Goal: Task Accomplishment & Management: Manage account settings

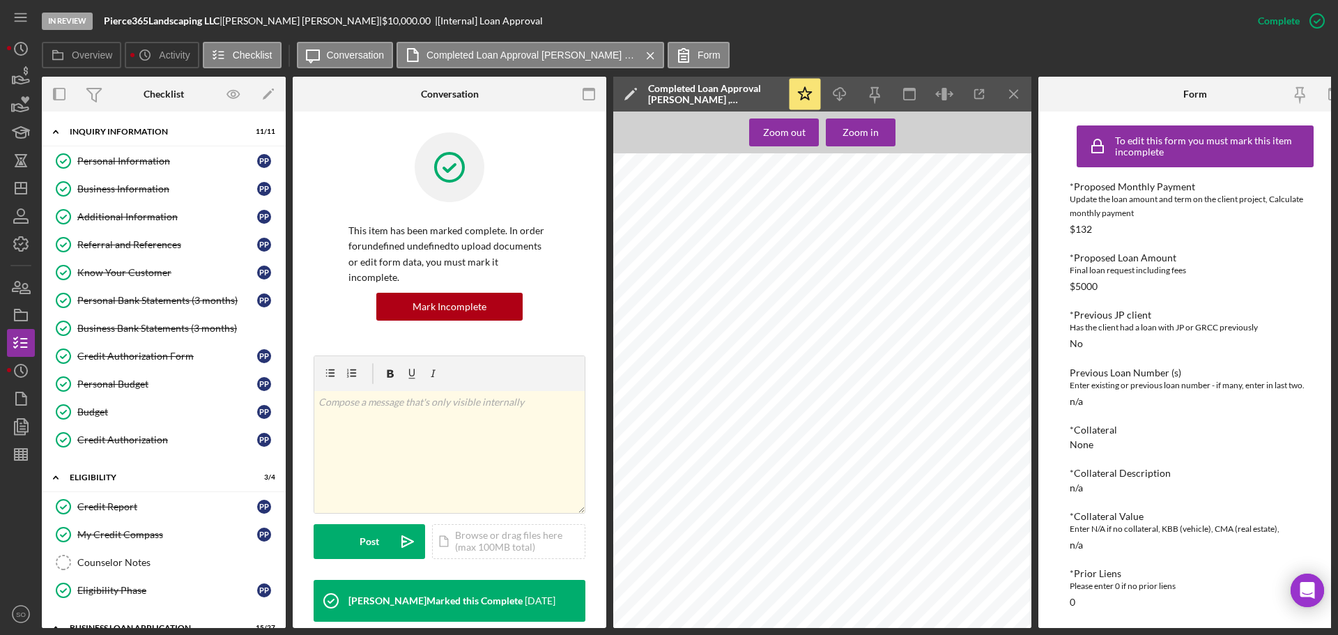
scroll to position [429, 0]
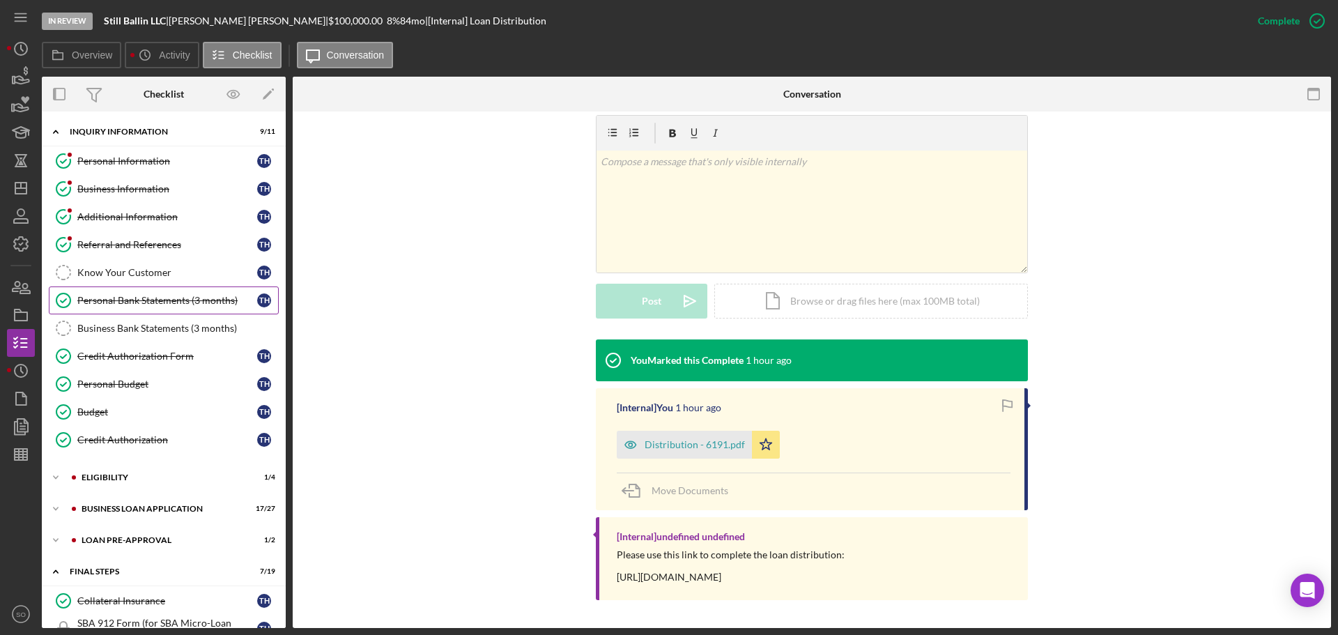
click at [167, 295] on div "Personal Bank Statements (3 months)" at bounding box center [167, 300] width 180 height 11
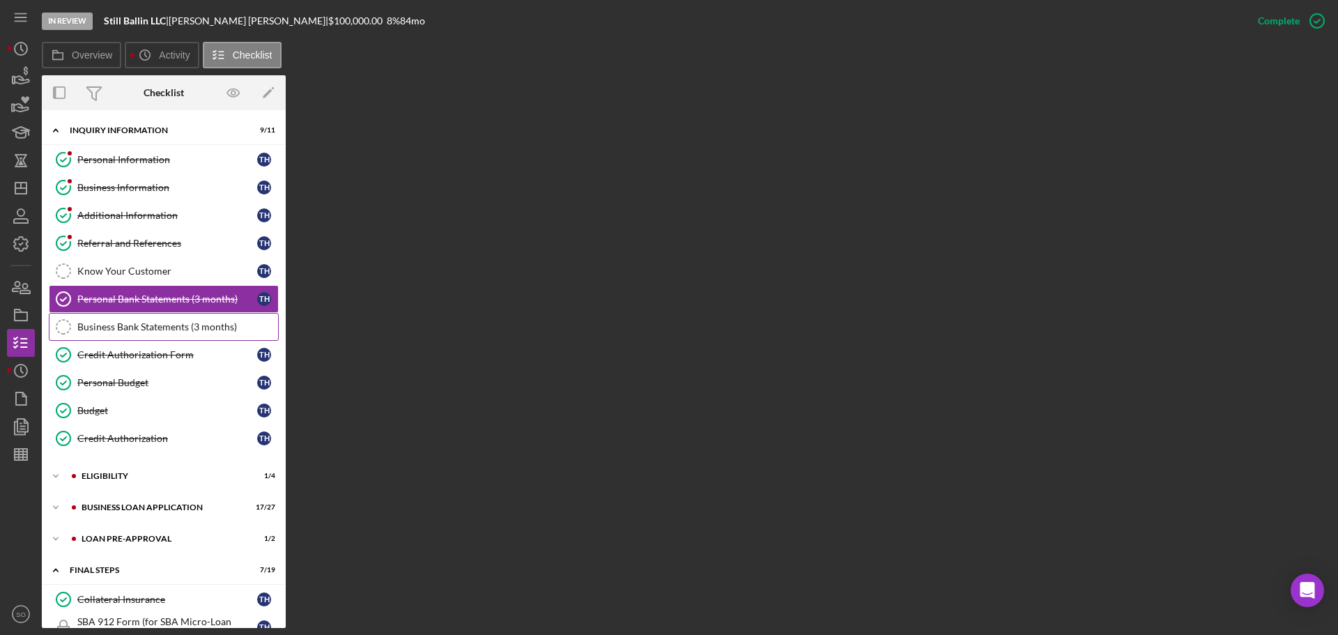
click at [146, 332] on div "Business Bank Statements (3 months)" at bounding box center [177, 326] width 201 height 11
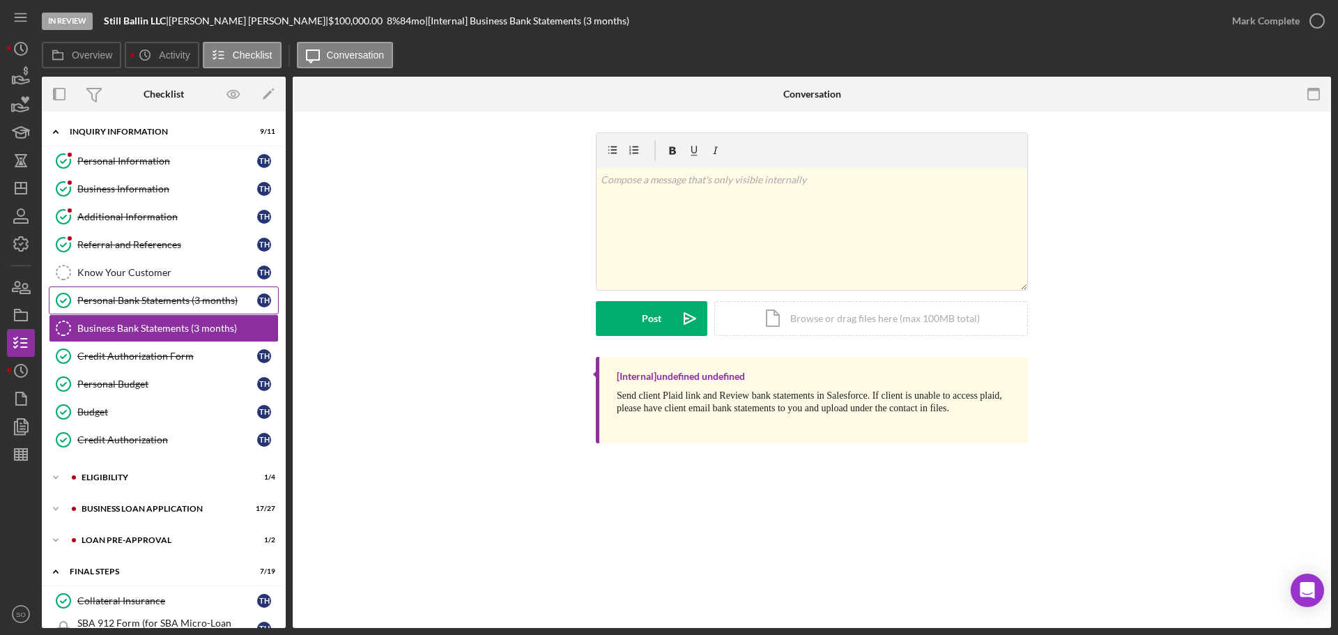
click at [183, 300] on div "Personal Bank Statements (3 months)" at bounding box center [167, 300] width 180 height 11
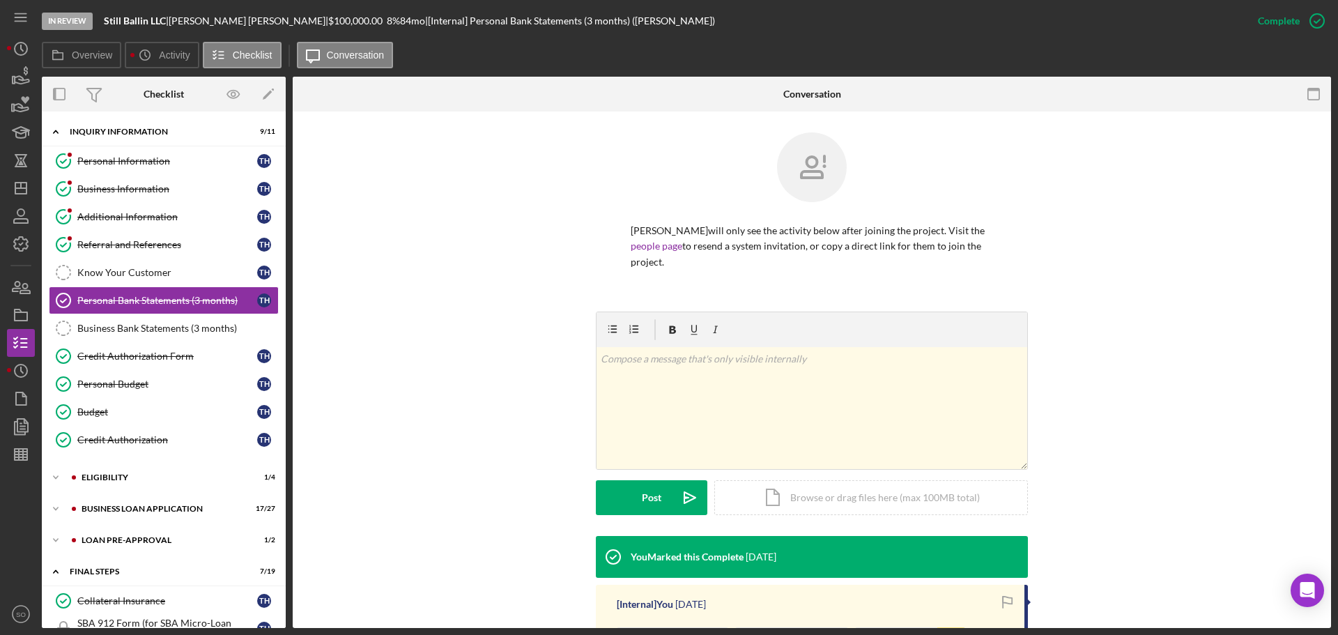
scroll to position [188, 0]
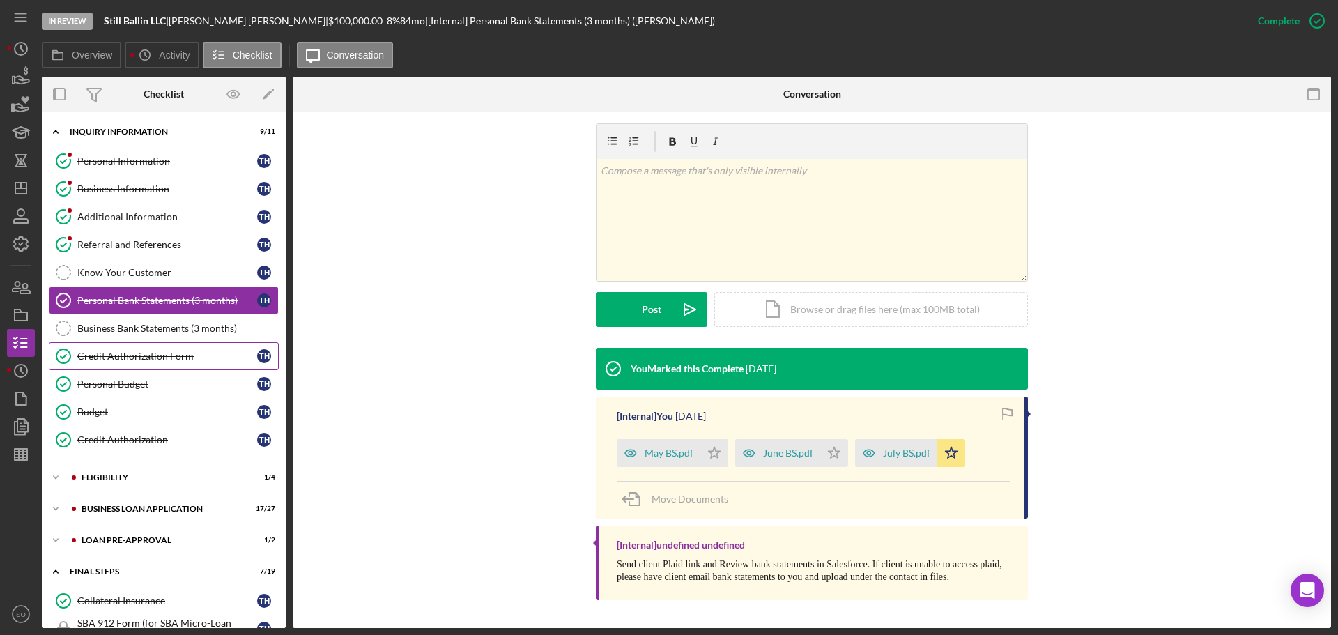
click at [171, 358] on div "Credit Authorization Form" at bounding box center [167, 355] width 180 height 11
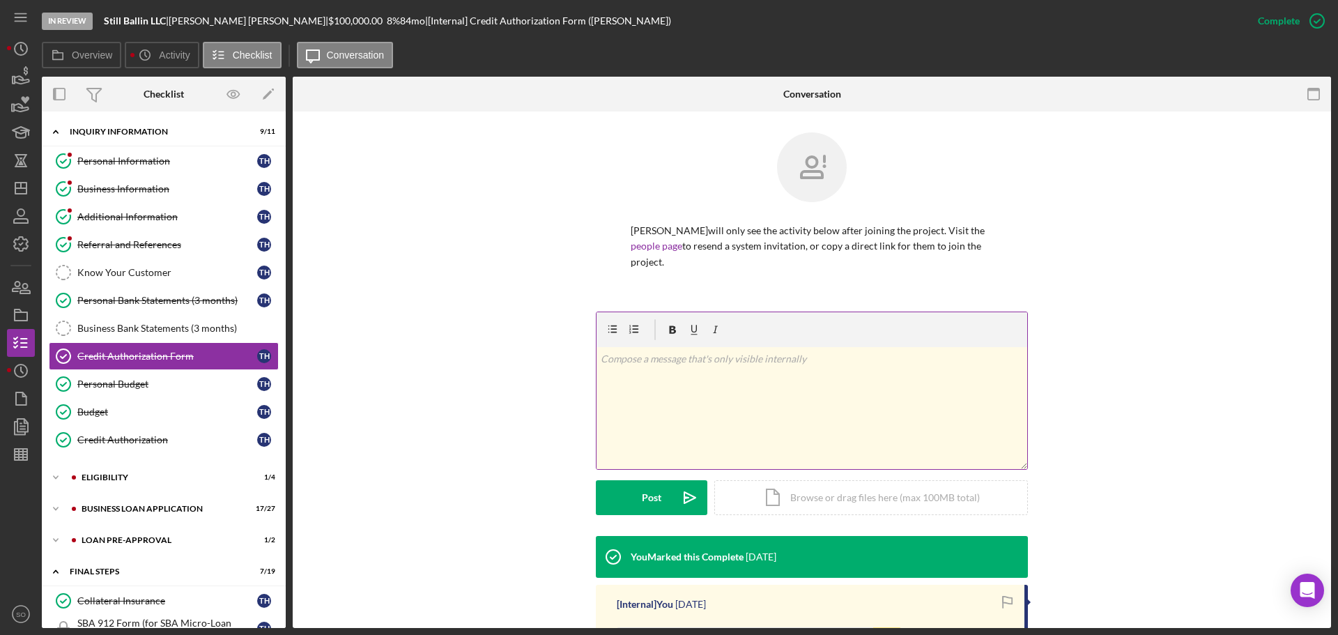
scroll to position [264, 0]
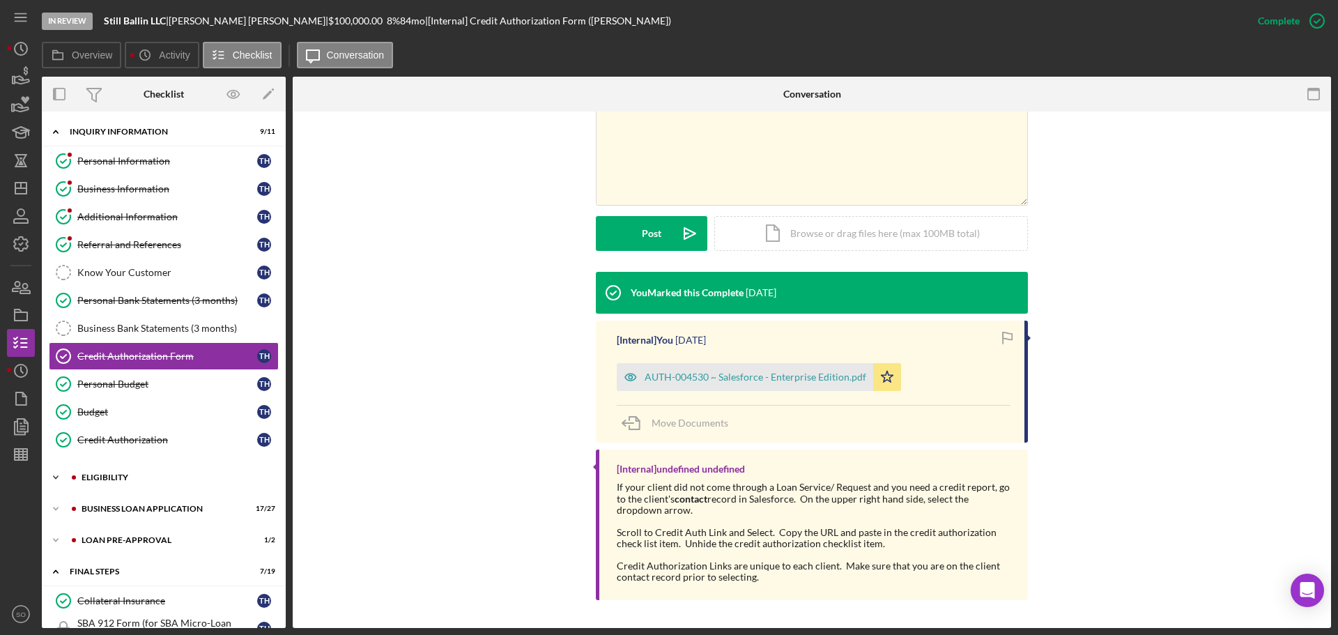
drag, startPoint x: 117, startPoint y: 470, endPoint x: 135, endPoint y: 476, distance: 19.0
click at [117, 472] on div "Icon/Expander ELIGIBILITY 1 / 4" at bounding box center [164, 477] width 244 height 28
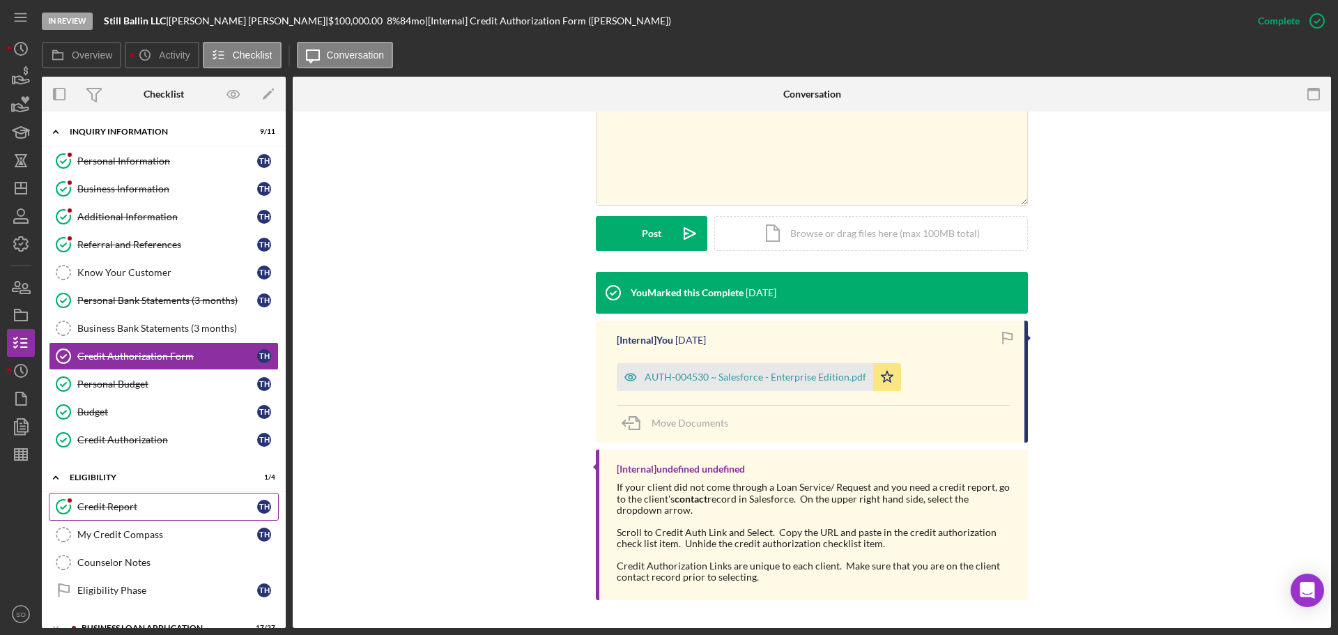
click at [123, 511] on div "Credit Report" at bounding box center [167, 506] width 180 height 11
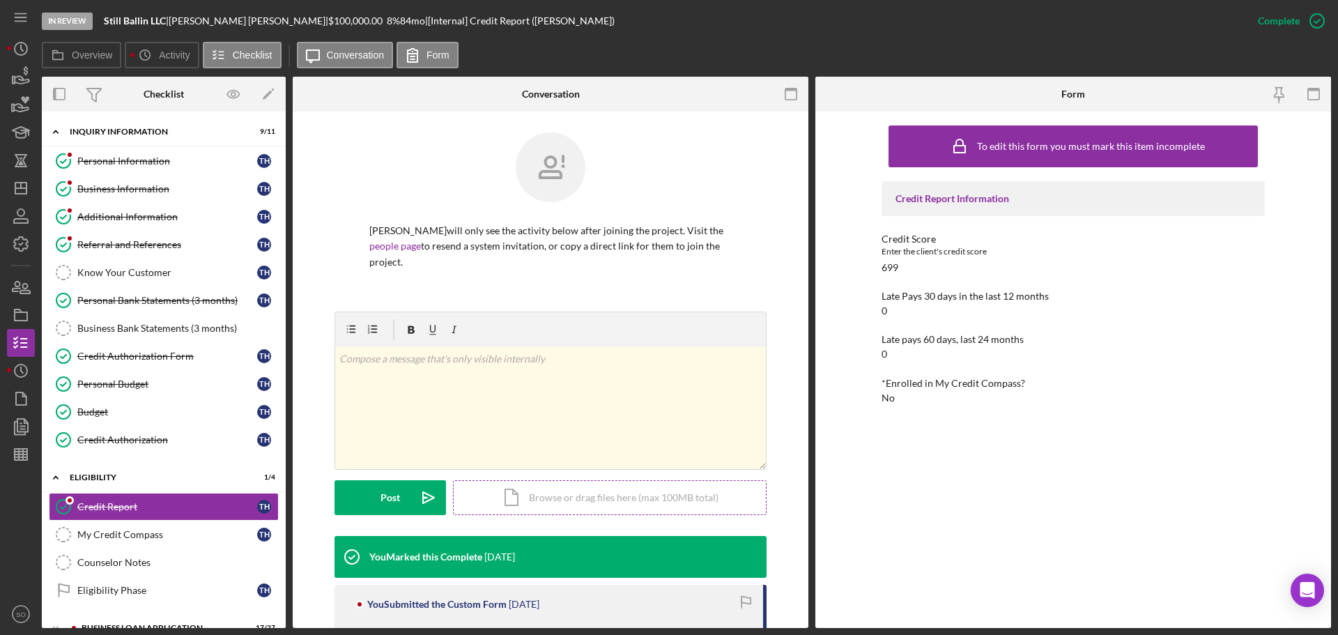
scroll to position [292, 0]
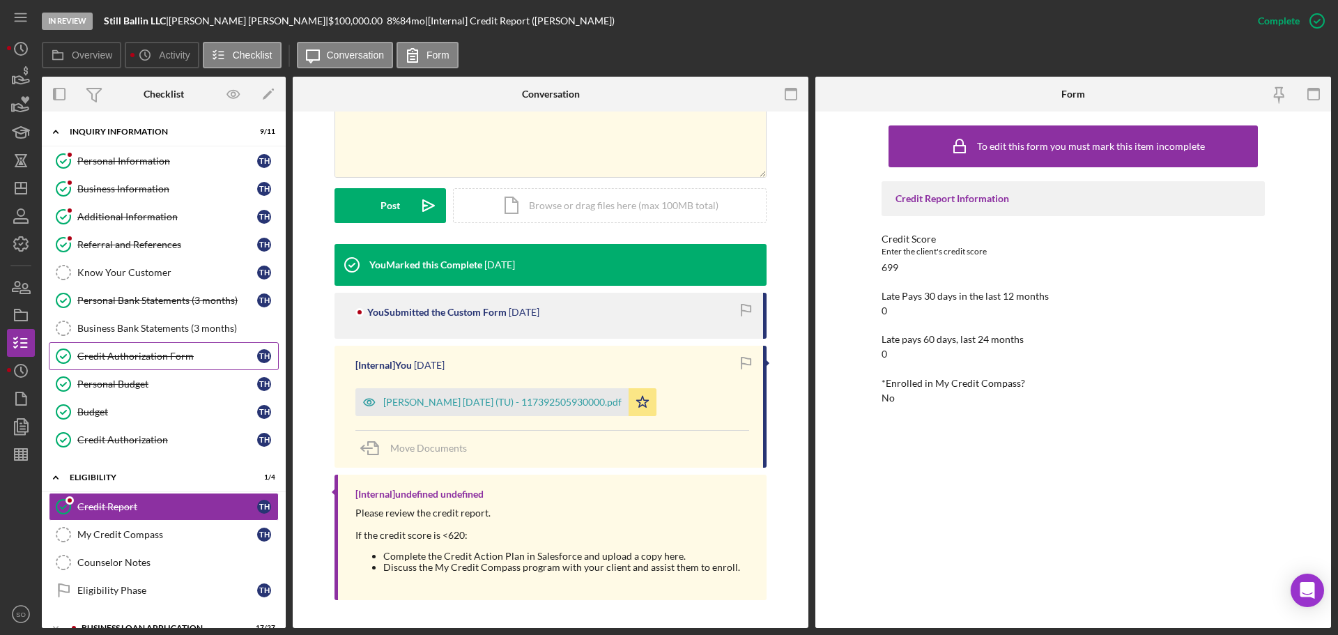
click at [134, 363] on link "Credit Authorization Form Credit Authorization Form T H" at bounding box center [164, 356] width 230 height 28
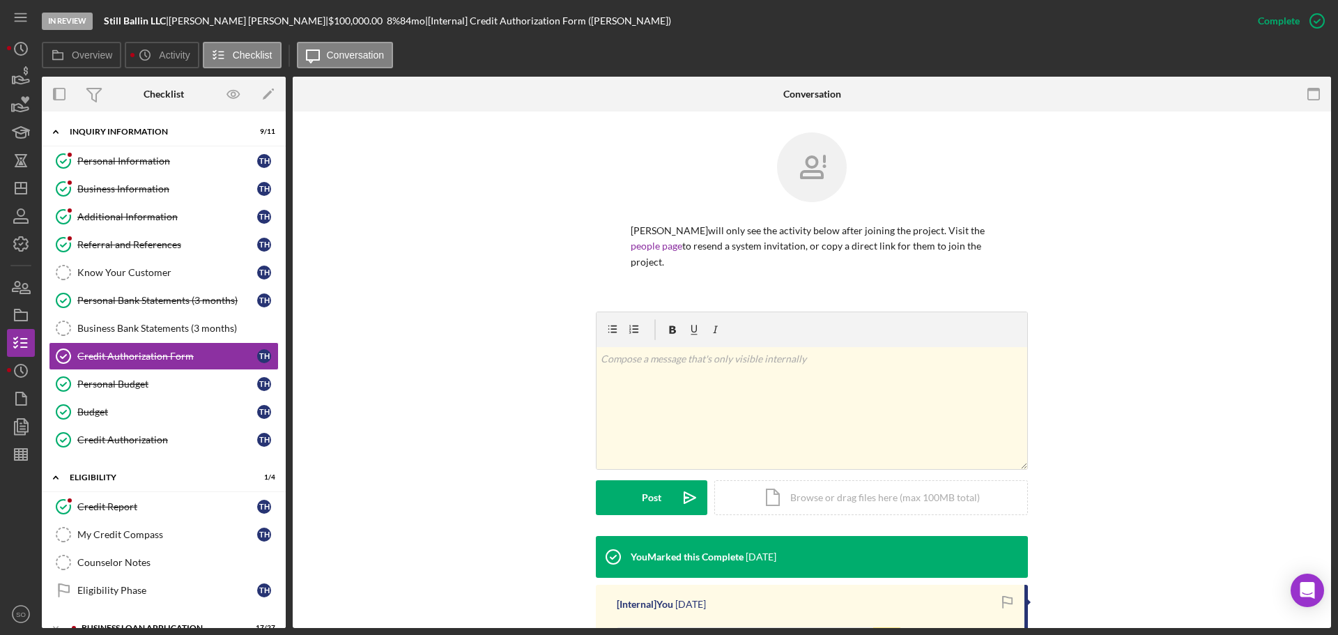
scroll to position [264, 0]
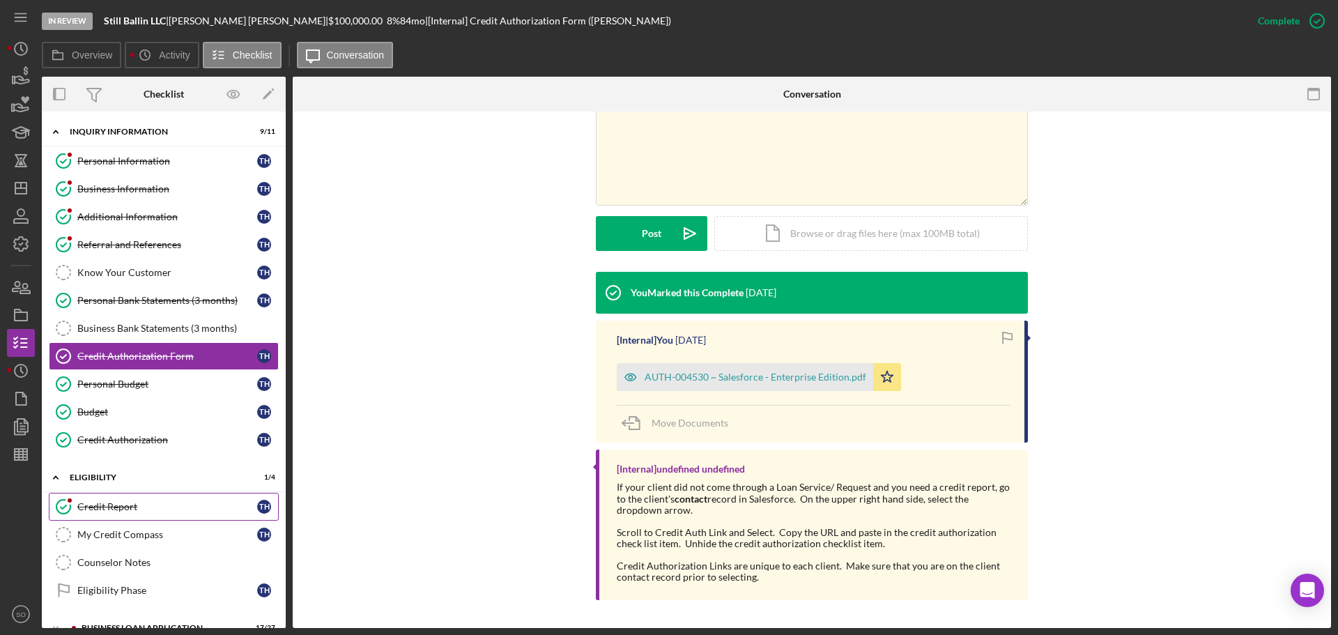
drag, startPoint x: 105, startPoint y: 509, endPoint x: 155, endPoint y: 517, distance: 50.9
click at [105, 511] on div "Credit Report" at bounding box center [167, 506] width 180 height 11
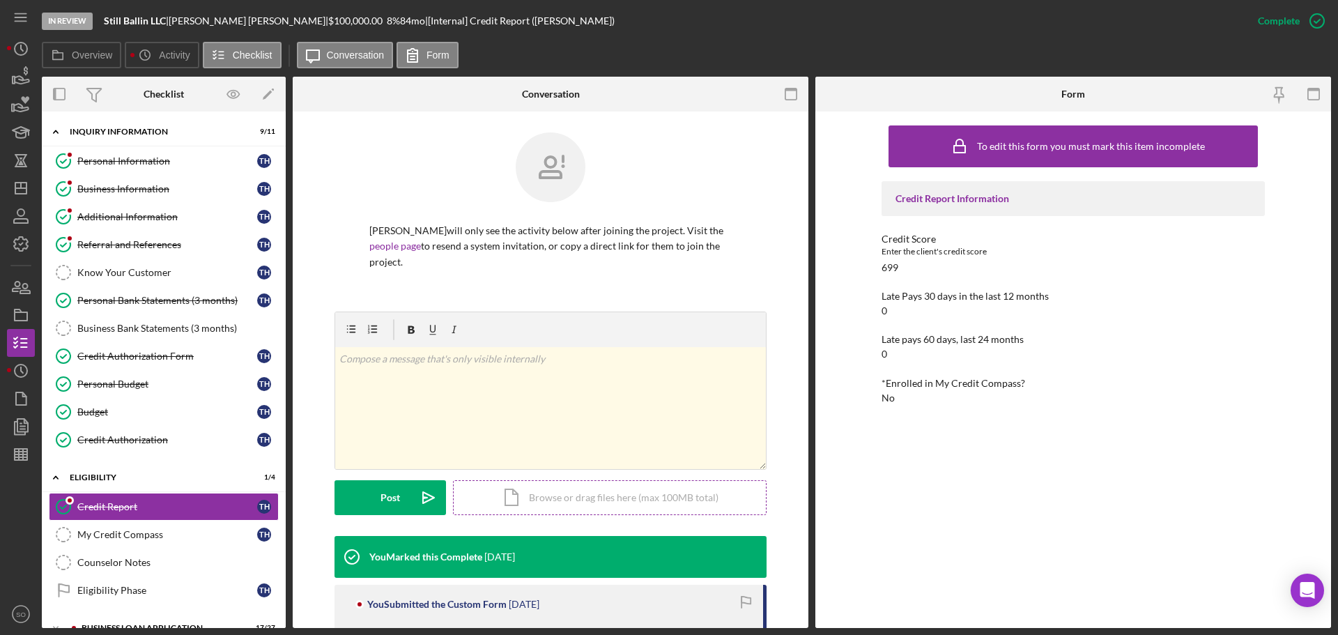
scroll to position [292, 0]
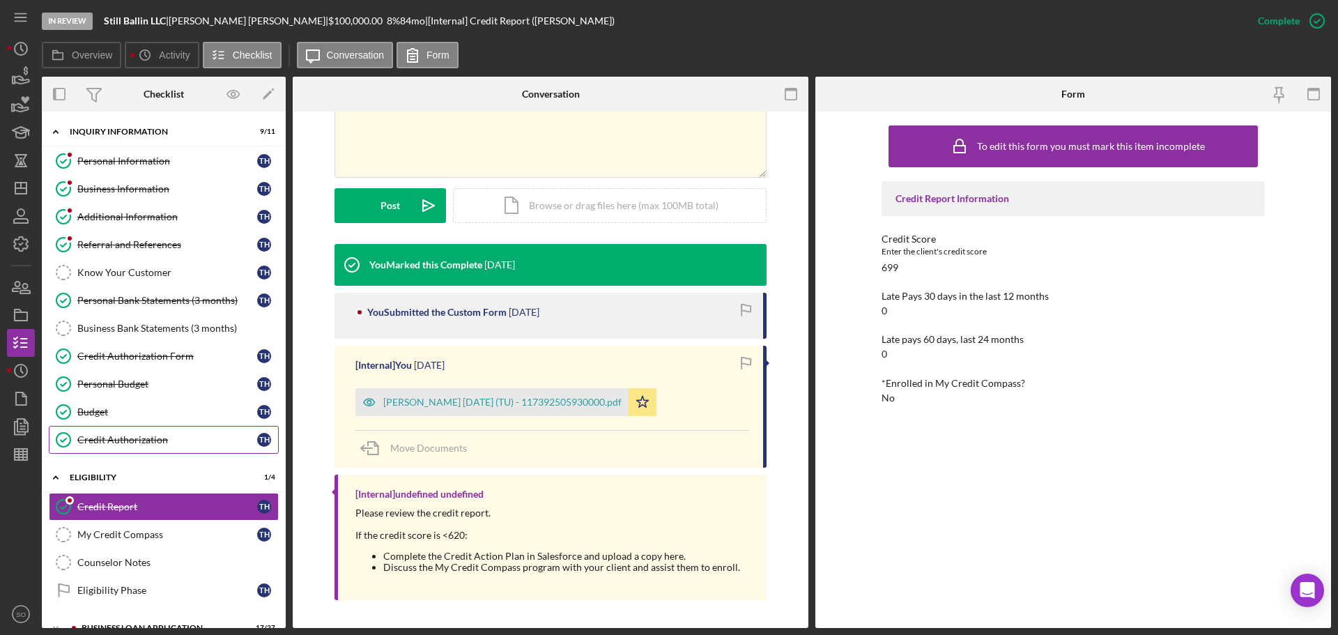
click at [165, 438] on div "Credit Authorization" at bounding box center [167, 439] width 180 height 11
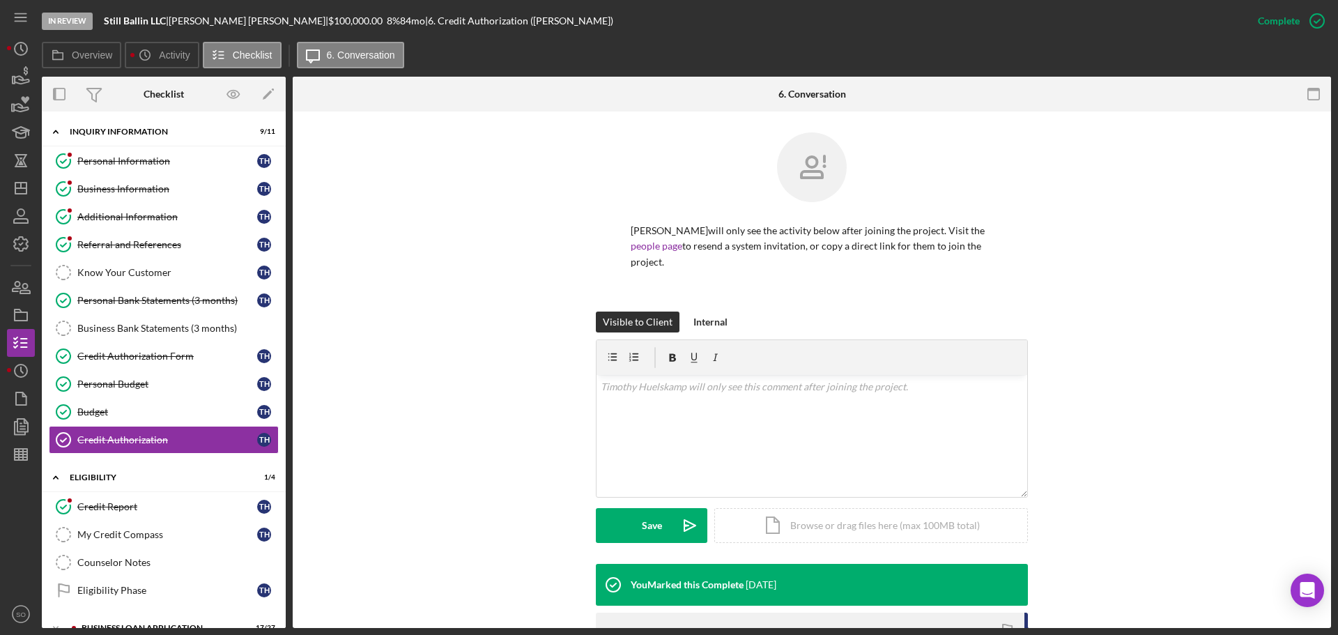
scroll to position [225, 0]
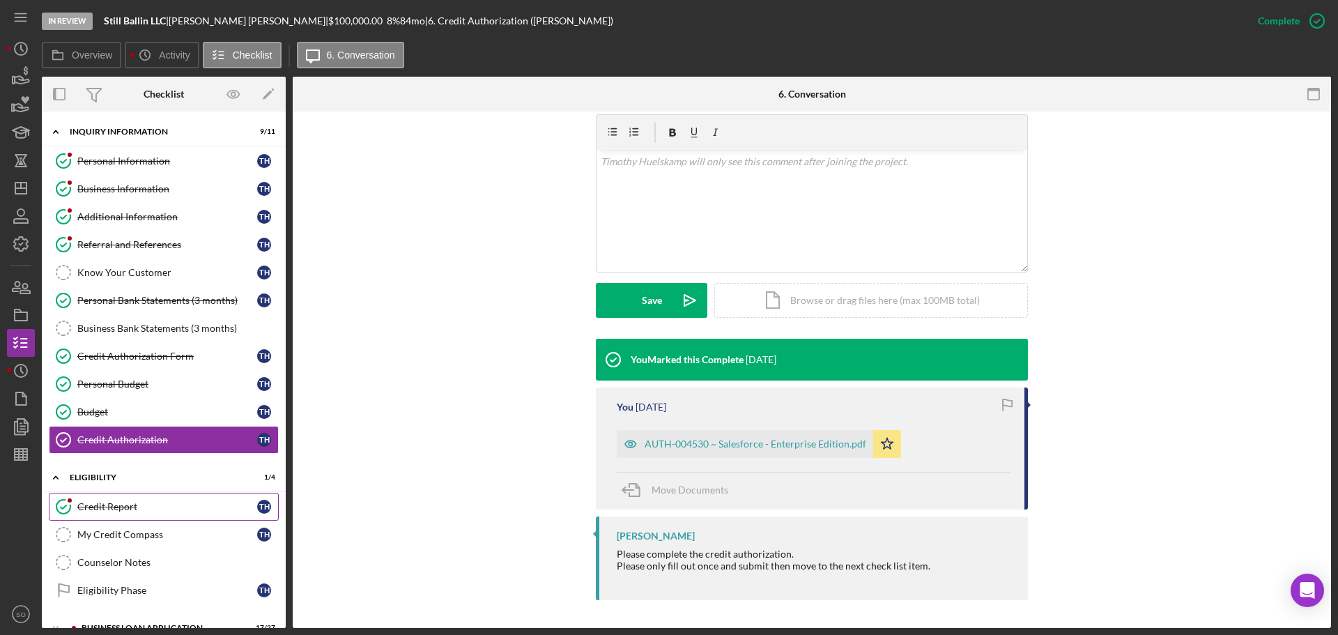
click at [87, 504] on div "Credit Report" at bounding box center [167, 506] width 180 height 11
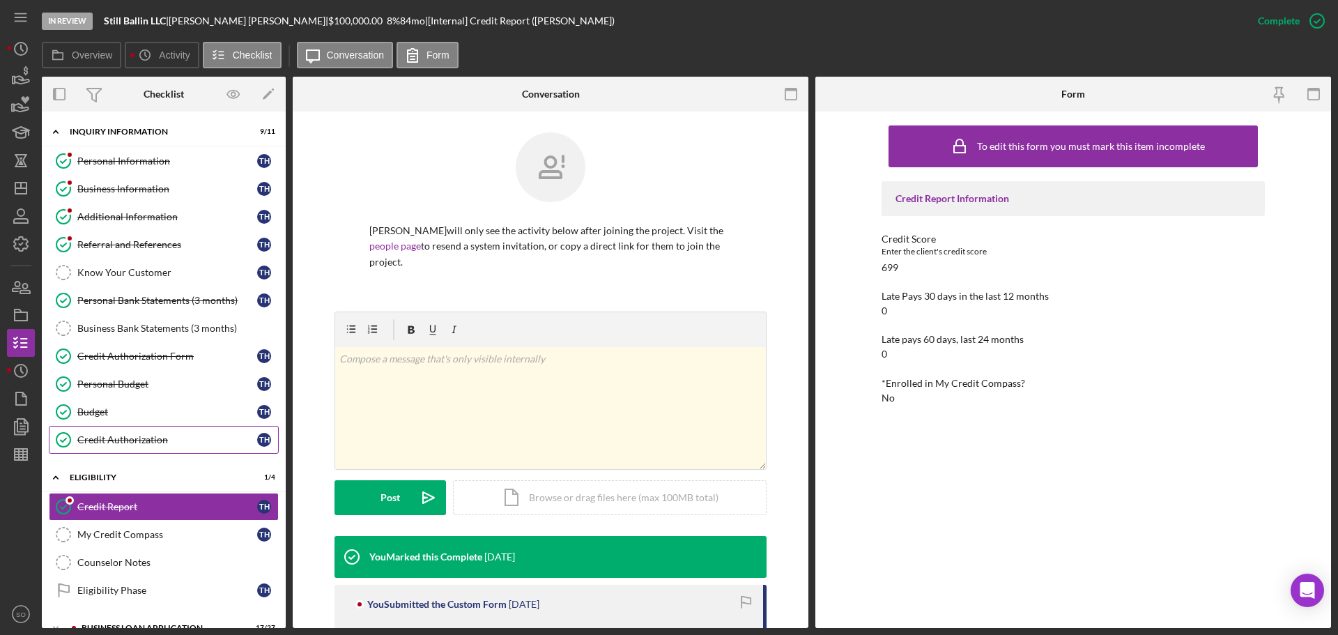
click at [99, 448] on link "Credit Authorization Credit Authorization T H" at bounding box center [164, 440] width 230 height 28
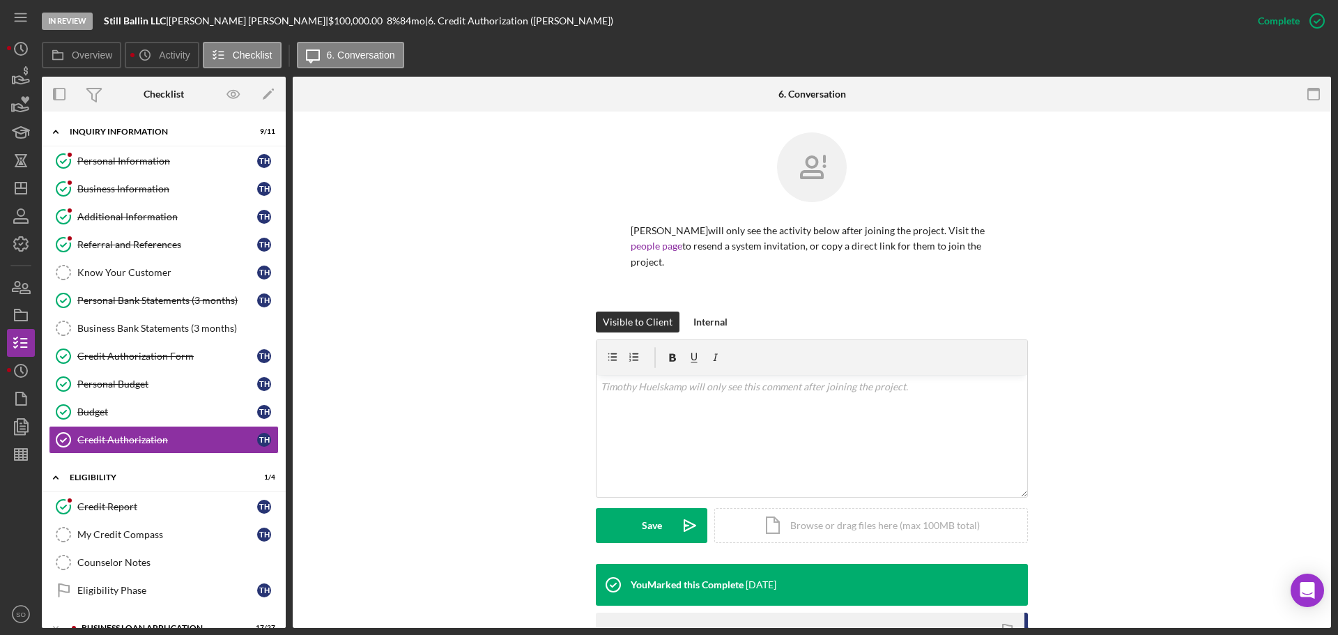
scroll to position [139, 0]
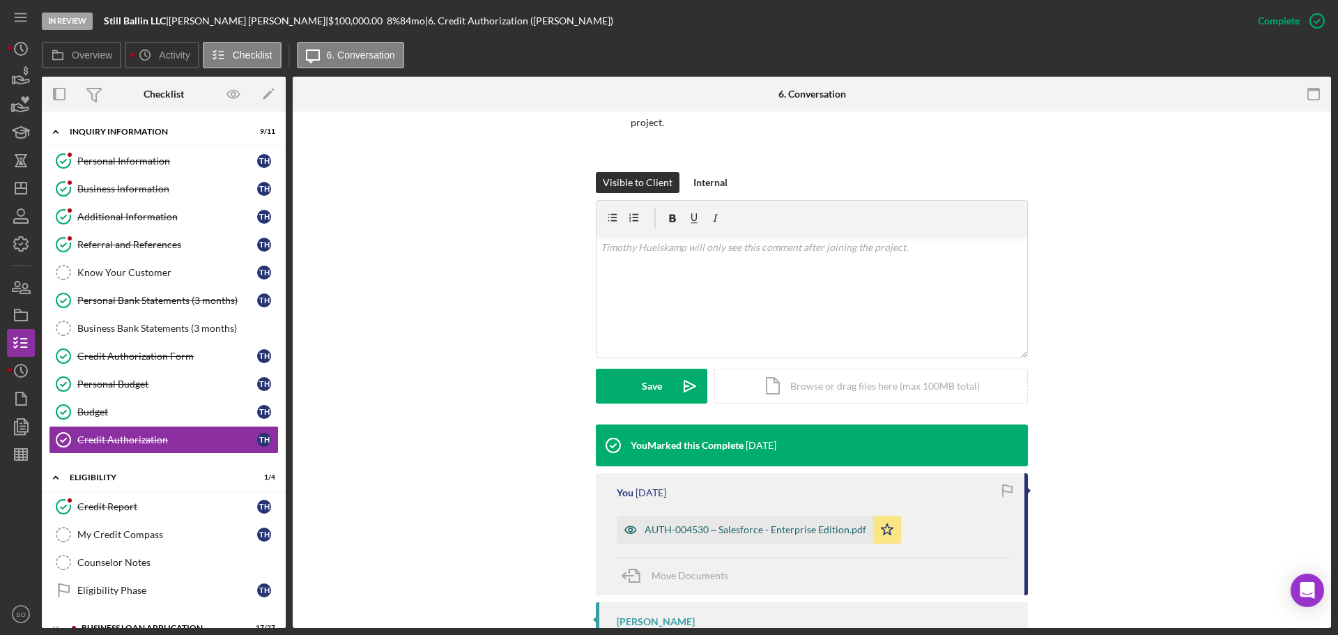
click at [759, 527] on div "AUTH-004530 ~ Salesforce - Enterprise Edition.pdf" at bounding box center [755, 529] width 222 height 11
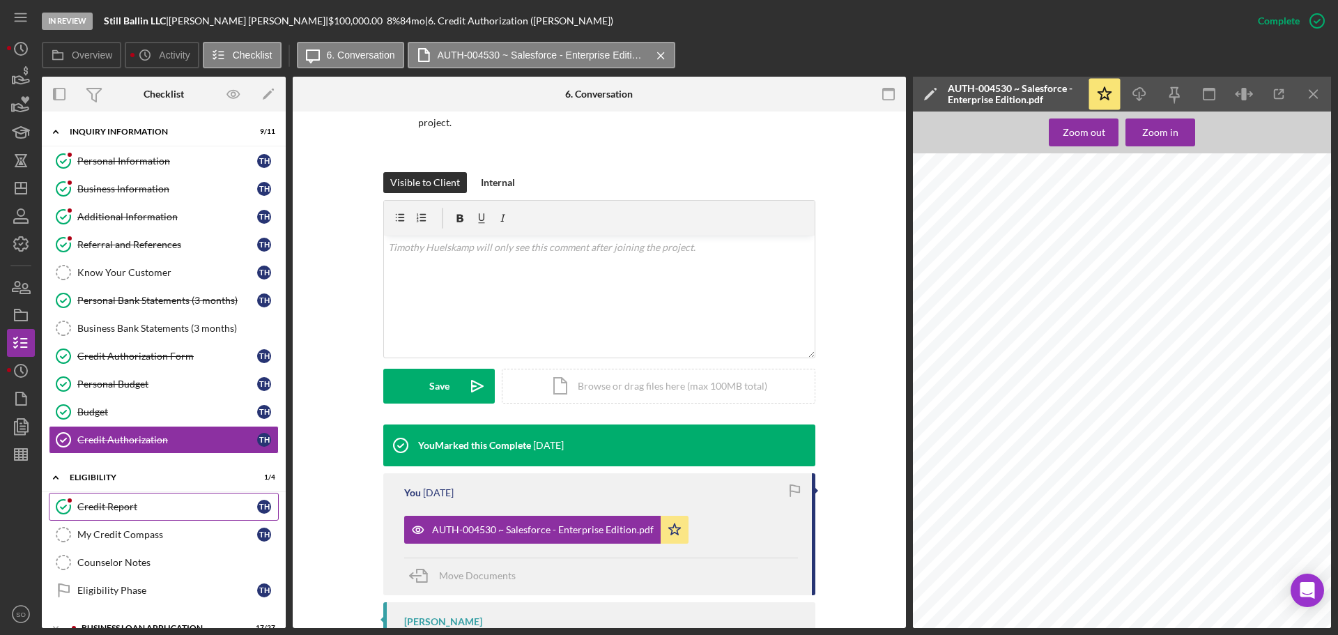
click at [137, 506] on div "Credit Report" at bounding box center [167, 506] width 180 height 11
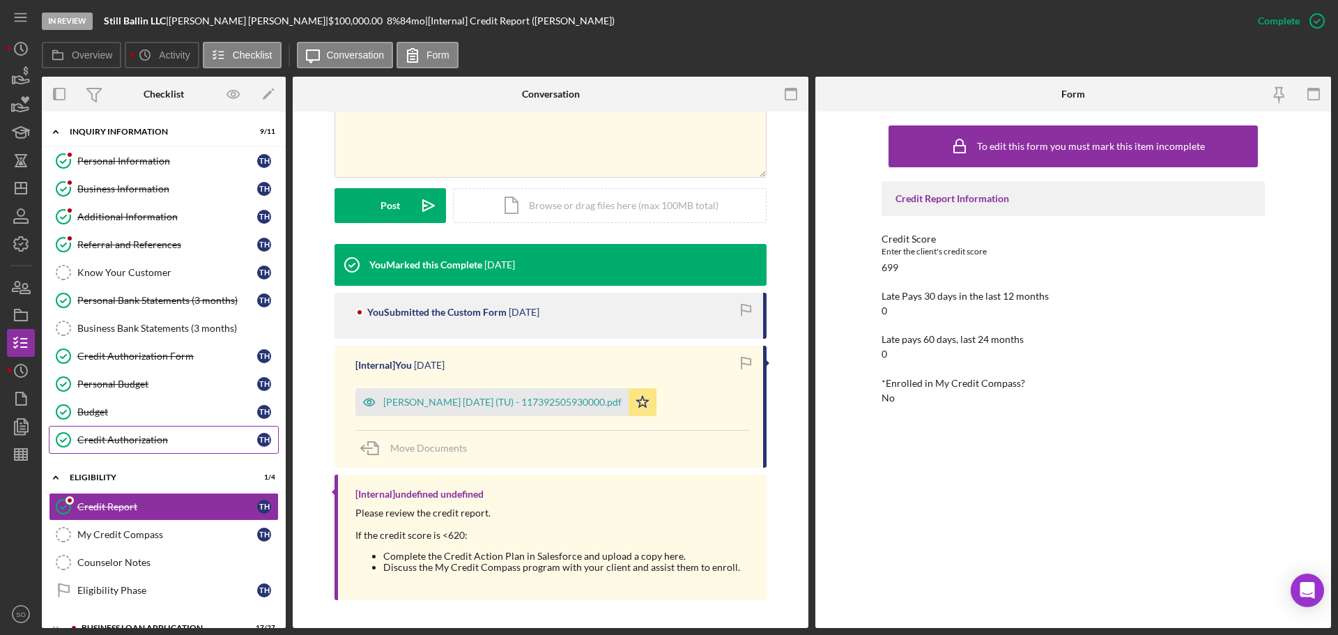
scroll to position [209, 0]
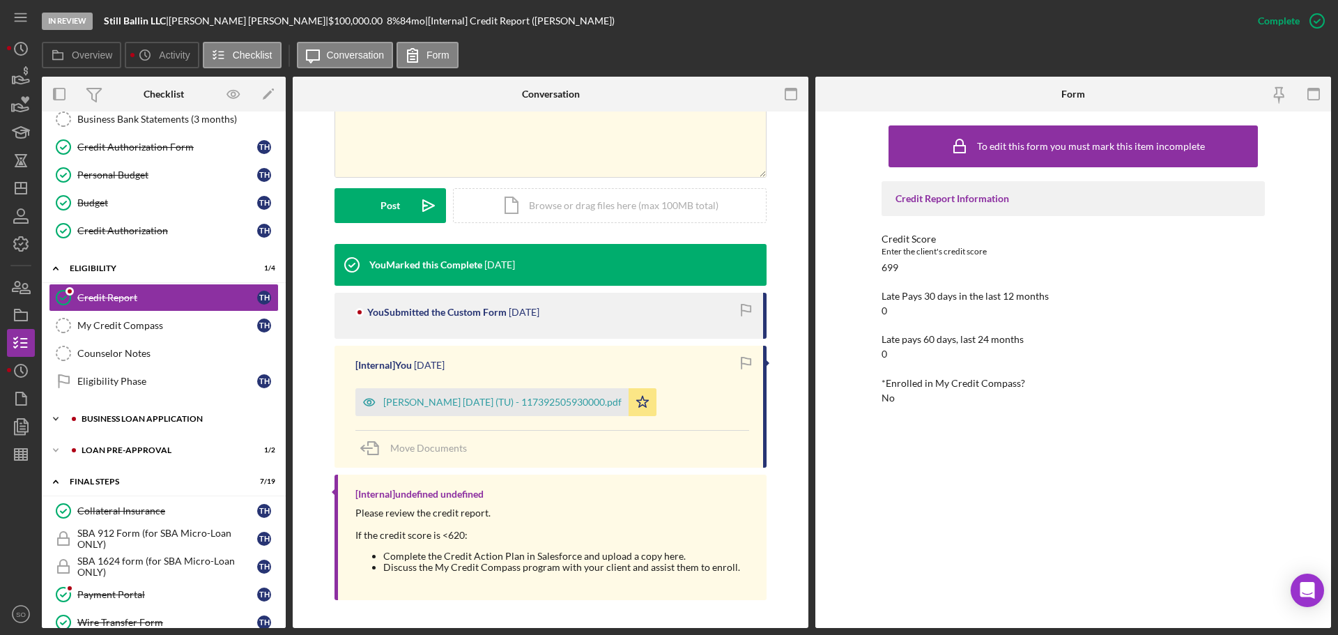
click at [132, 416] on div "BUSINESS LOAN APPLICATION" at bounding box center [175, 419] width 187 height 8
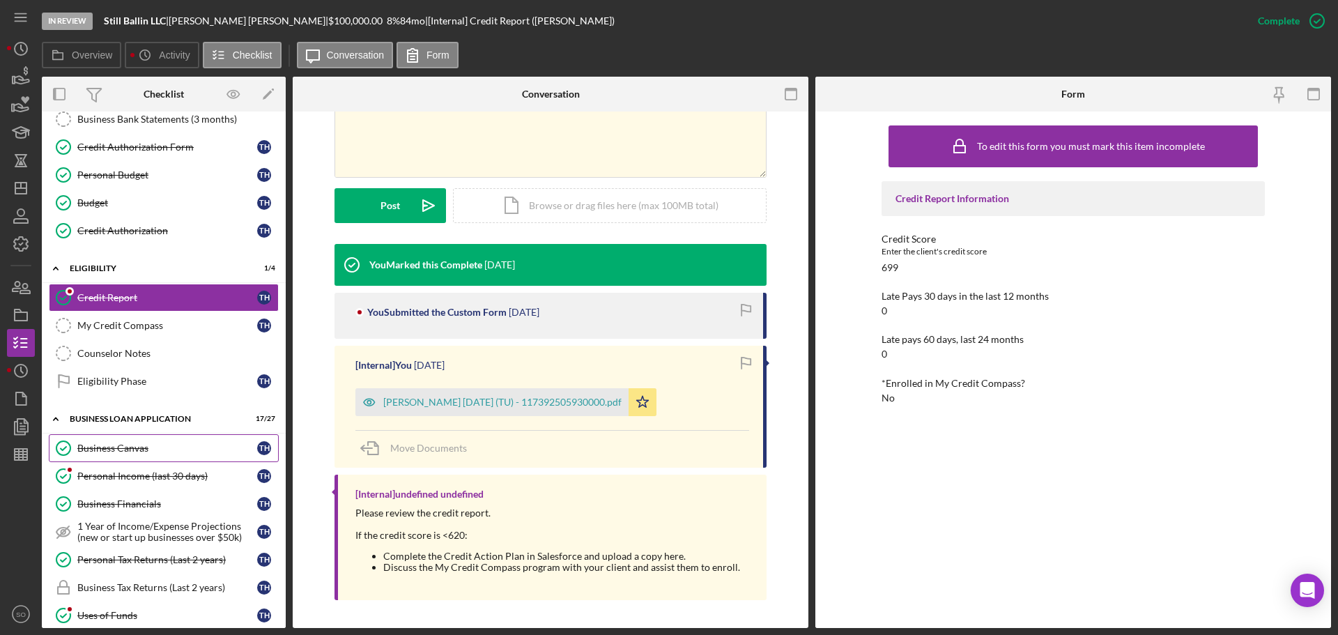
click at [134, 447] on div "Business Canvas" at bounding box center [167, 447] width 180 height 11
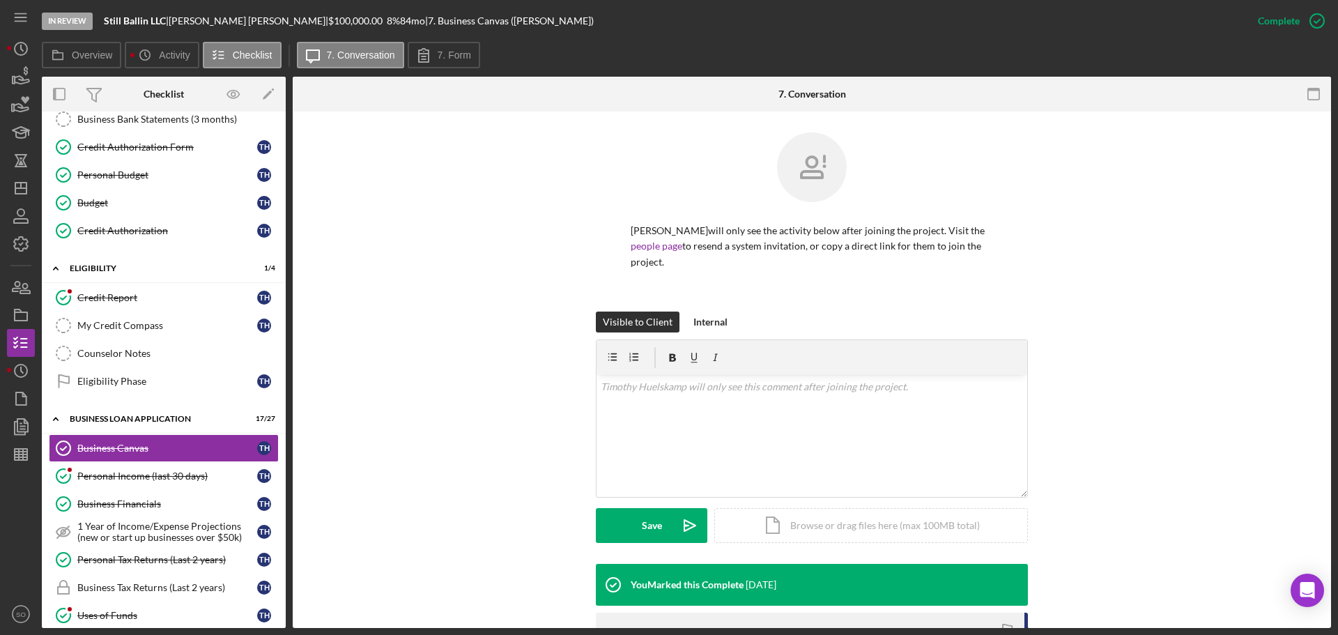
scroll to position [279, 0]
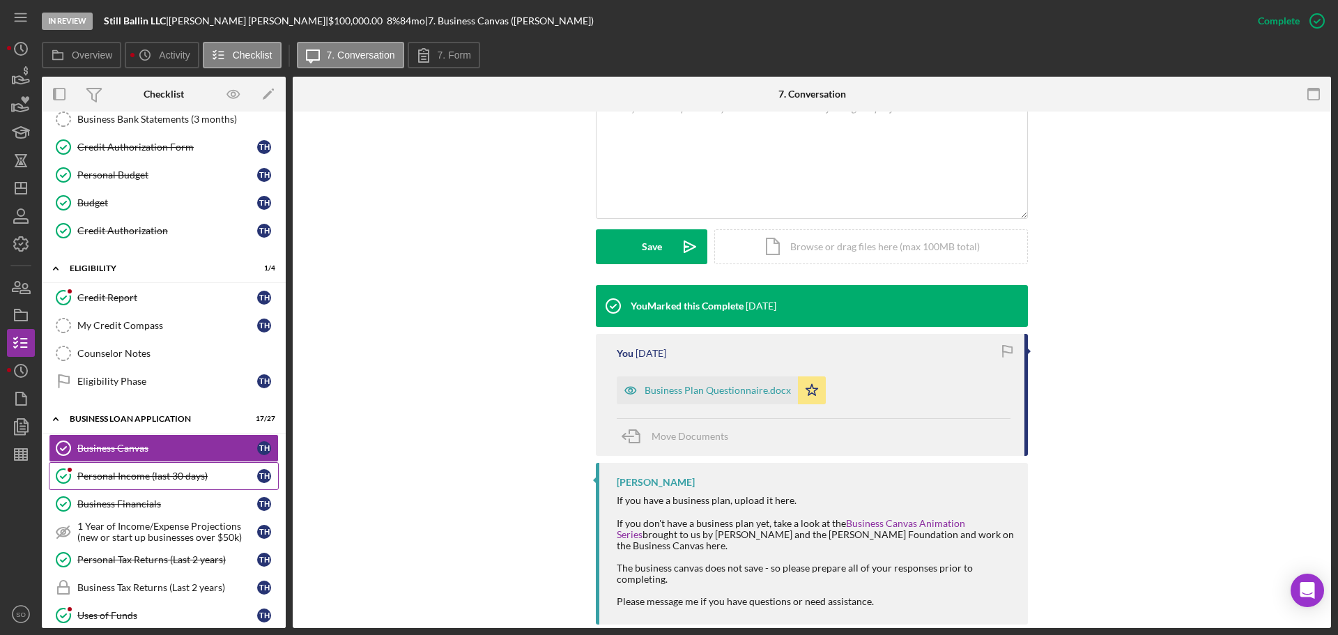
click at [173, 477] on div "Personal Income (last 30 days)" at bounding box center [167, 475] width 180 height 11
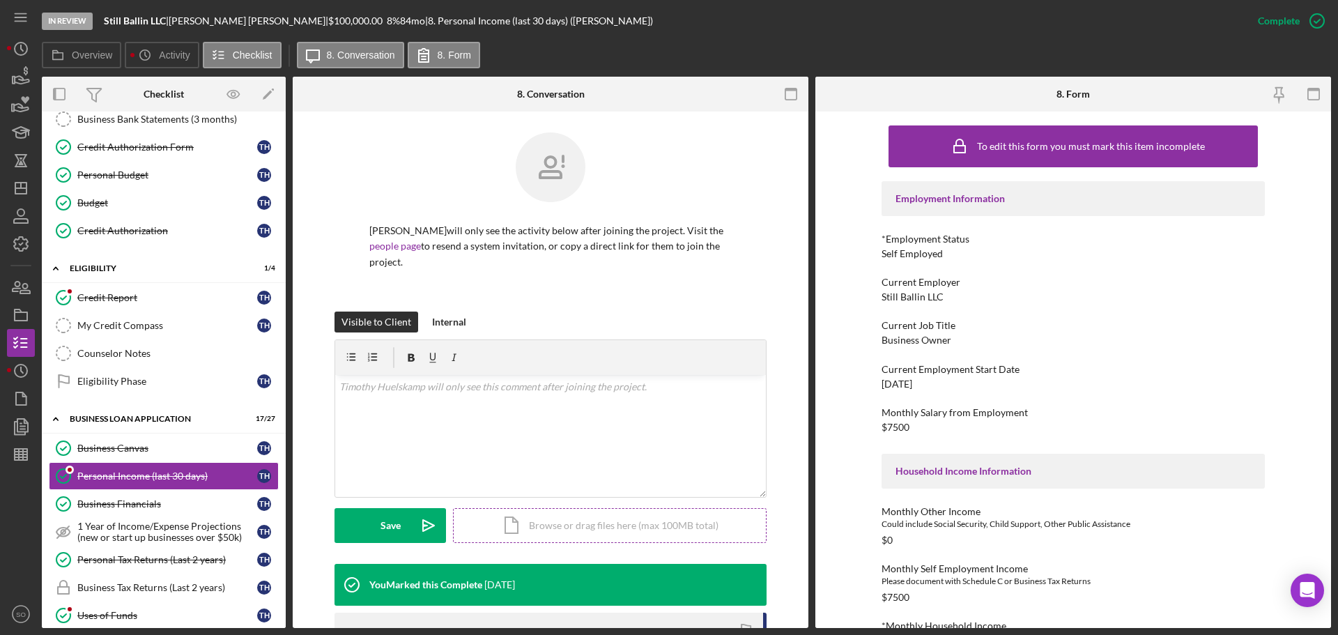
scroll to position [348, 0]
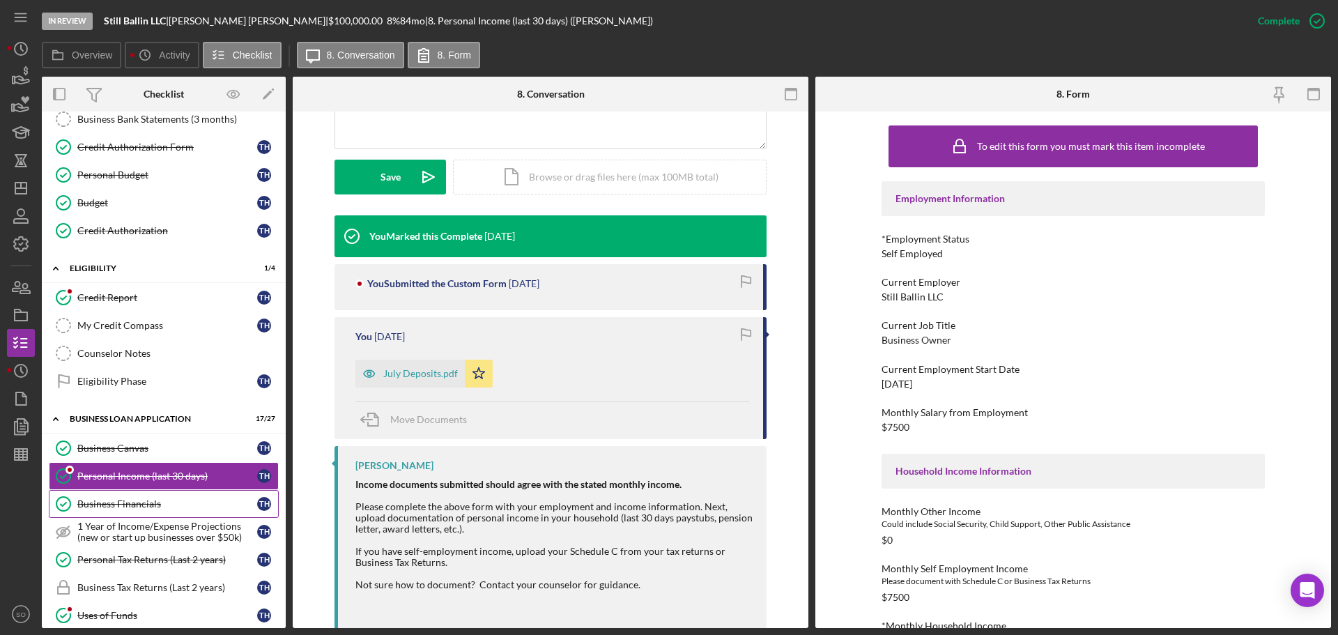
click at [127, 502] on div "Business Financials" at bounding box center [167, 503] width 180 height 11
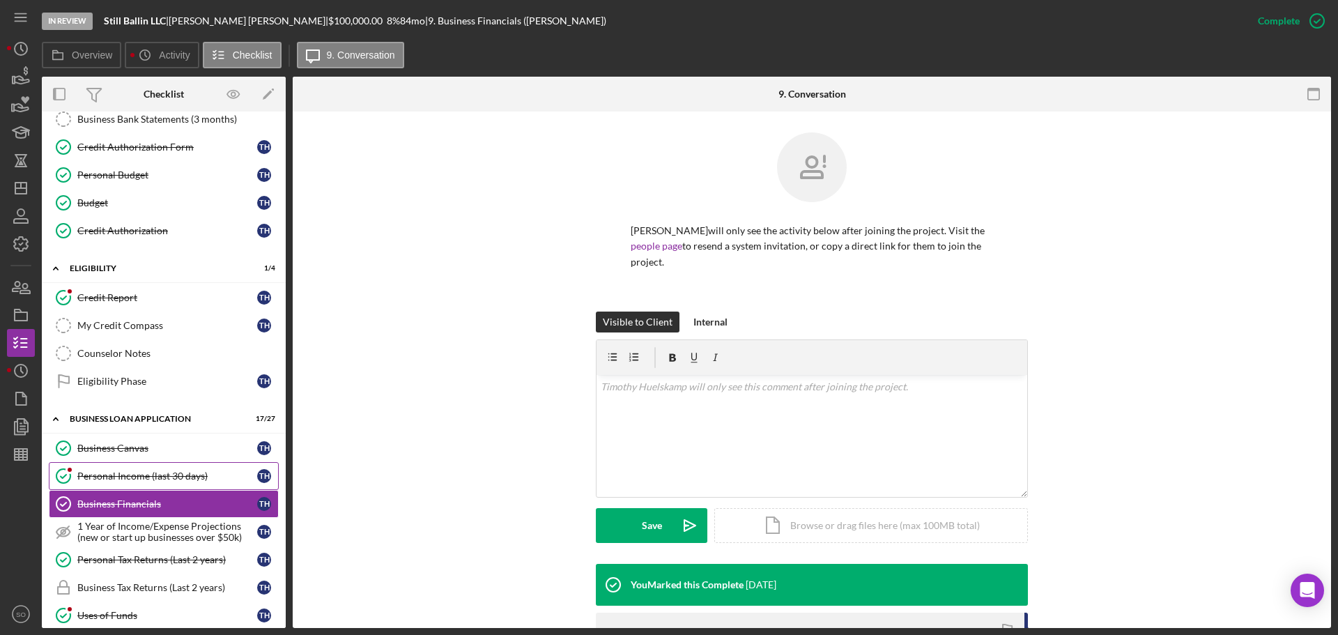
drag, startPoint x: 134, startPoint y: 489, endPoint x: 196, endPoint y: 486, distance: 62.1
click at [134, 488] on link "Personal Income (last 30 days) Personal Income (last 30 days) T H" at bounding box center [164, 476] width 230 height 28
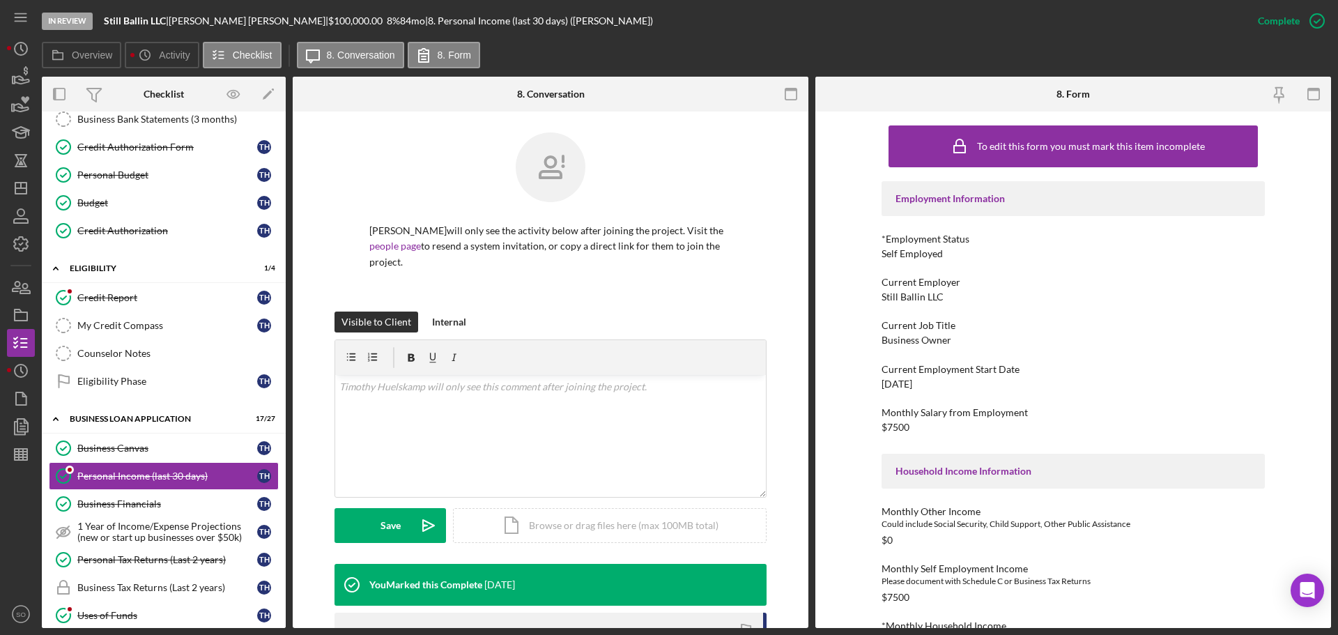
scroll to position [348, 0]
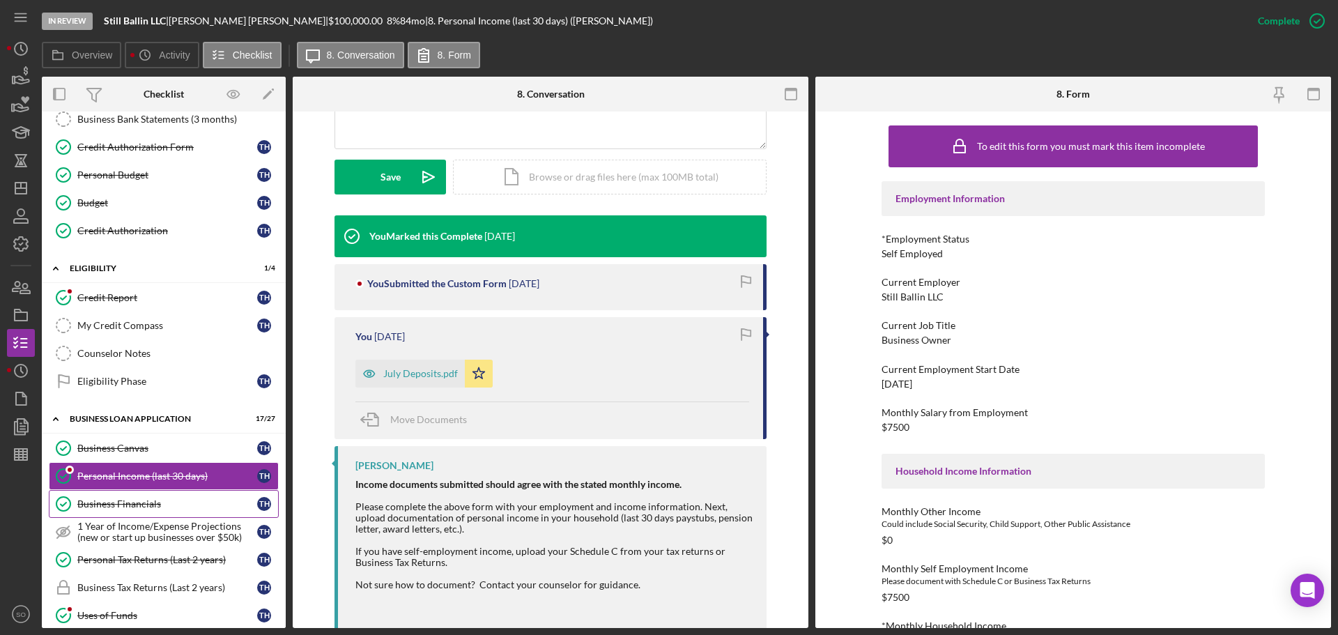
click at [143, 497] on link "Business Financials Business Financials T H" at bounding box center [164, 504] width 230 height 28
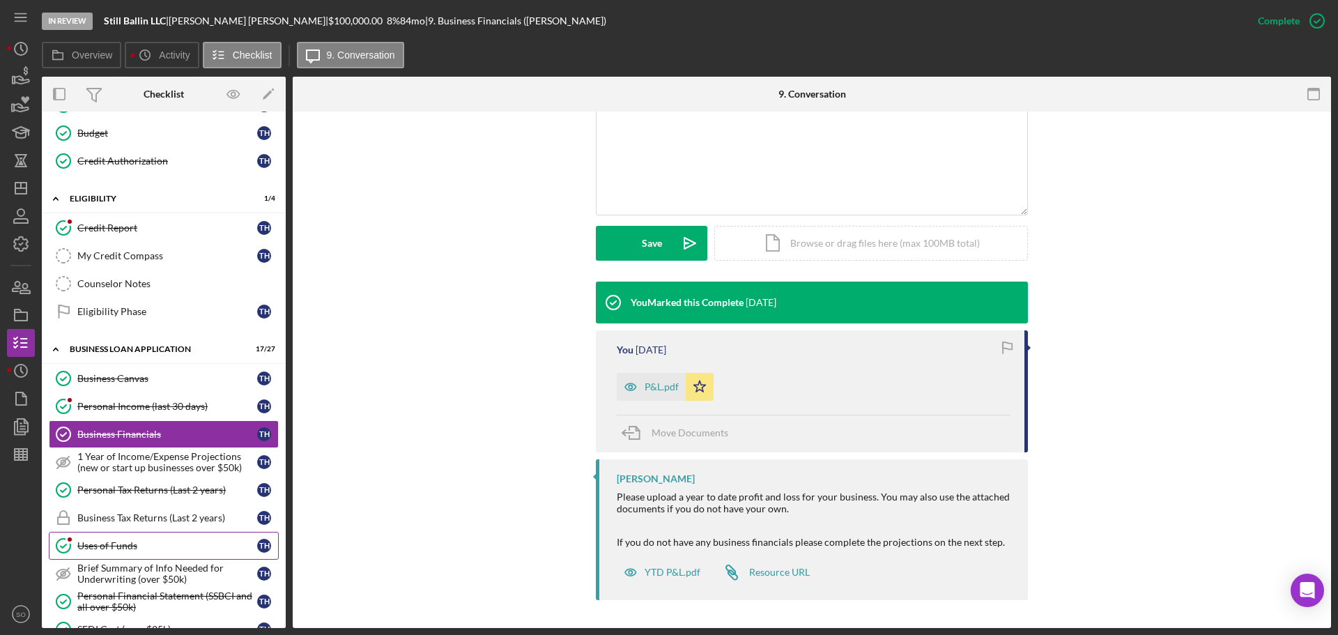
scroll to position [348, 0]
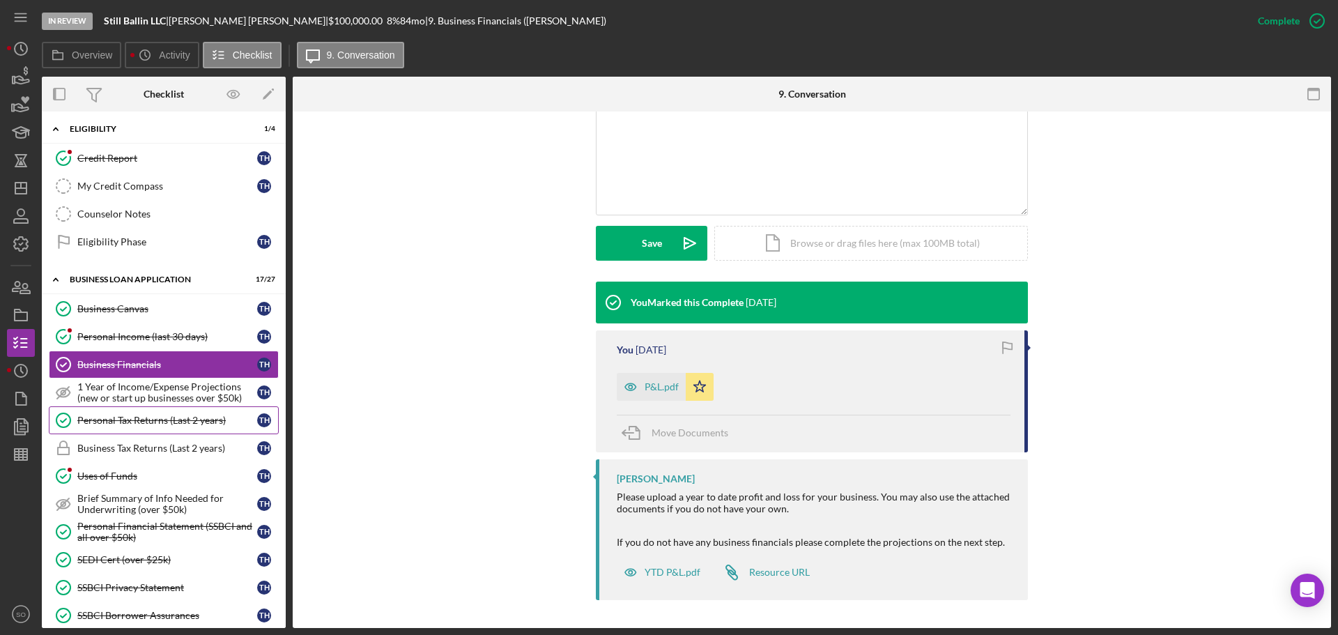
click at [151, 427] on link "Personal Tax Returns (Last 2 years) Personal Tax Returns (Last 2 years) T H" at bounding box center [164, 420] width 230 height 28
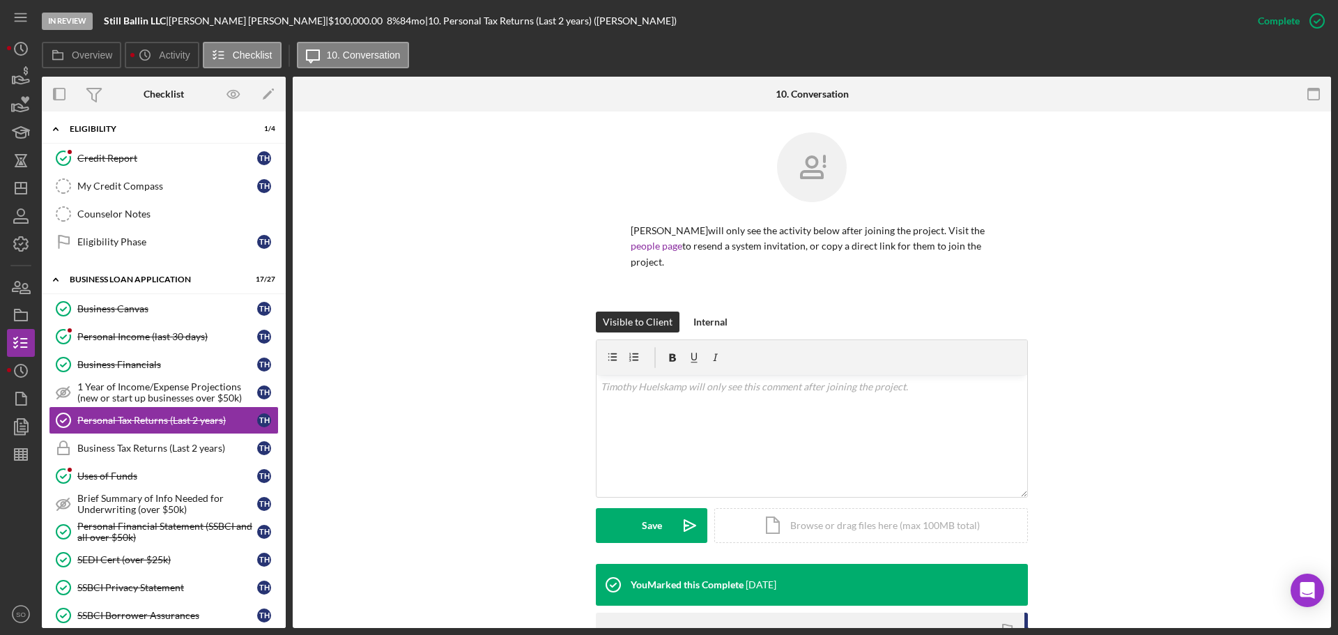
scroll to position [238, 0]
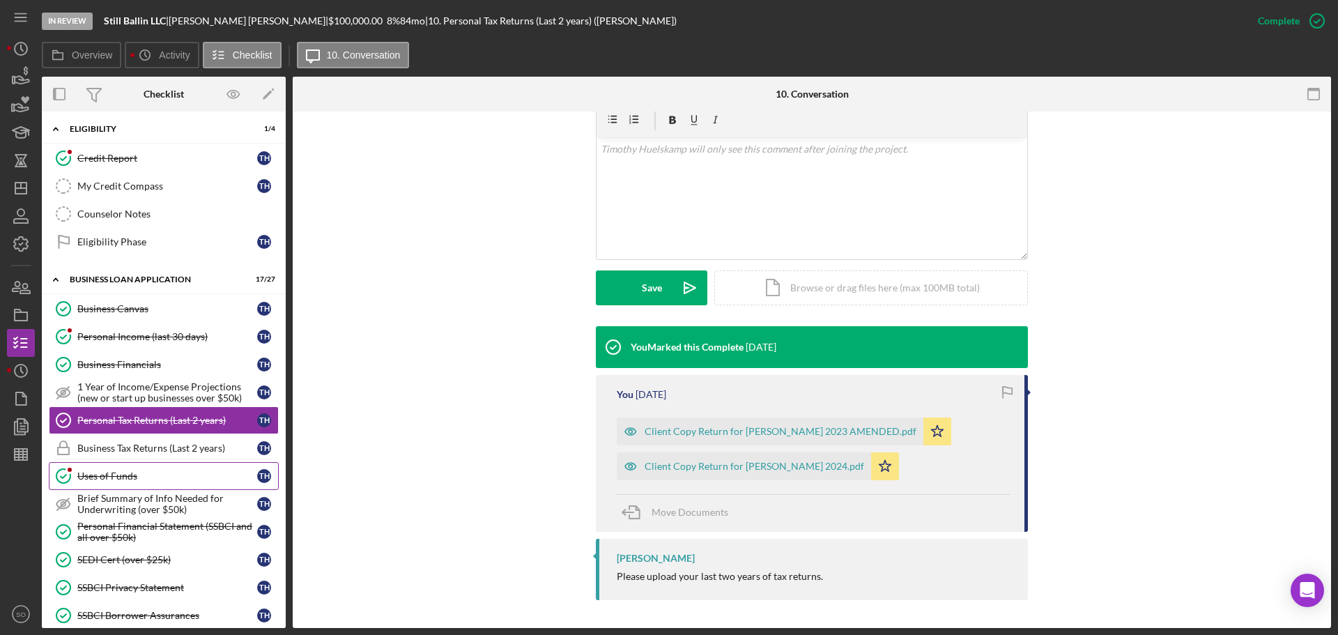
click at [146, 478] on div "Uses of Funds" at bounding box center [167, 475] width 180 height 11
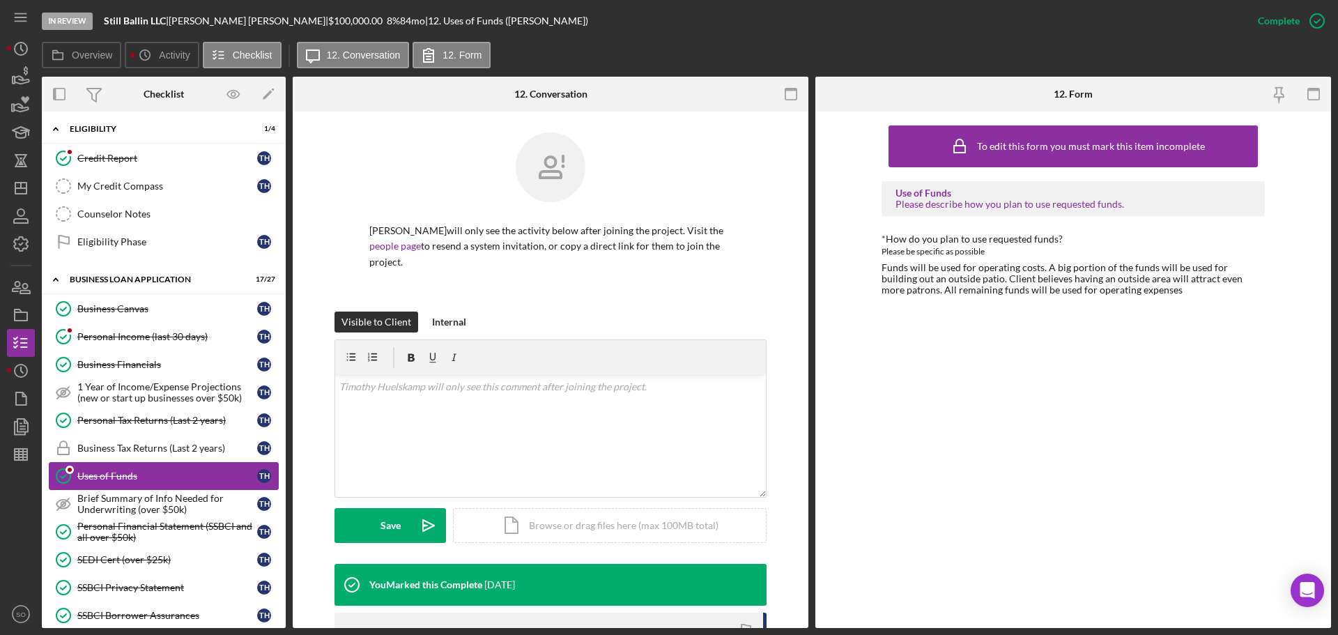
scroll to position [418, 0]
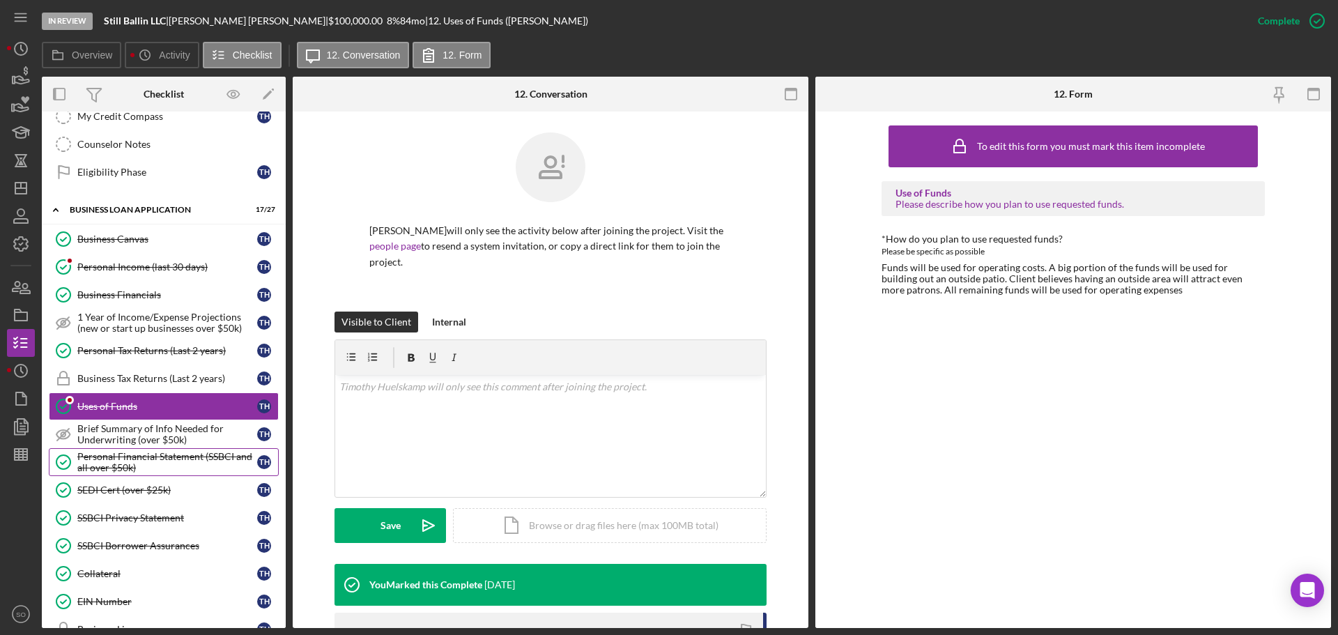
click at [122, 465] on div "Personal Financial Statement (SSBCI and all over $50k)" at bounding box center [167, 462] width 180 height 22
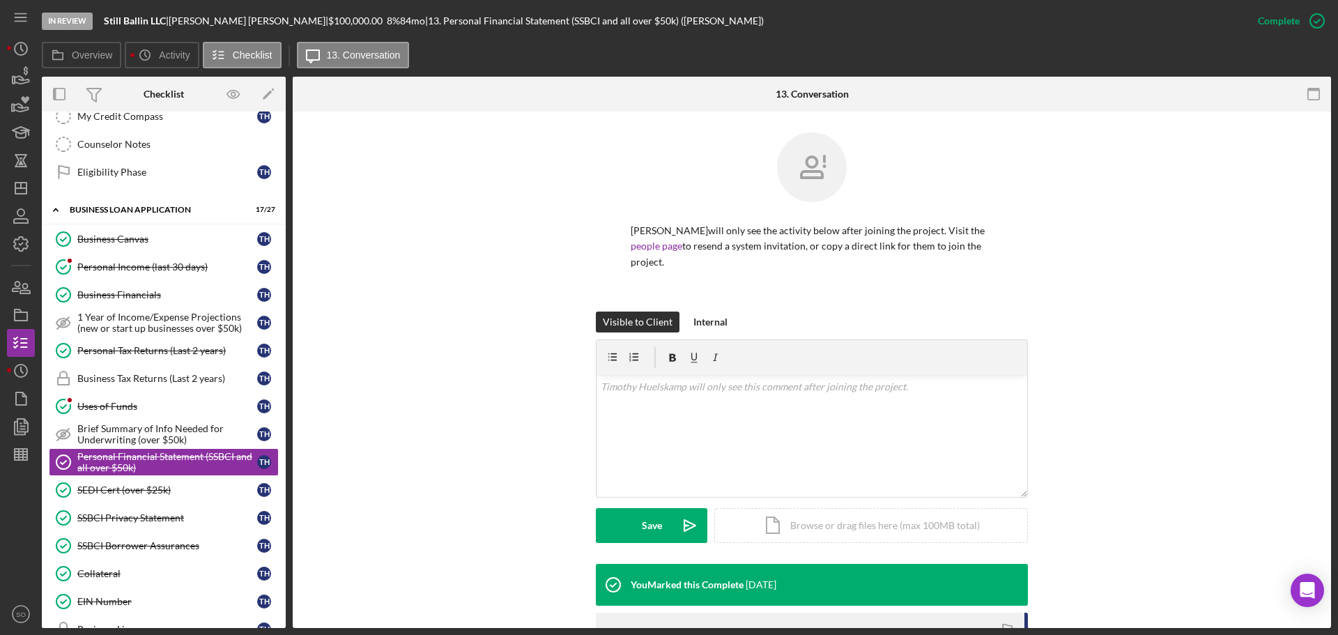
scroll to position [209, 0]
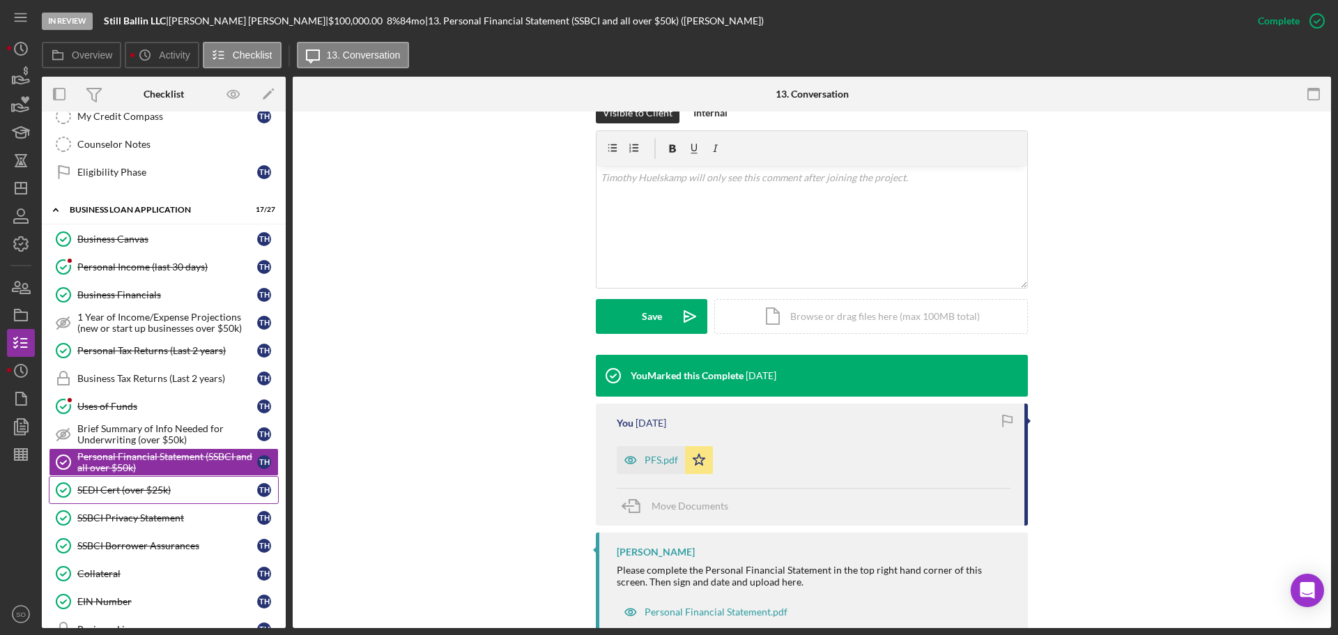
click at [187, 490] on div "SEDI Cert (over $25k)" at bounding box center [167, 489] width 180 height 11
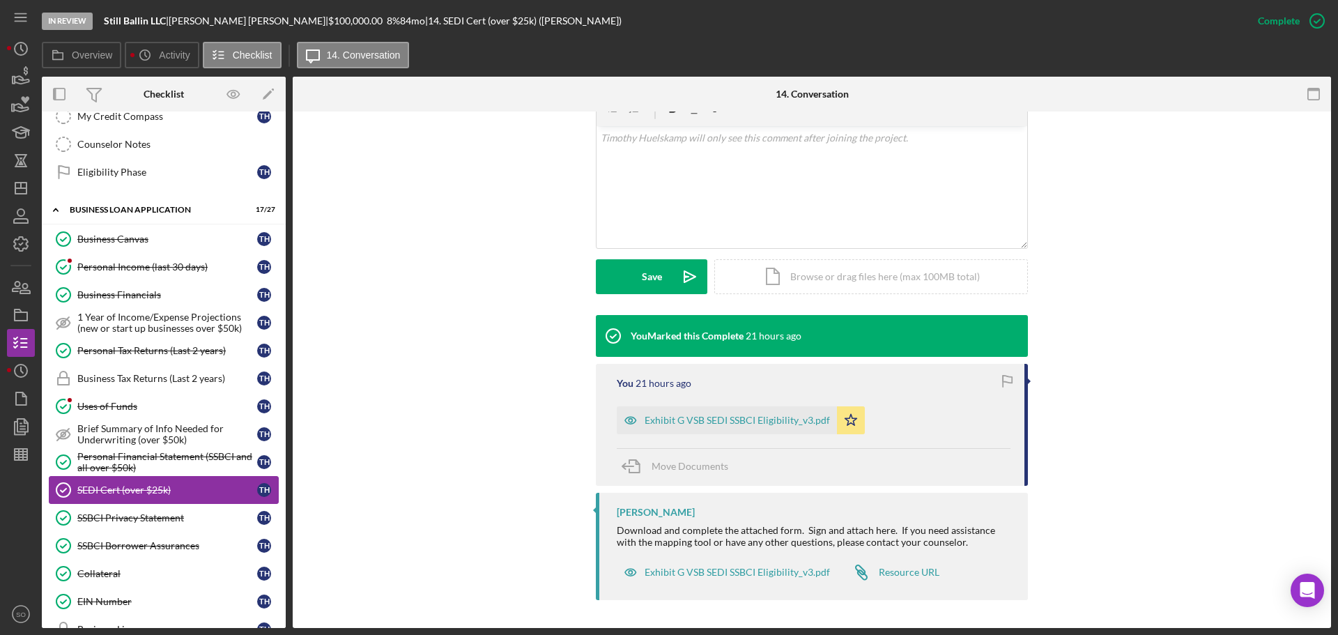
scroll to position [488, 0]
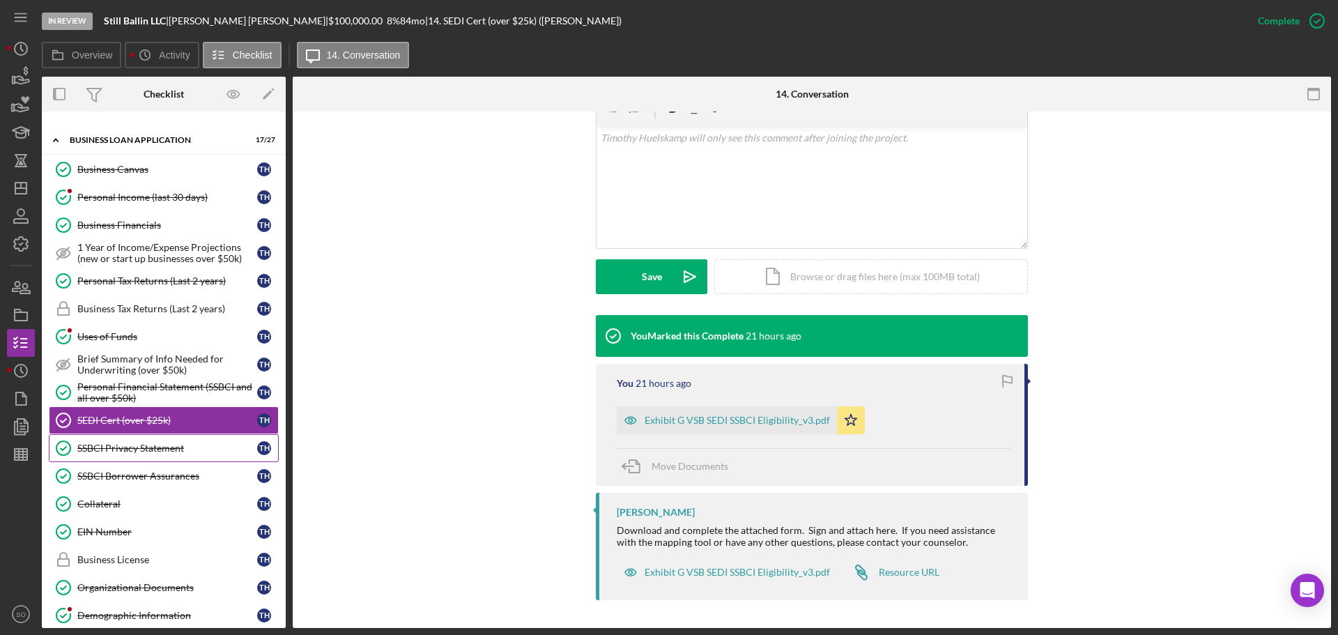
click at [158, 456] on link "SSBCI Privacy Statement SSBCI Privacy Statement T H" at bounding box center [164, 448] width 230 height 28
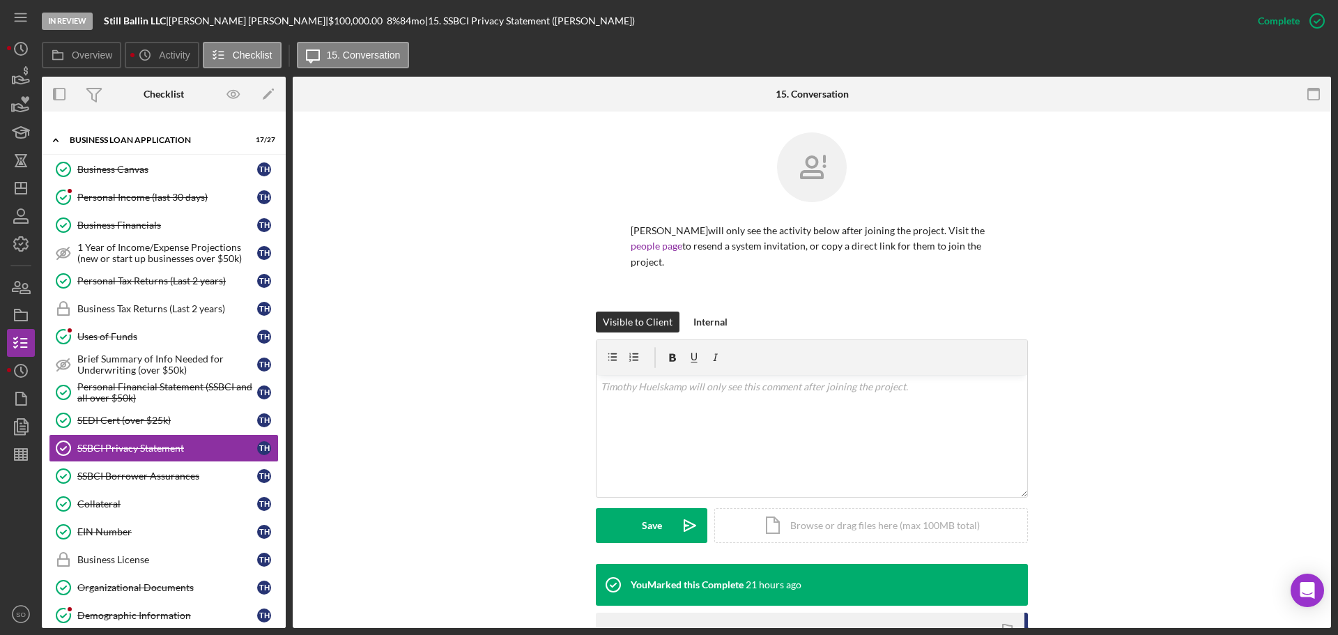
scroll to position [238, 0]
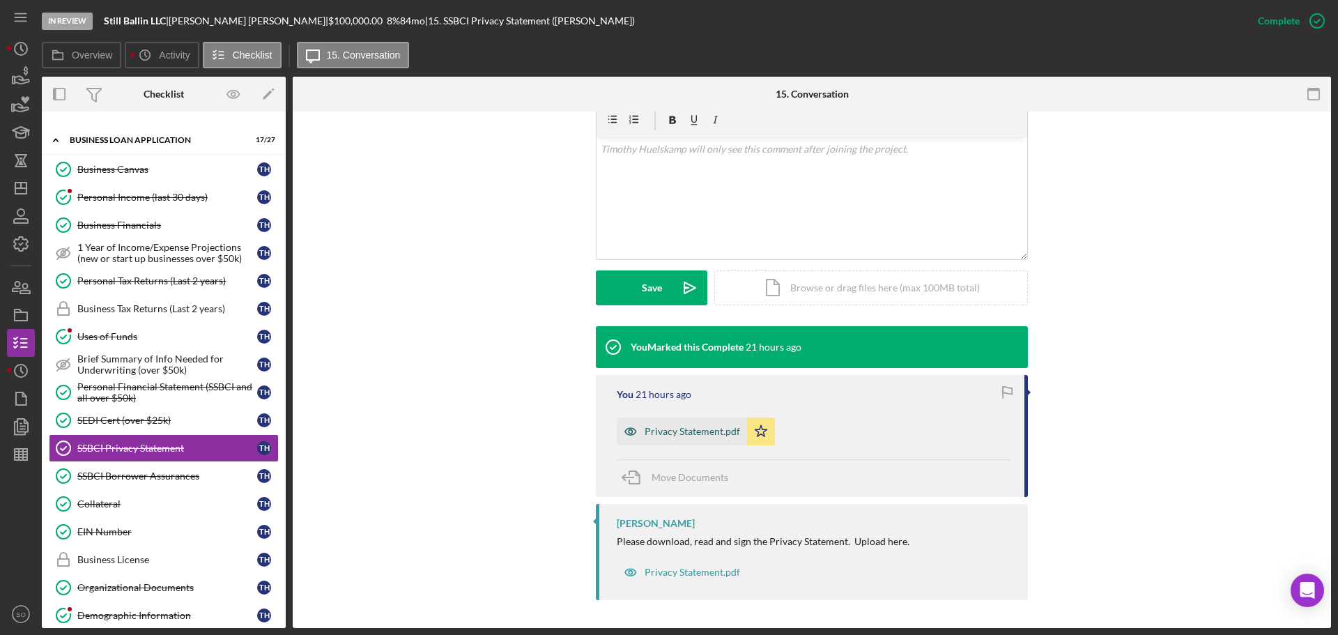
click at [695, 434] on div "Privacy Statement.pdf" at bounding box center [691, 431] width 95 height 11
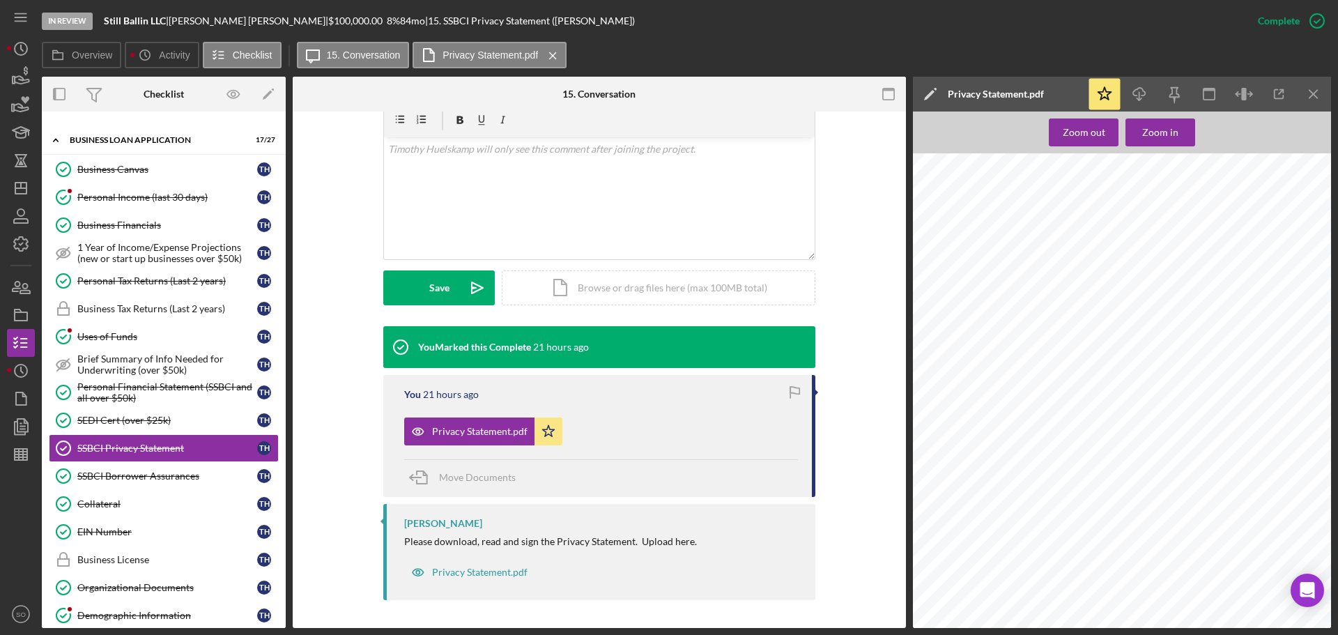
scroll to position [88, 0]
click at [155, 488] on link "SSBCI Borrower Assurances SSBCI Borrower Assurances T H" at bounding box center [164, 476] width 230 height 28
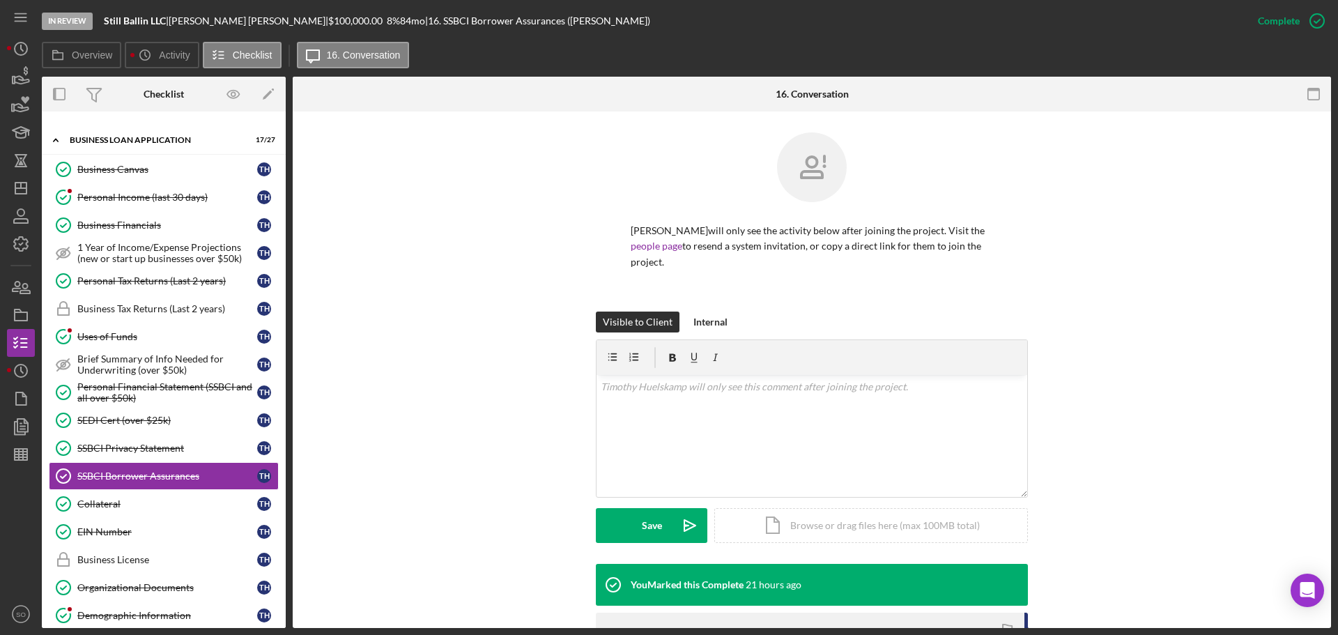
scroll to position [249, 0]
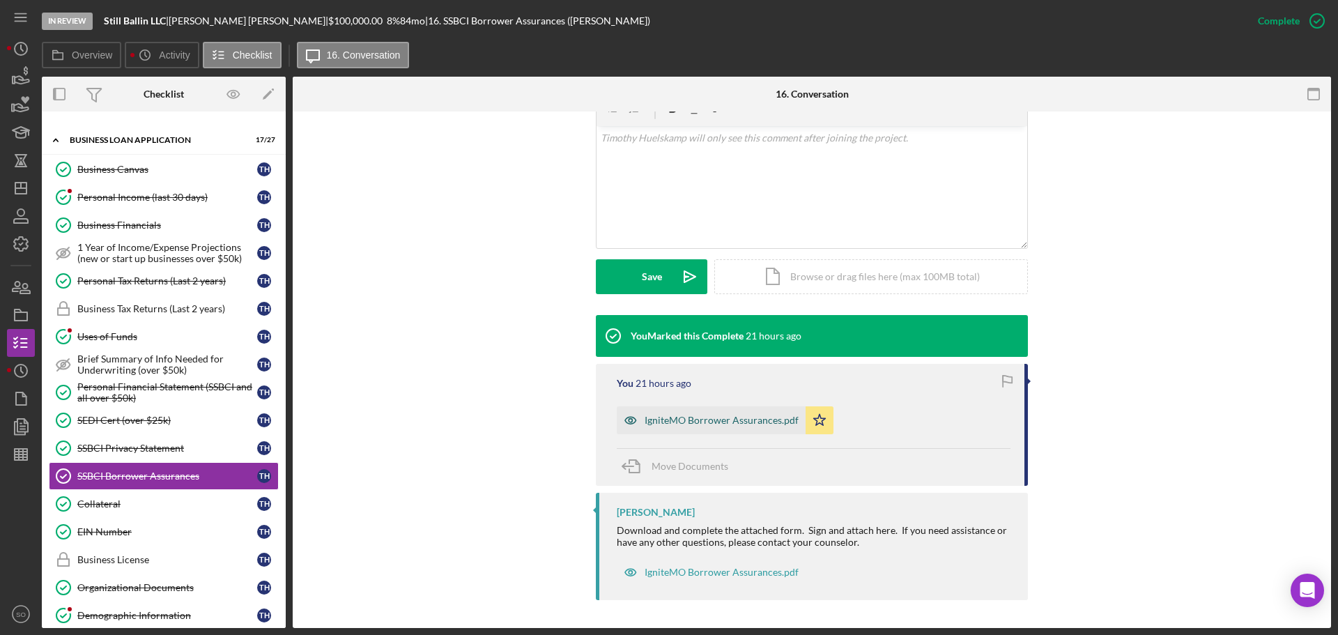
click at [722, 417] on div "IgniteMO Borrower Assurances.pdf" at bounding box center [721, 420] width 154 height 11
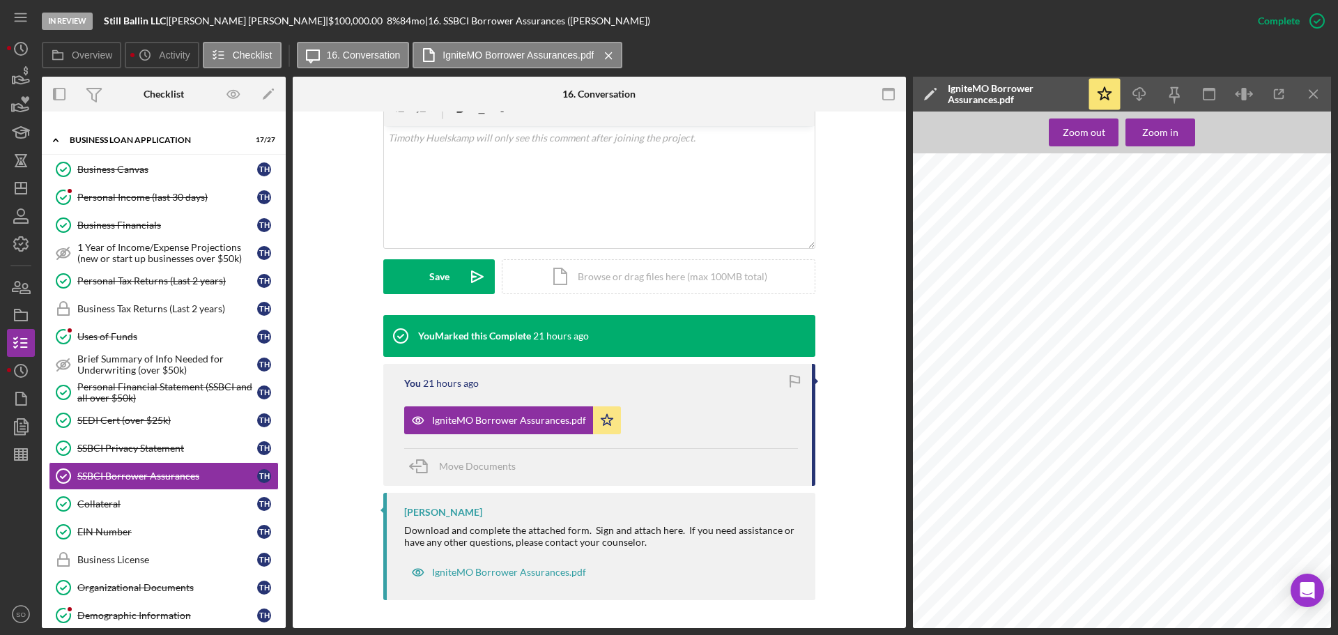
scroll to position [88, 0]
click at [150, 506] on div "Collateral" at bounding box center [167, 503] width 180 height 11
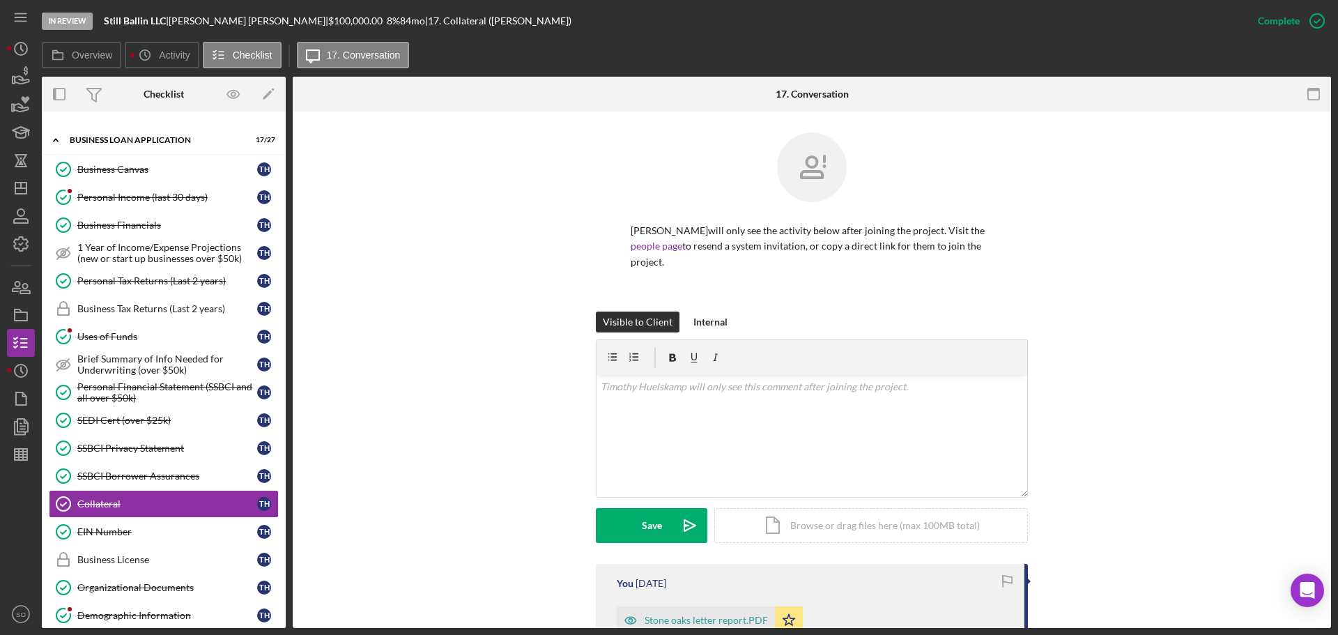
scroll to position [348, 0]
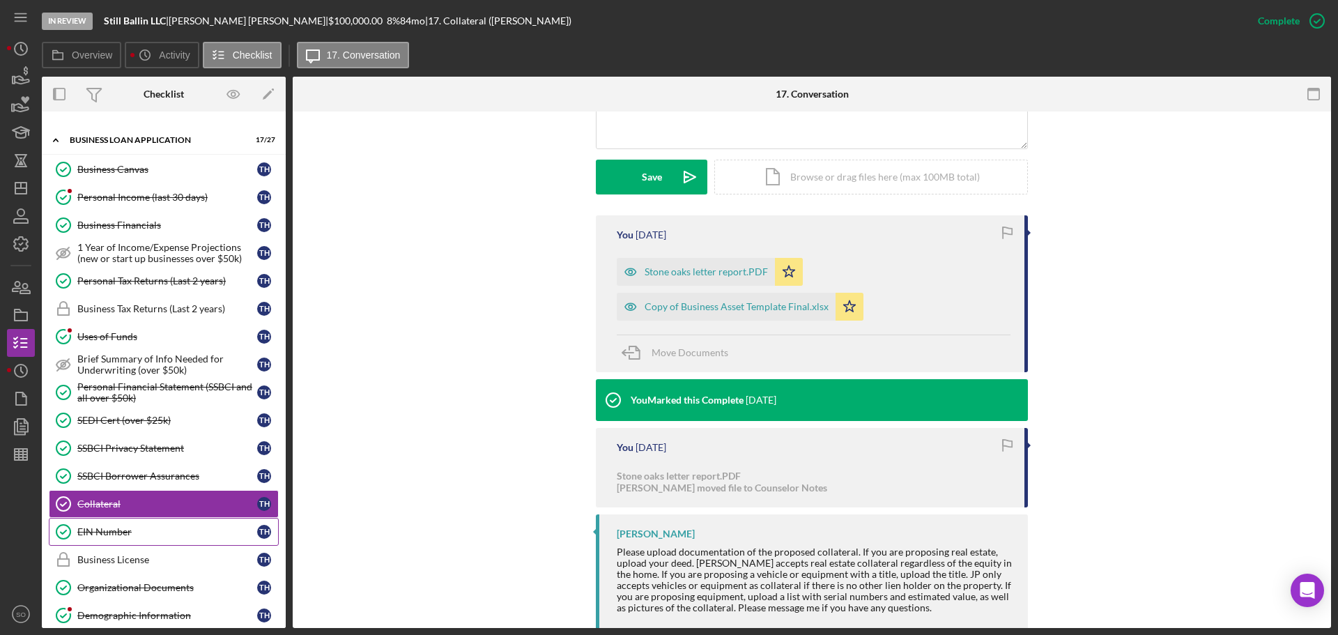
click at [137, 529] on div "EIN Number" at bounding box center [167, 531] width 180 height 11
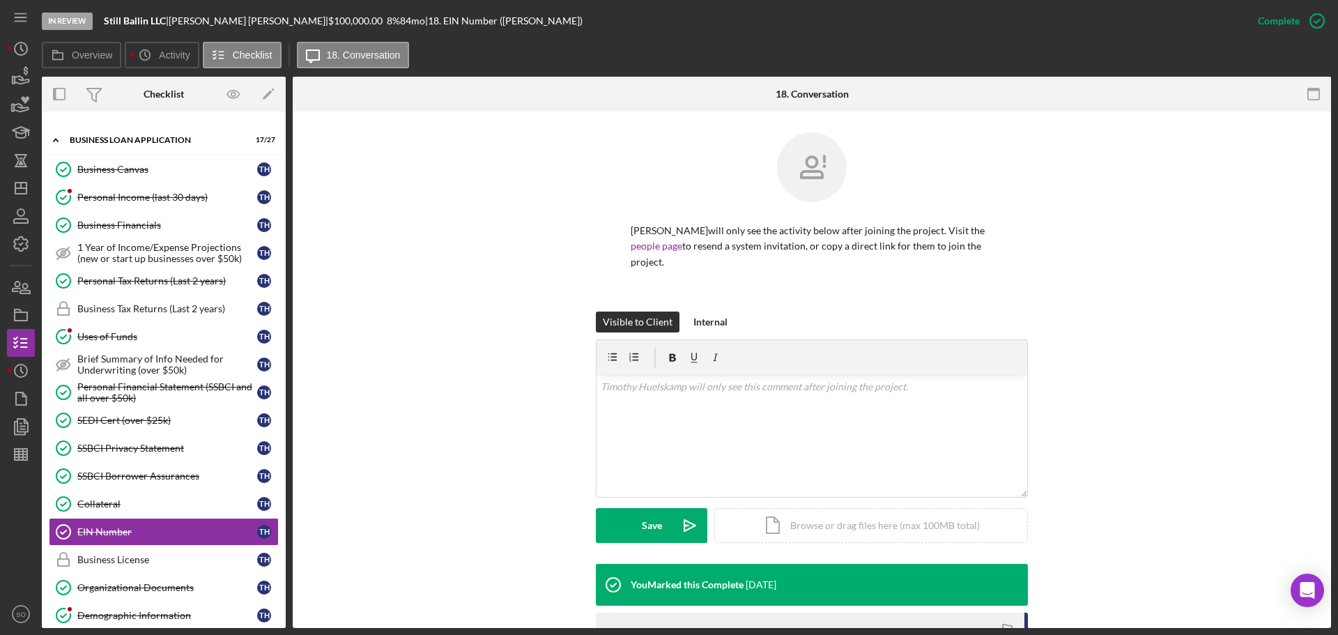
scroll to position [214, 0]
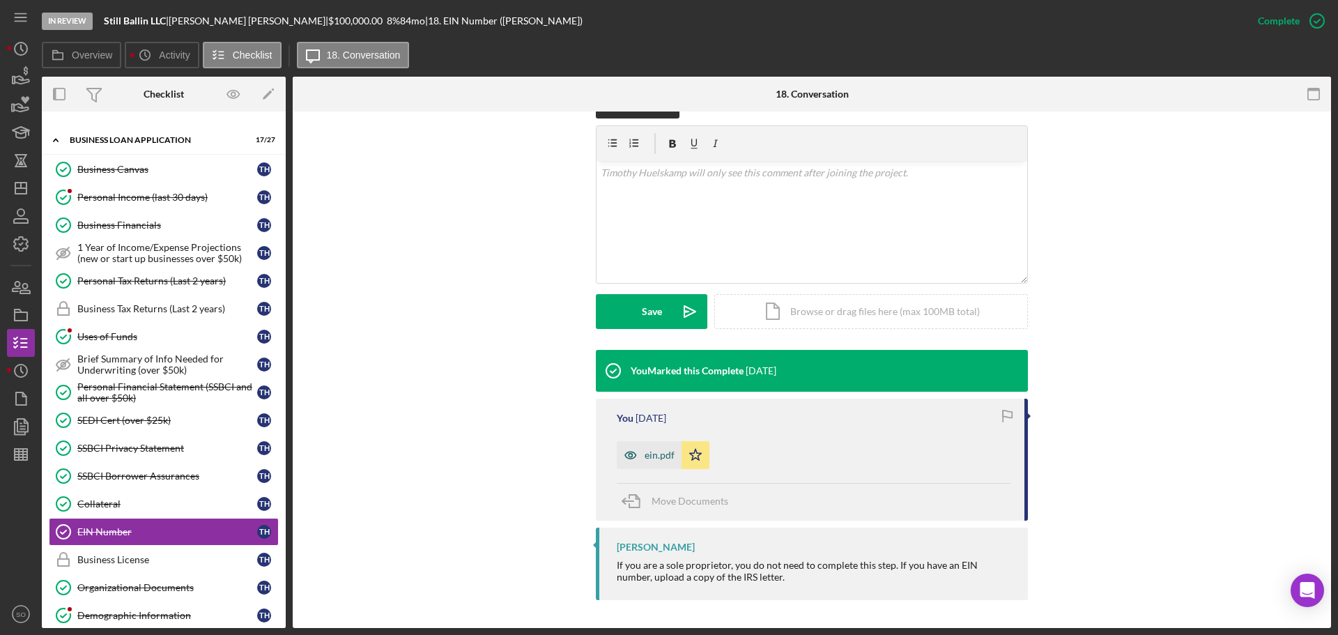
click at [657, 461] on div "ein.pdf" at bounding box center [649, 455] width 65 height 28
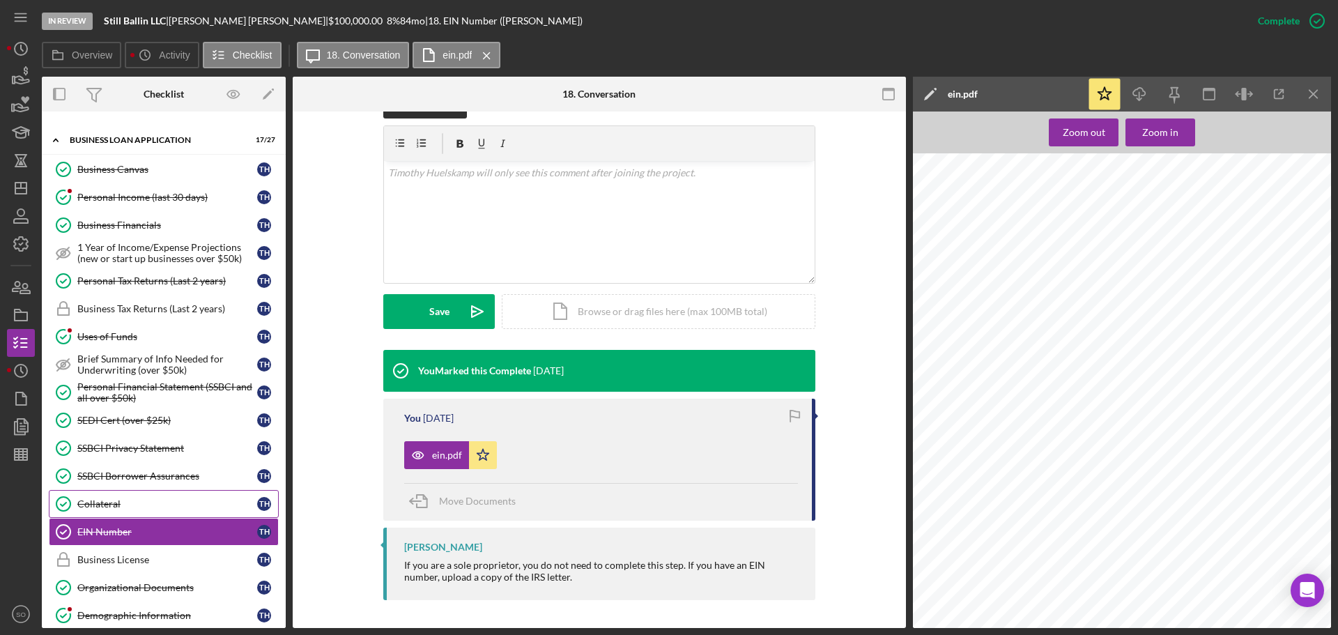
scroll to position [557, 0]
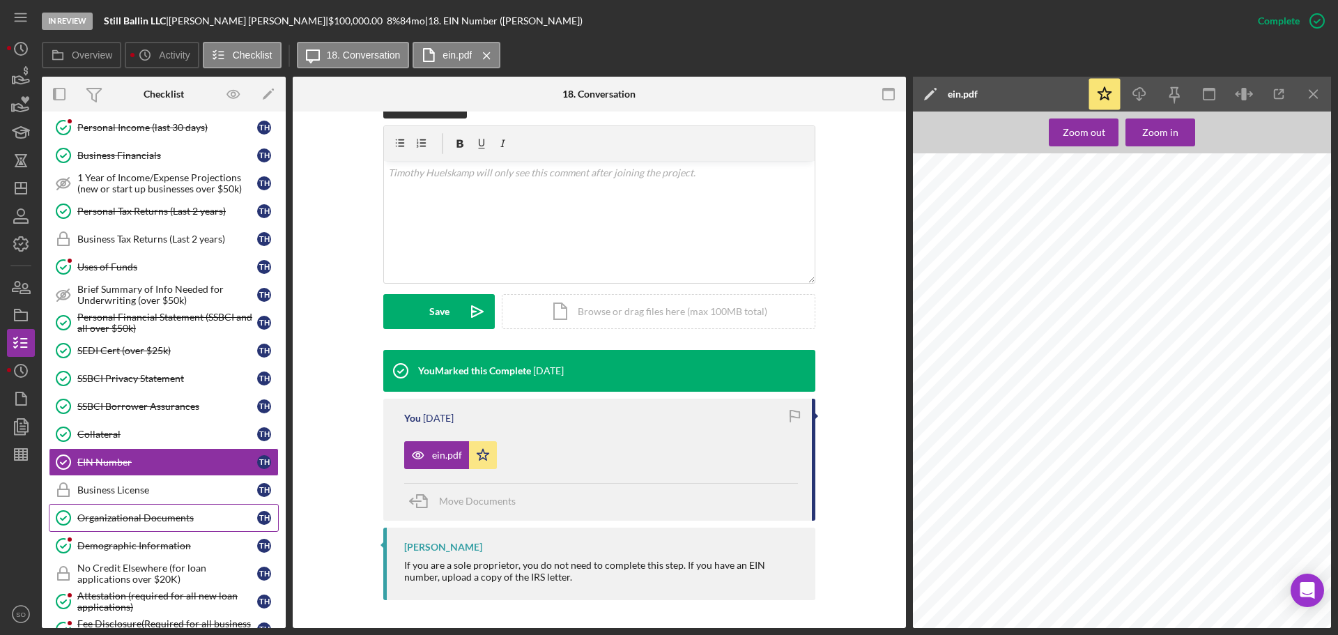
click at [164, 522] on div "Organizational Documents" at bounding box center [167, 517] width 180 height 11
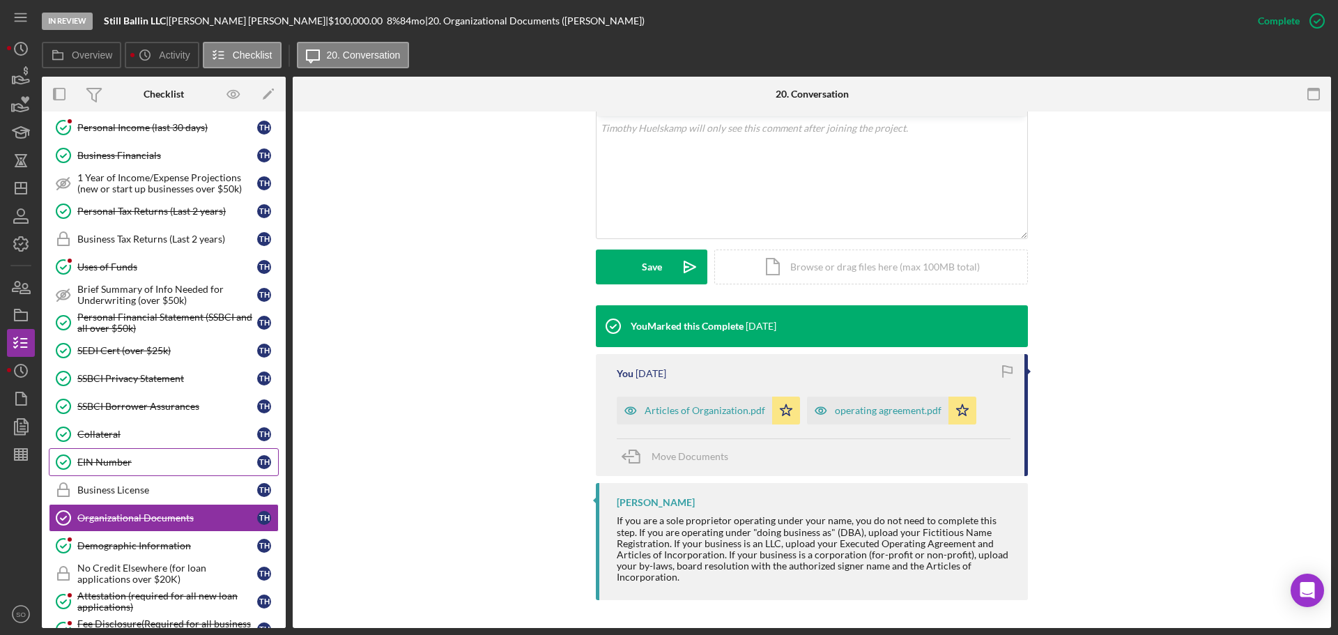
scroll to position [627, 0]
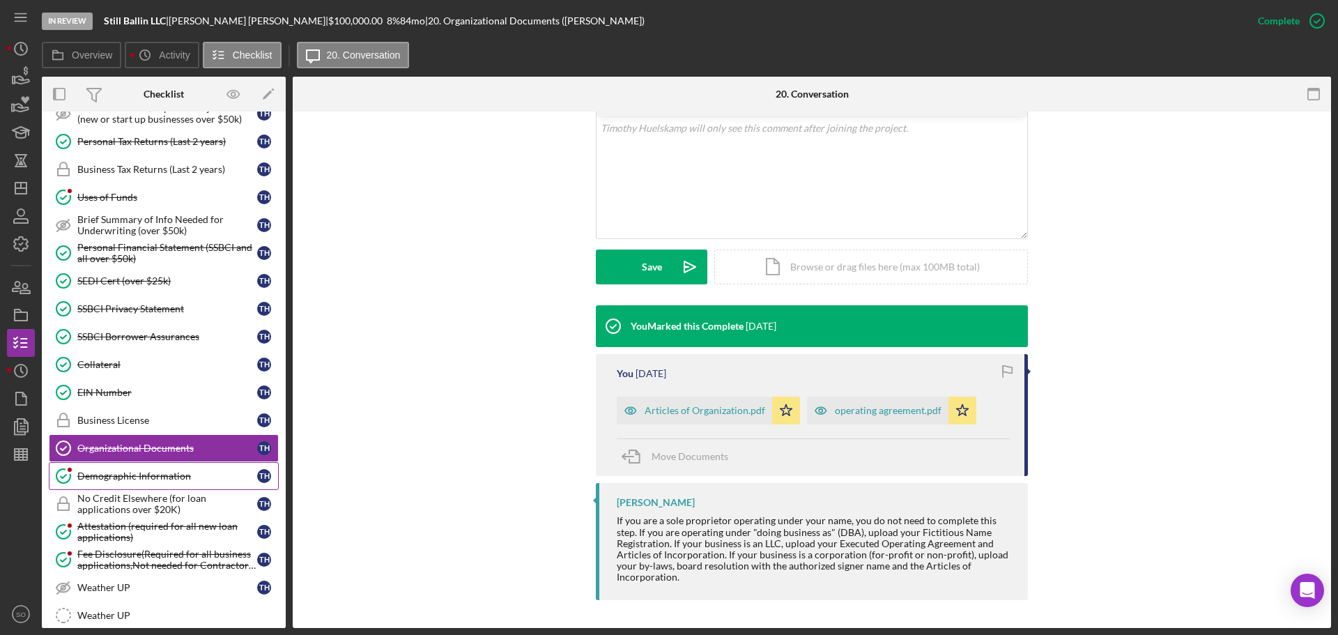
click at [144, 472] on div "Demographic Information" at bounding box center [167, 475] width 180 height 11
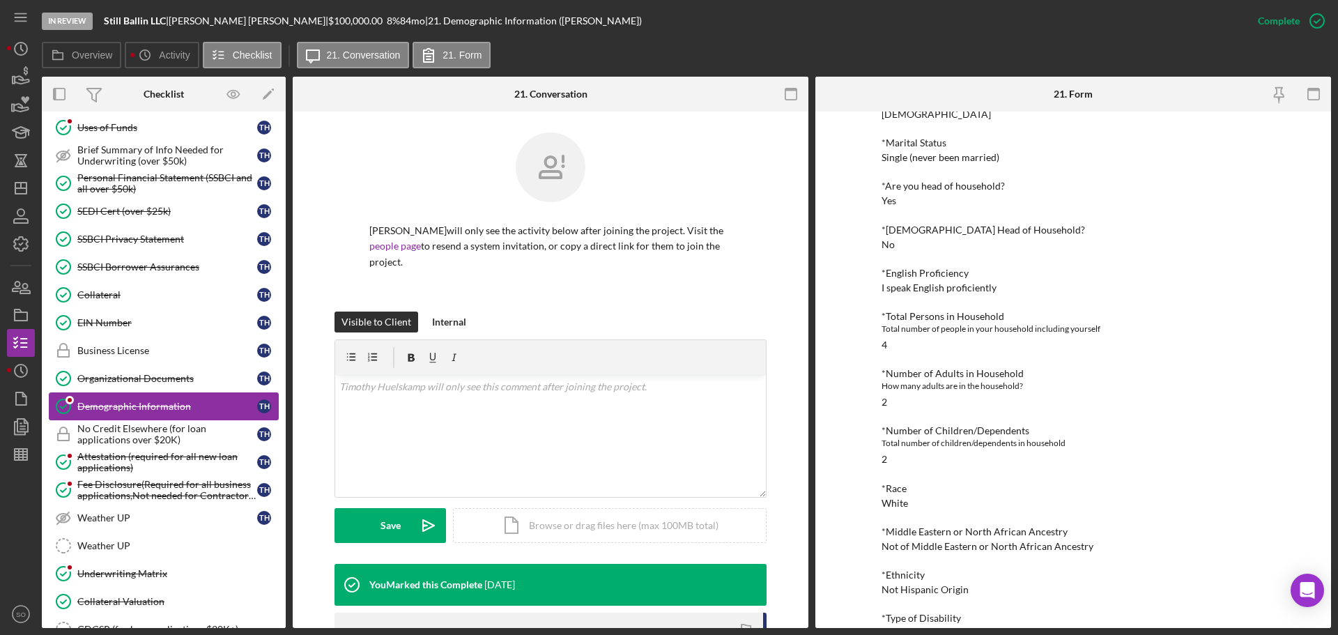
scroll to position [766, 0]
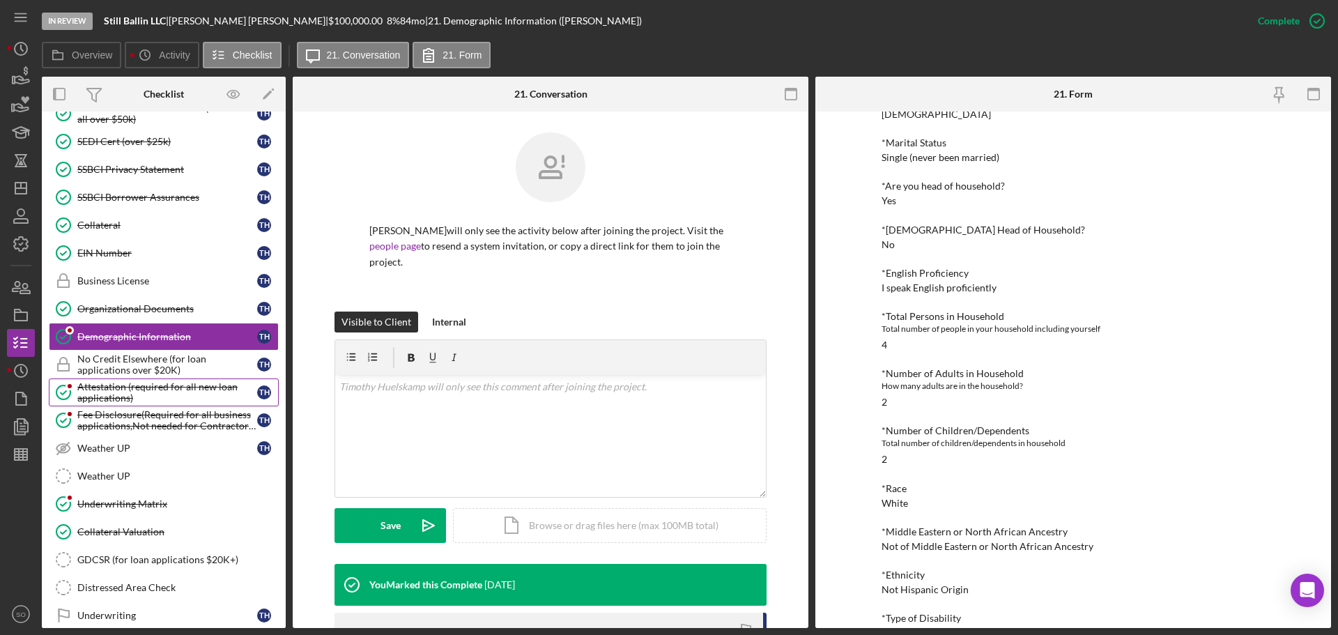
click at [132, 389] on div "Attestation (required for all new loan applications)" at bounding box center [167, 392] width 180 height 22
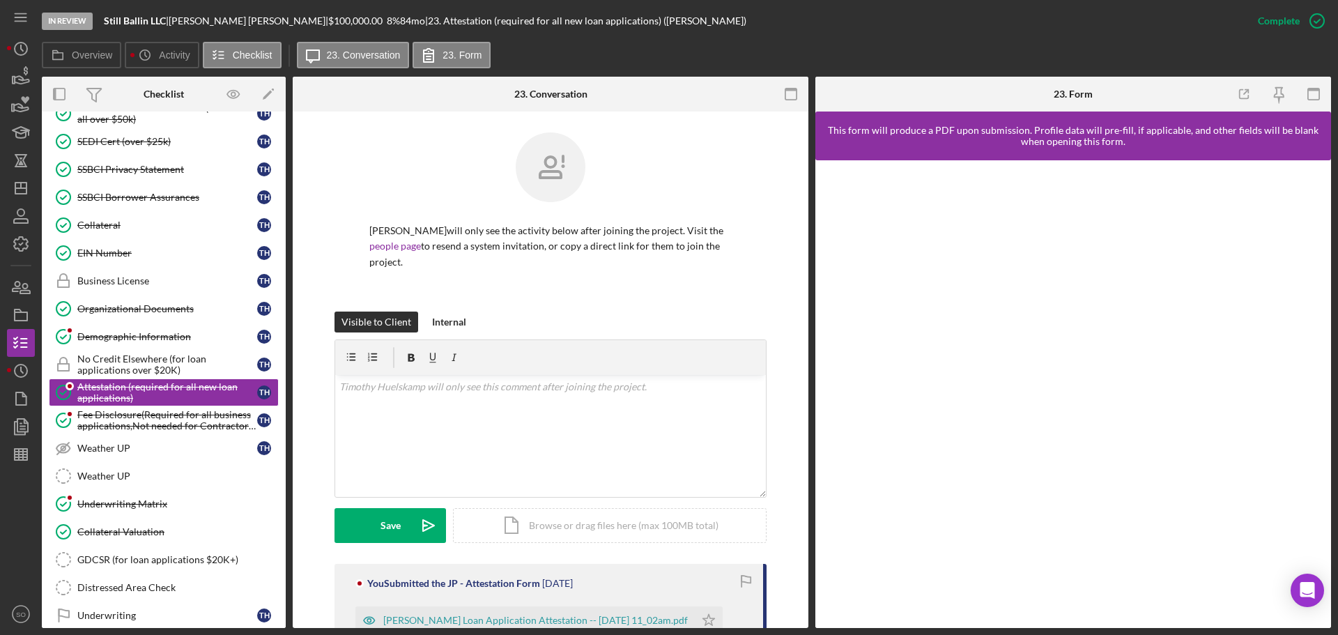
scroll to position [209, 0]
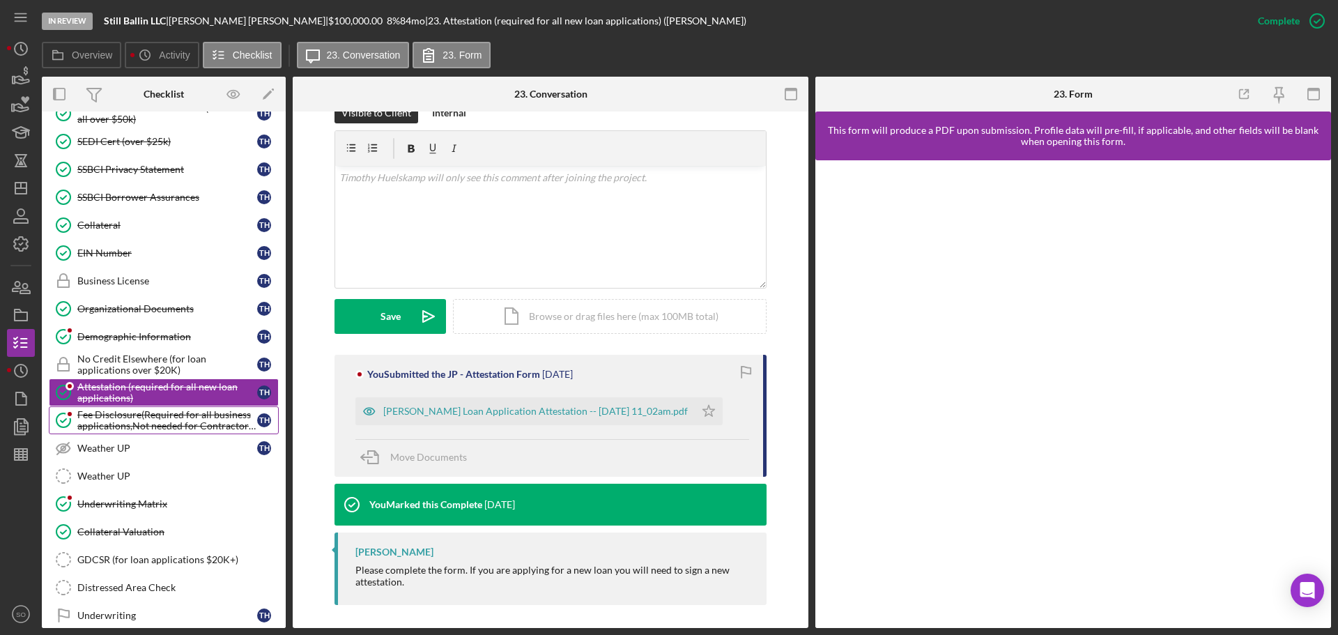
click at [117, 411] on div "Fee Disclosure(Required for all business applications,Not needed for Contractor…" at bounding box center [167, 420] width 180 height 22
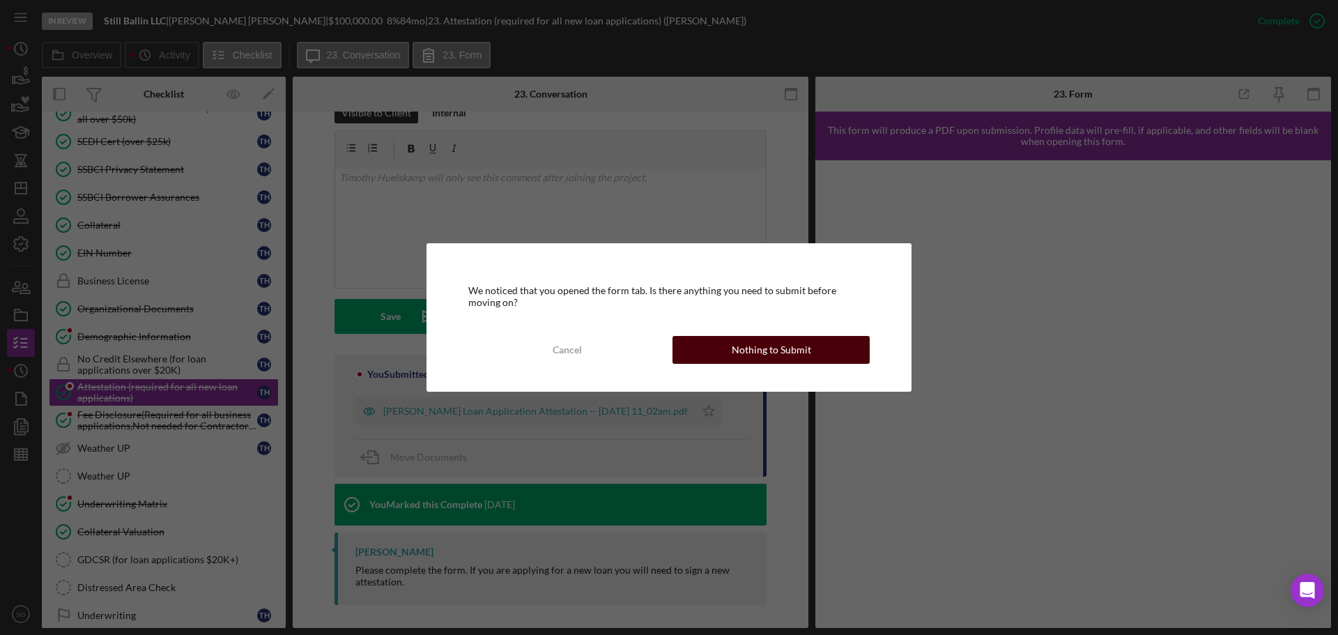
click at [757, 357] on div "Nothing to Submit" at bounding box center [771, 350] width 79 height 28
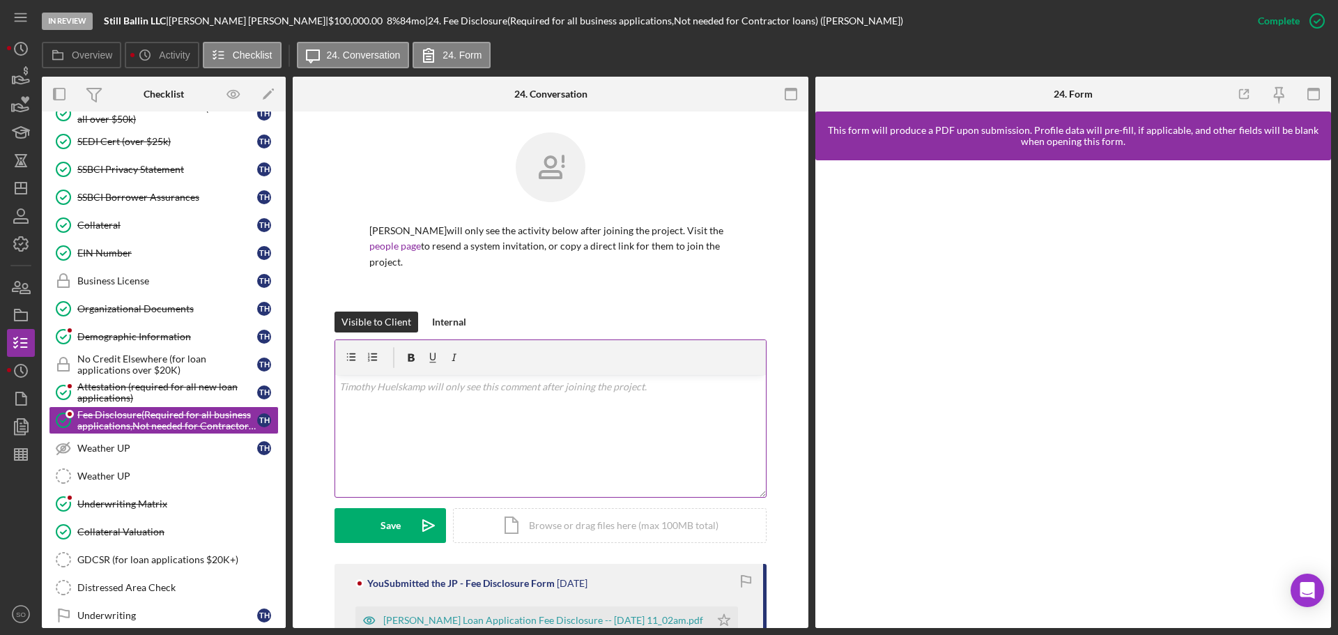
scroll to position [209, 0]
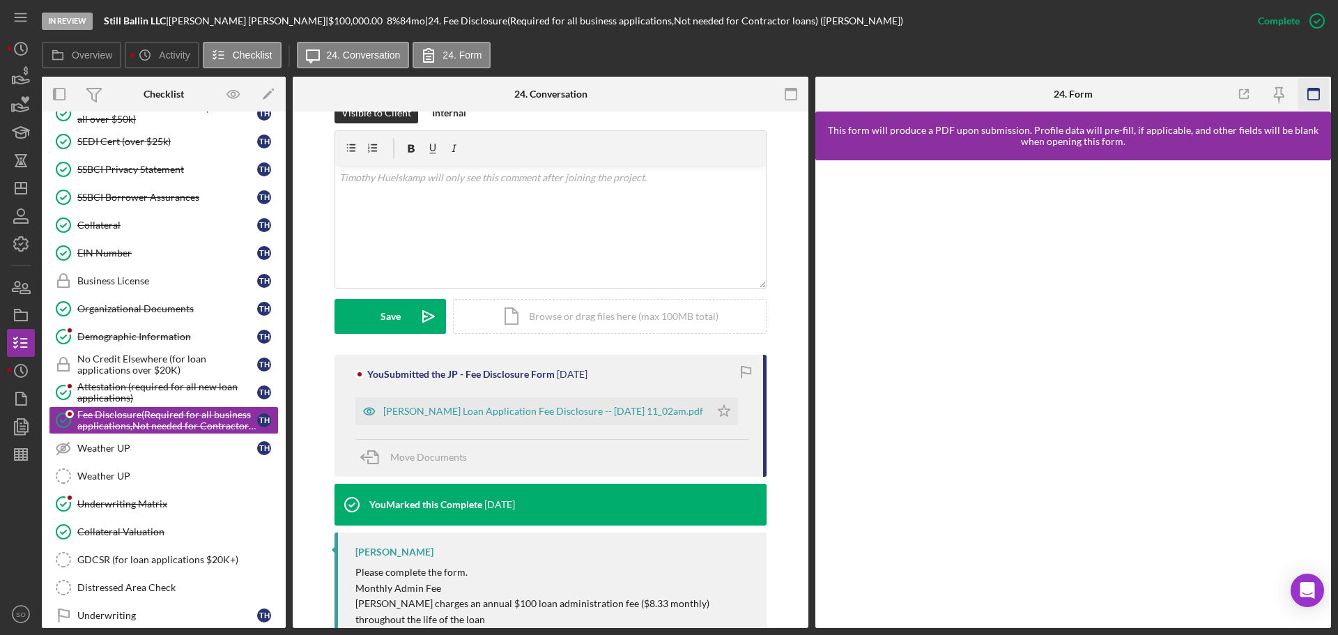
click at [1316, 105] on icon "button" at bounding box center [1313, 94] width 31 height 31
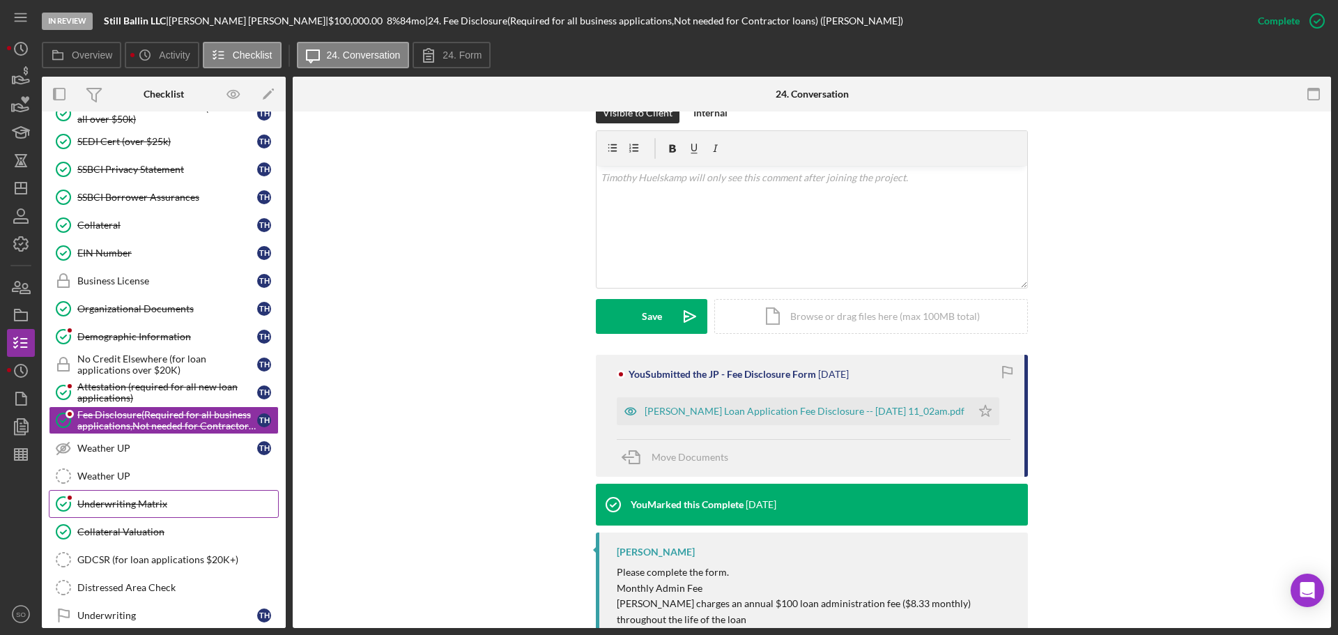
click at [175, 505] on div "Underwriting Matrix" at bounding box center [177, 503] width 201 height 11
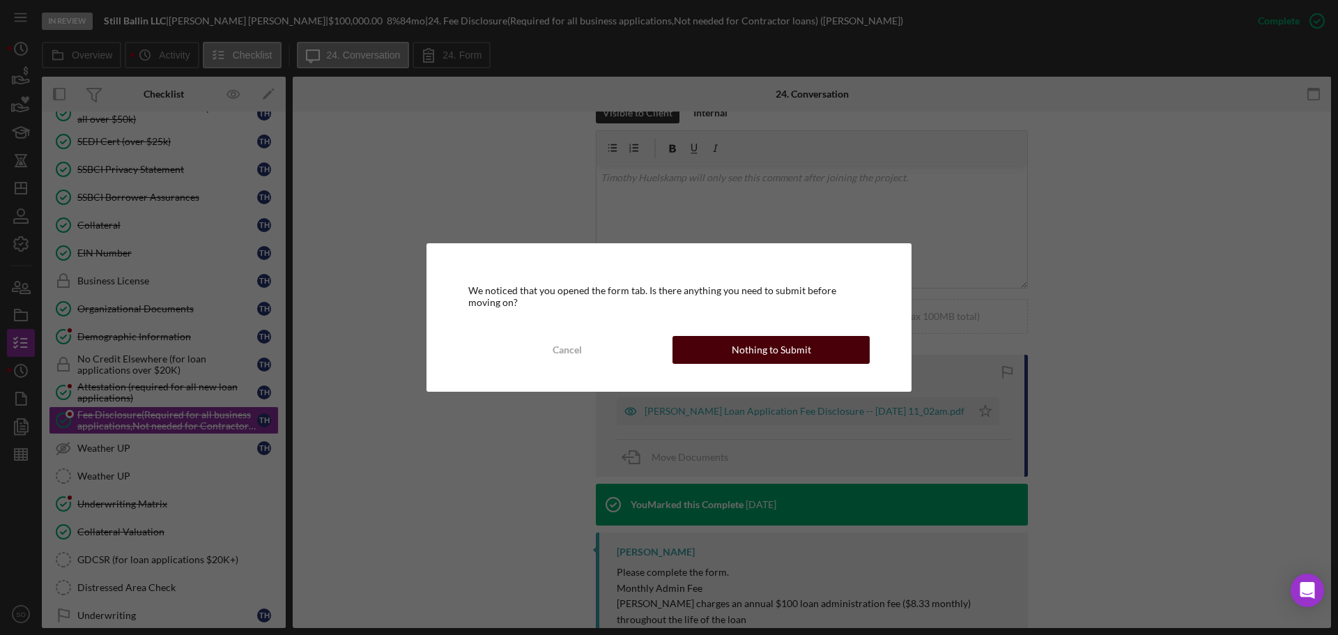
click at [703, 348] on button "Nothing to Submit" at bounding box center [770, 350] width 197 height 28
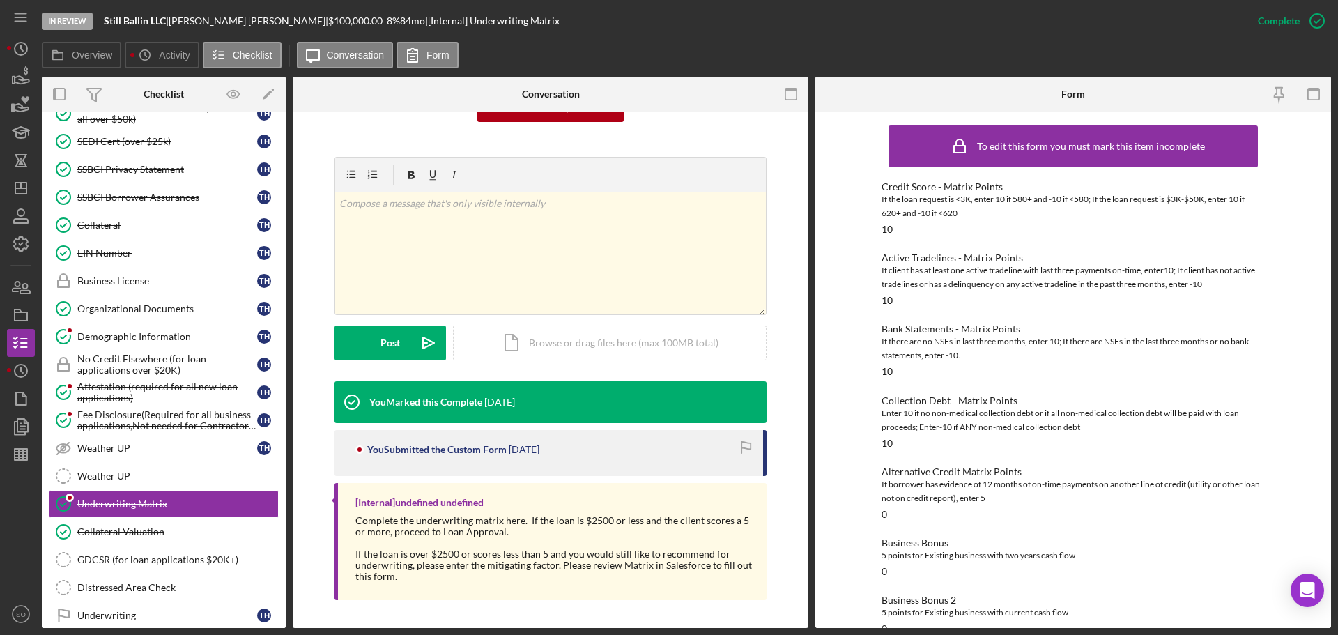
scroll to position [341, 0]
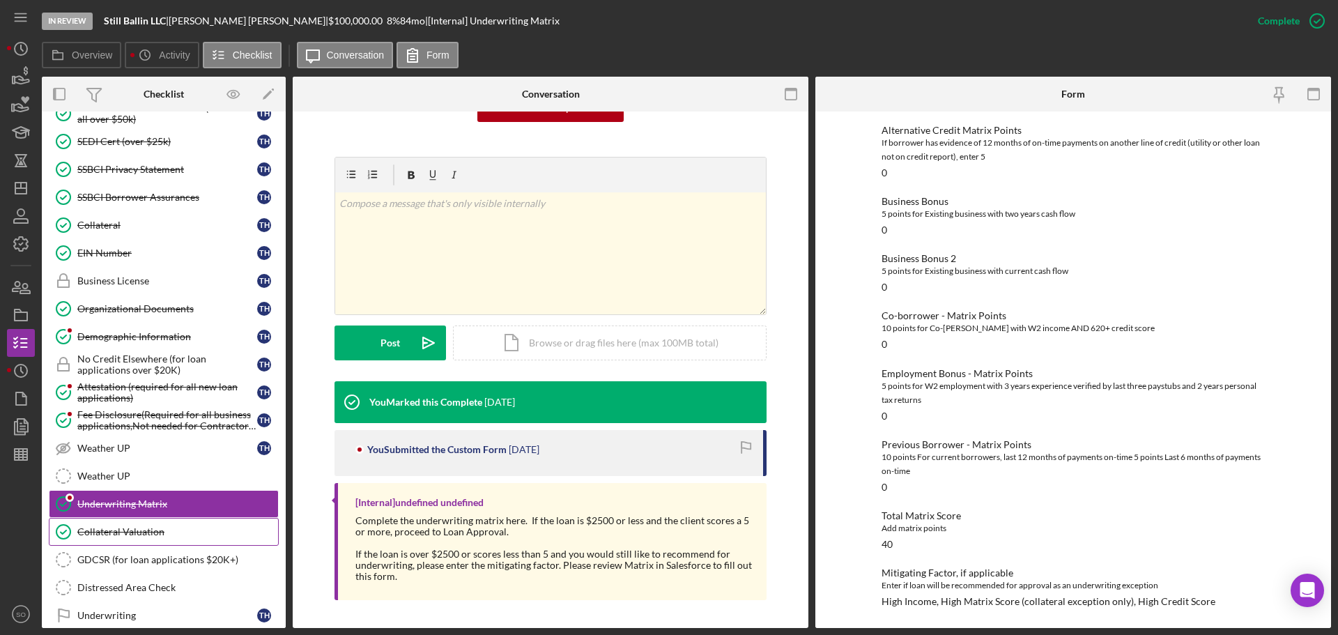
click at [163, 536] on div "Collateral Valuation" at bounding box center [177, 531] width 201 height 11
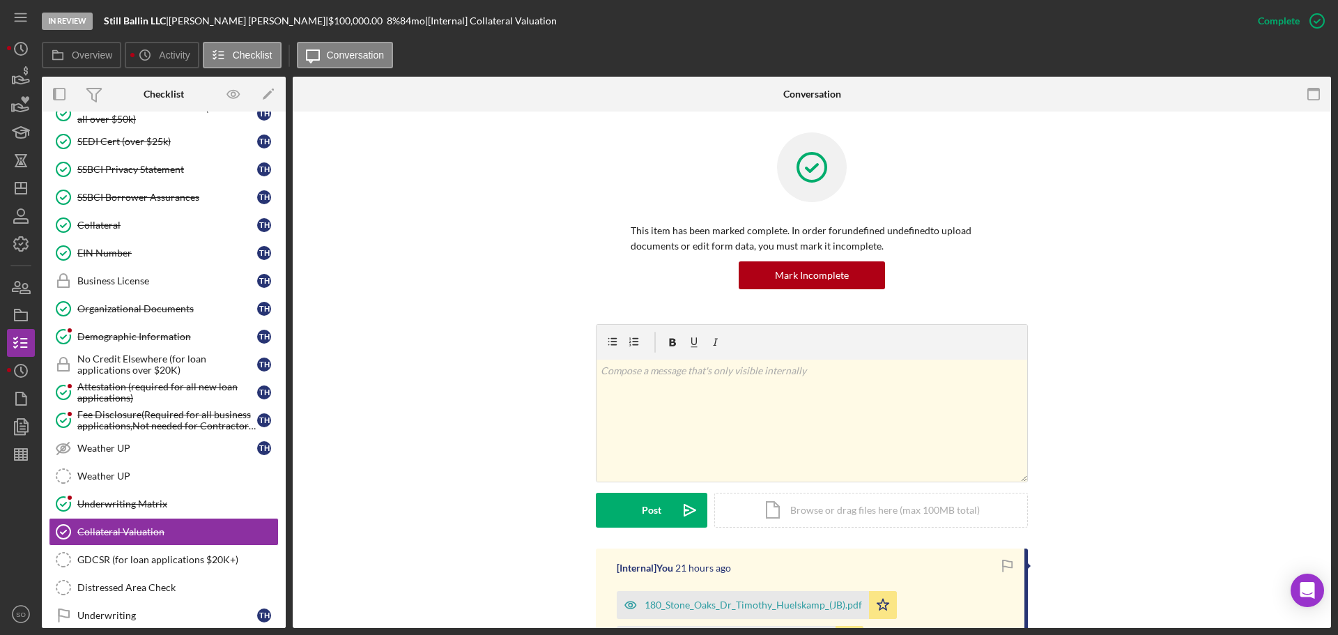
scroll to position [279, 0]
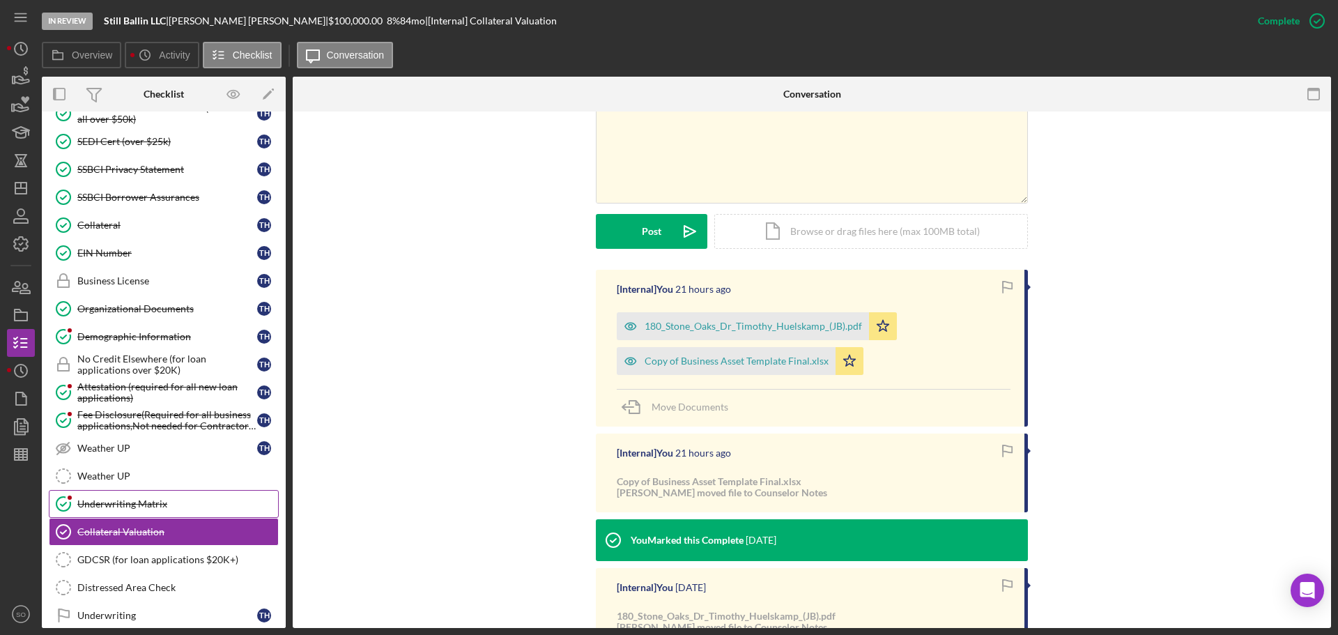
click at [150, 495] on link "Underwriting Matrix Underwriting Matrix" at bounding box center [164, 504] width 230 height 28
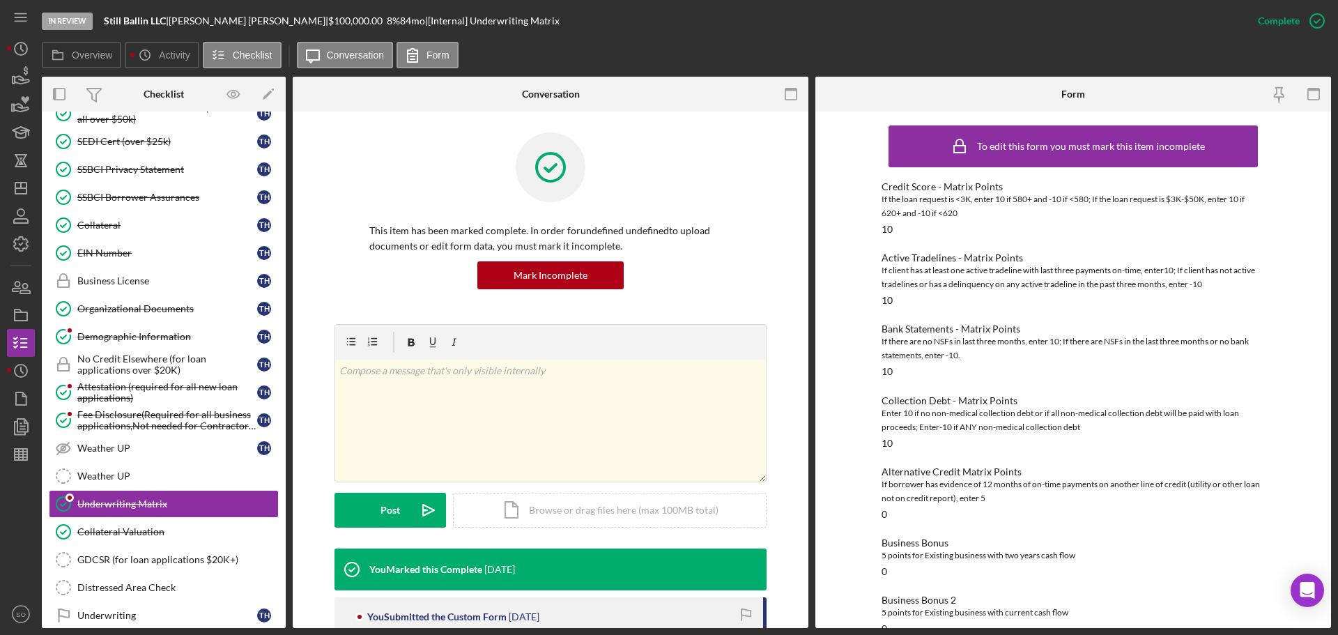
scroll to position [341, 0]
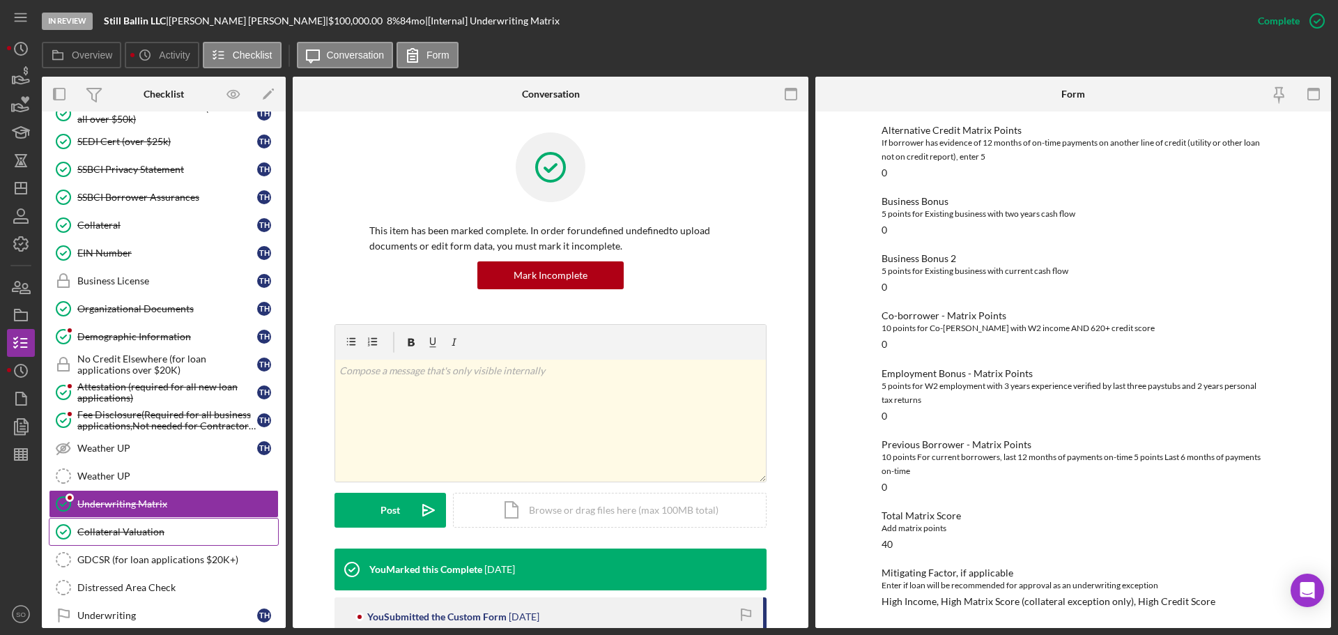
click at [161, 523] on link "Collateral Valuation Collateral Valuation" at bounding box center [164, 532] width 230 height 28
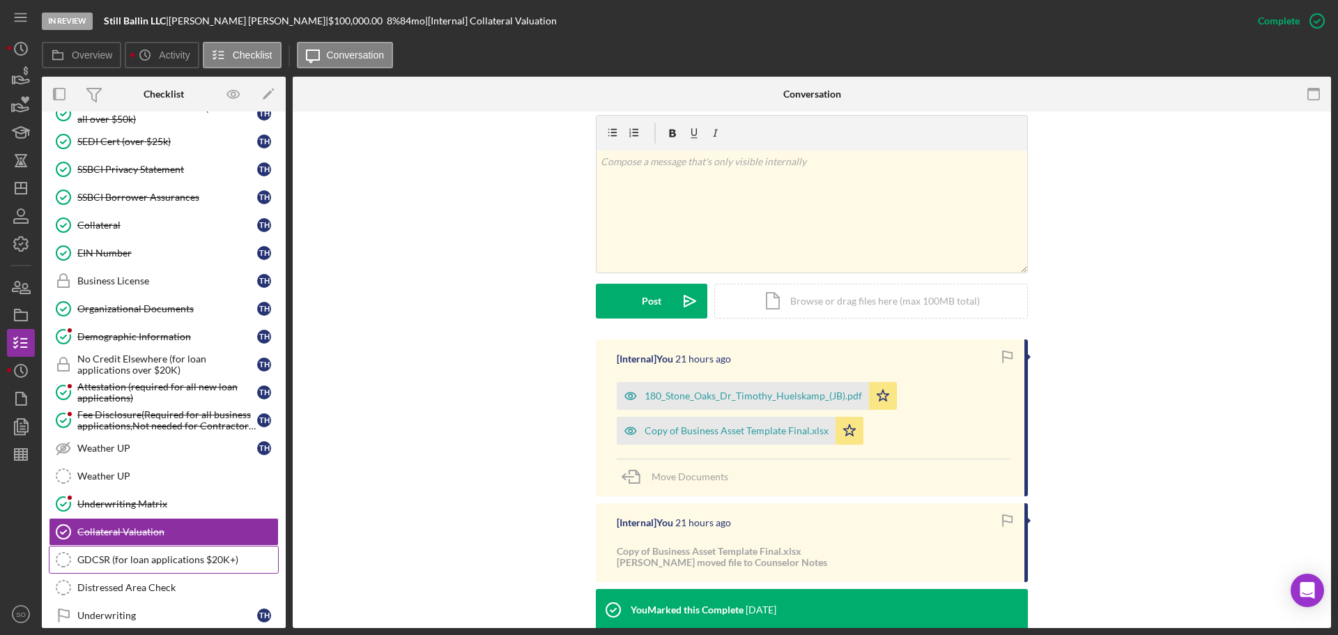
scroll to position [906, 0]
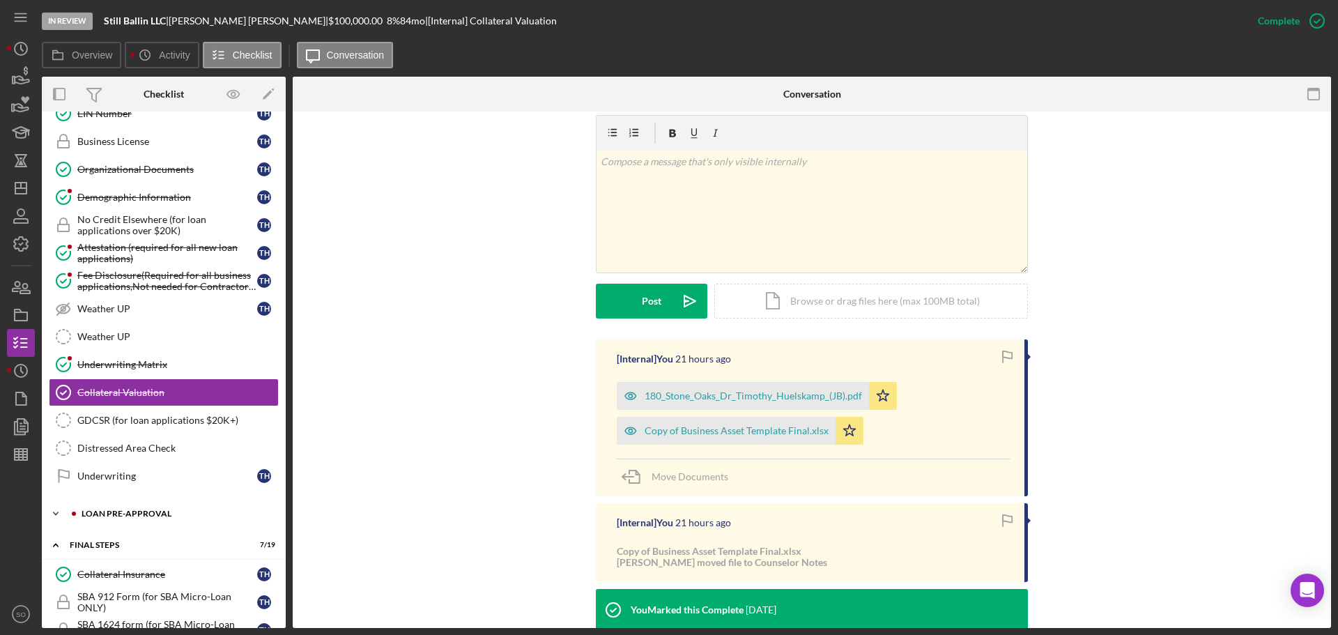
click at [124, 512] on div "LOAN PRE-APPROVAL" at bounding box center [175, 513] width 187 height 8
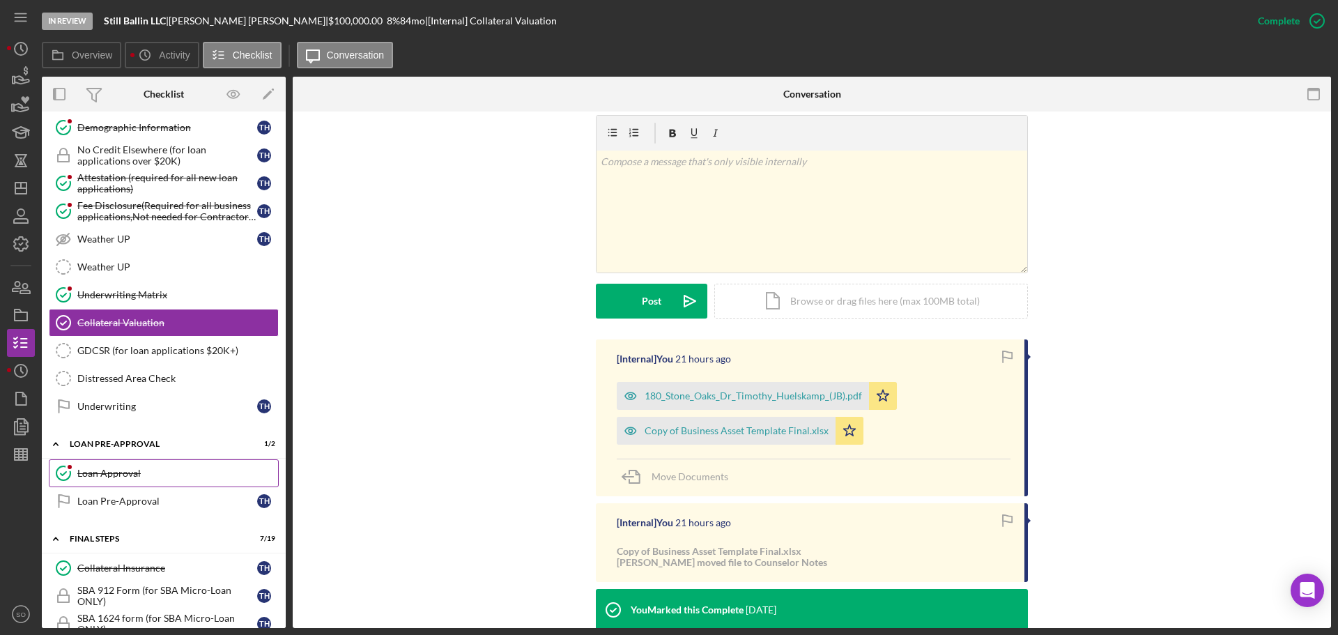
click at [121, 477] on div "Loan Approval" at bounding box center [177, 472] width 201 height 11
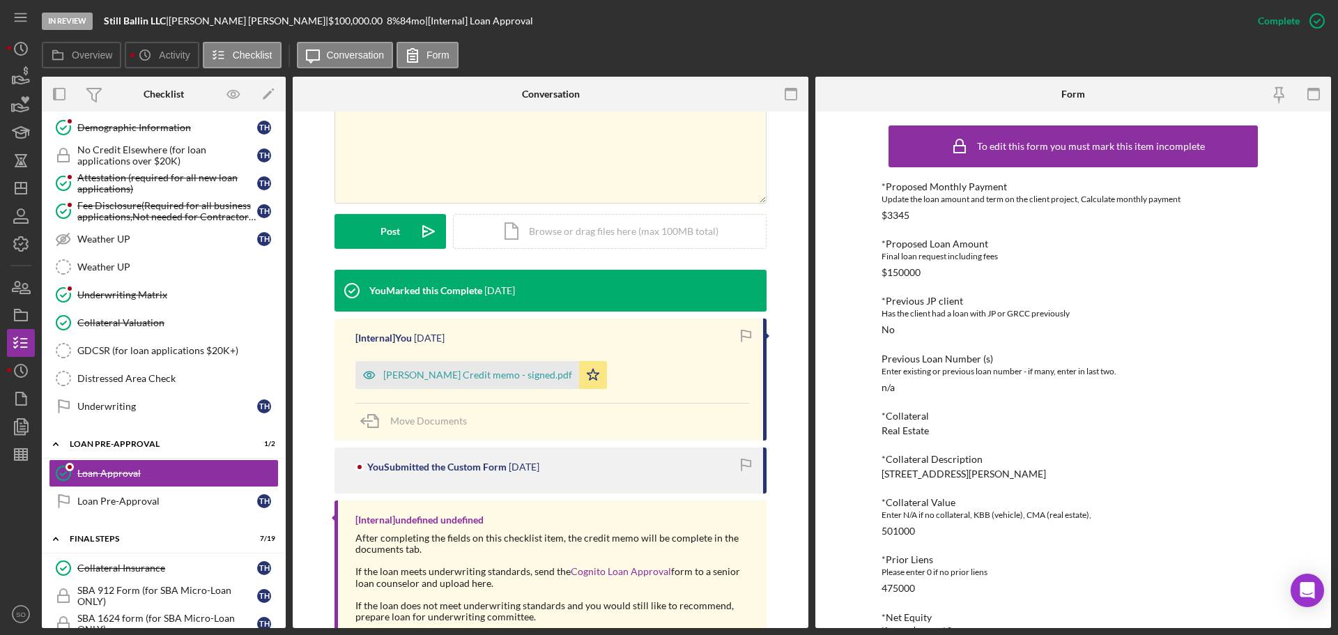
scroll to position [348, 0]
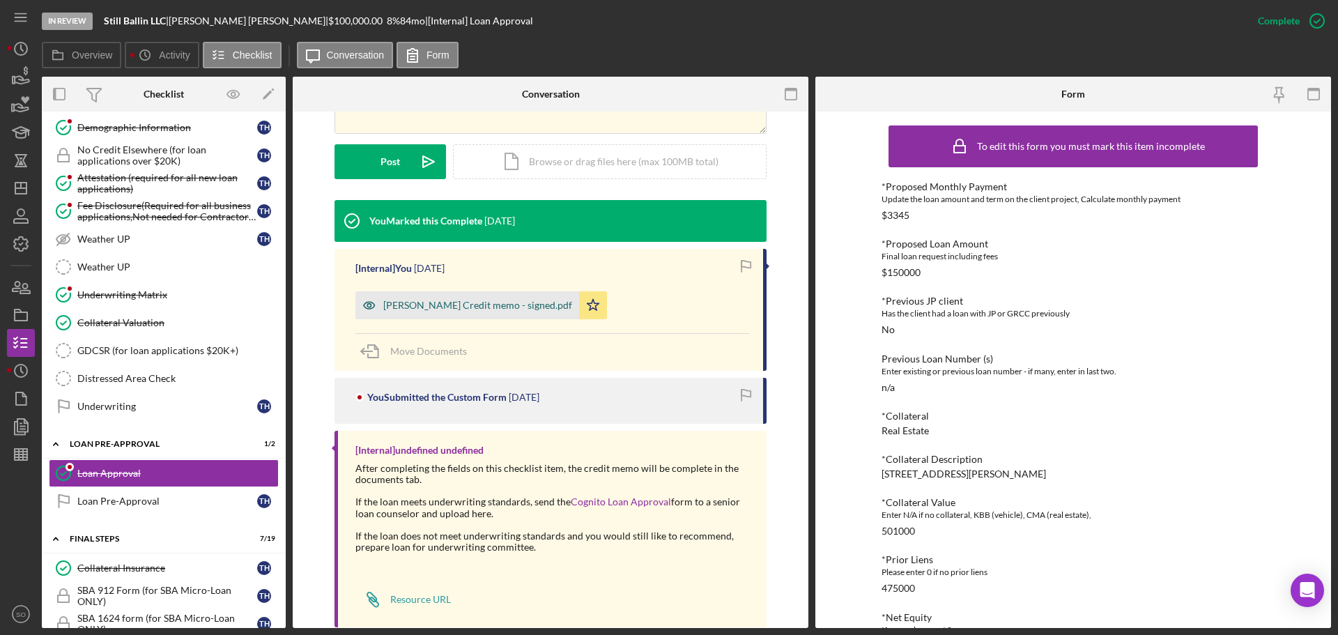
click at [493, 306] on div "Timothy Huelskamp Credit memo - signed.pdf" at bounding box center [477, 305] width 189 height 11
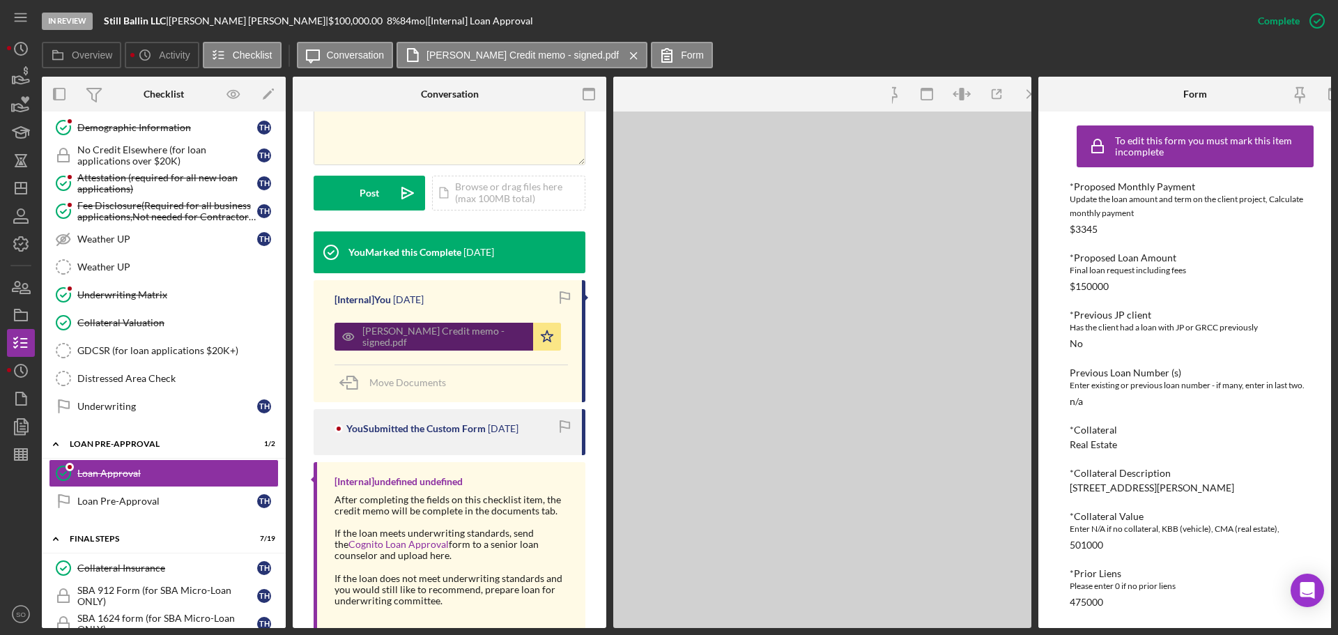
scroll to position [364, 0]
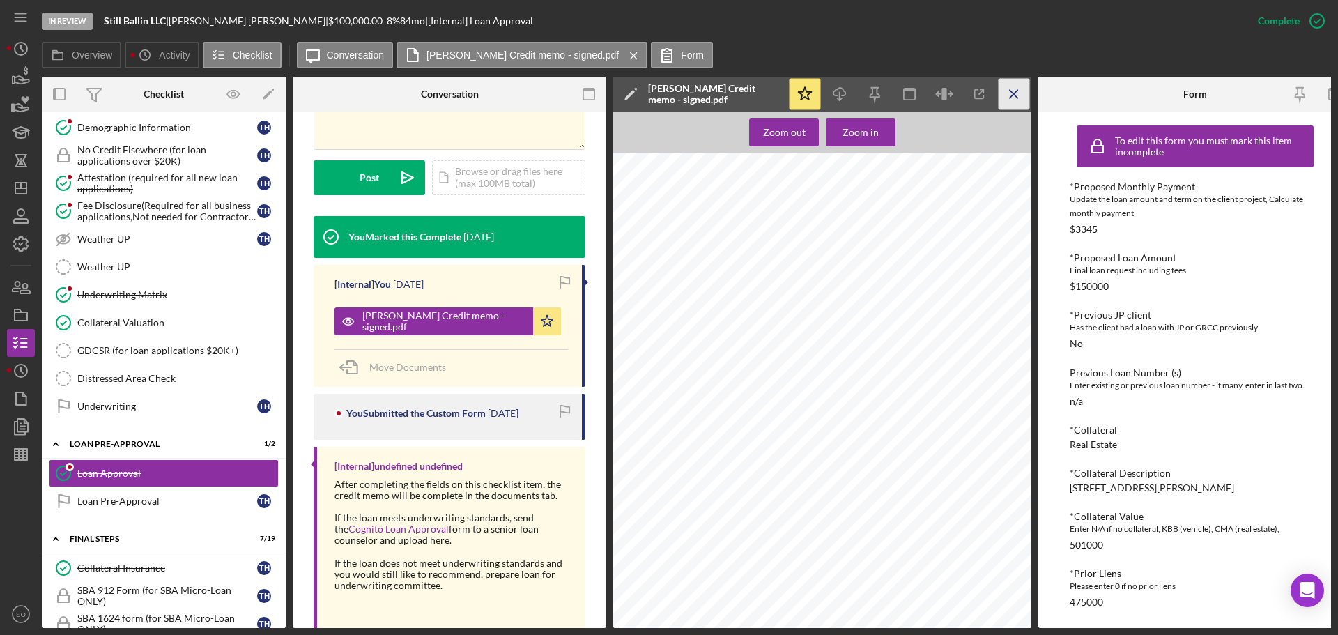
click at [1011, 86] on icon "Icon/Menu Close" at bounding box center [1013, 94] width 31 height 31
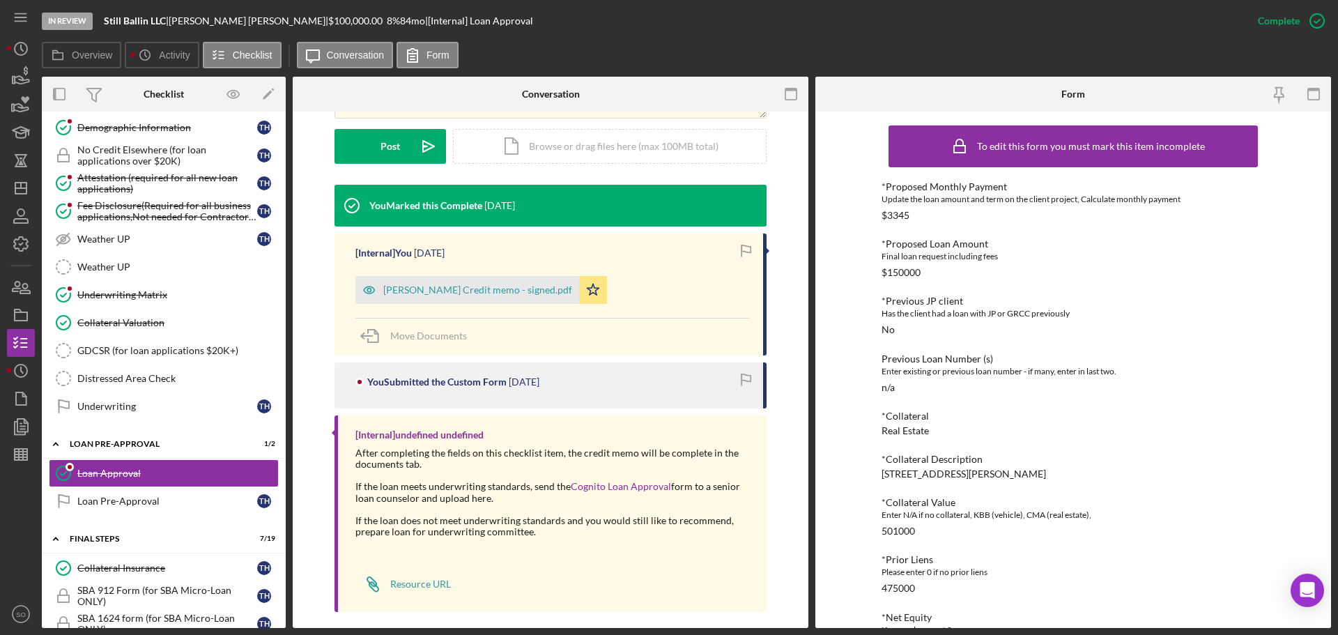
scroll to position [348, 0]
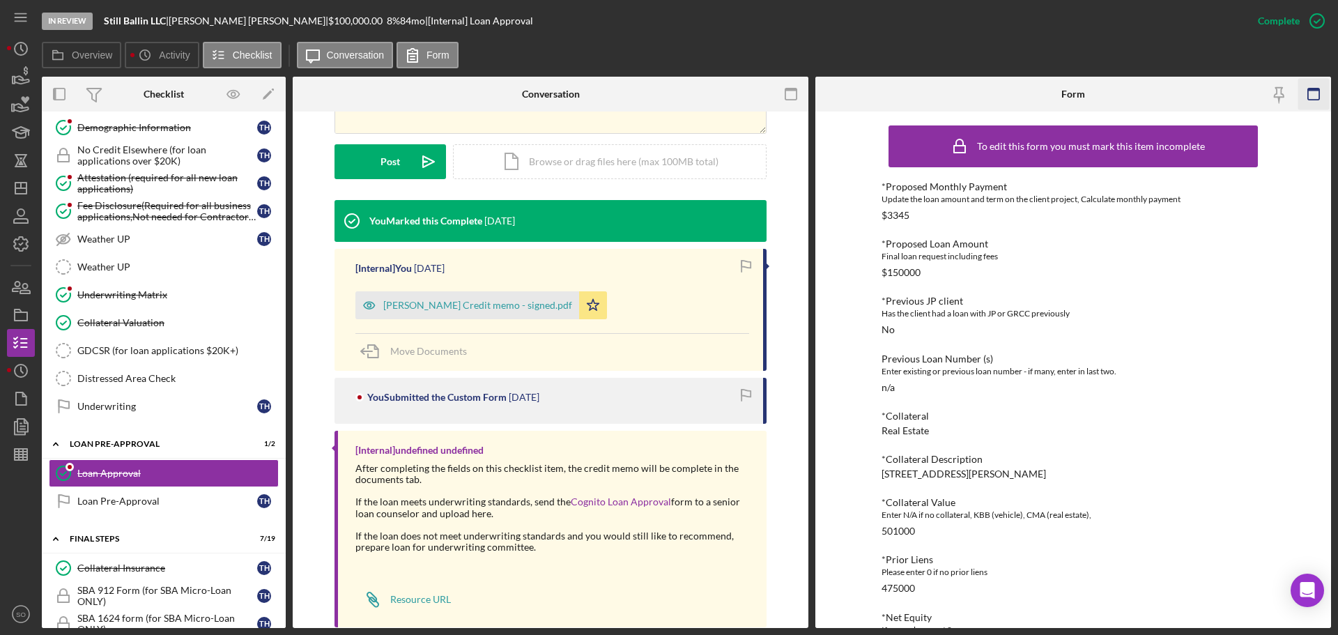
click at [1318, 90] on rect "button" at bounding box center [1313, 89] width 11 height 3
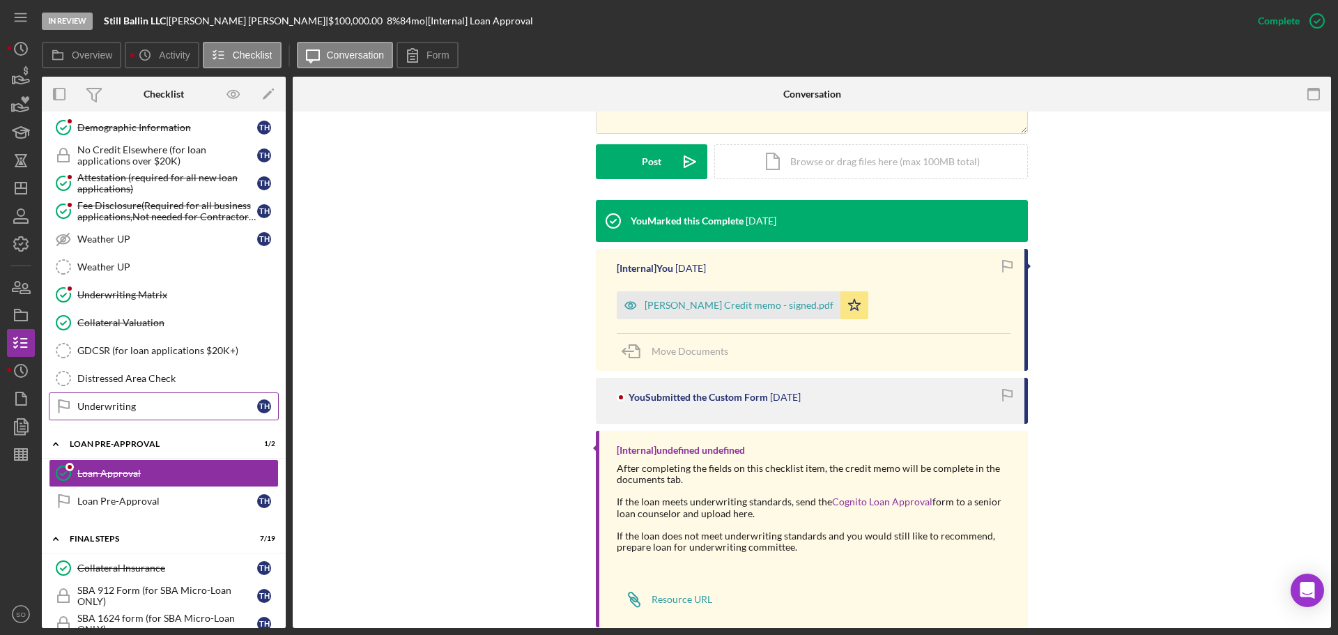
scroll to position [1115, 0]
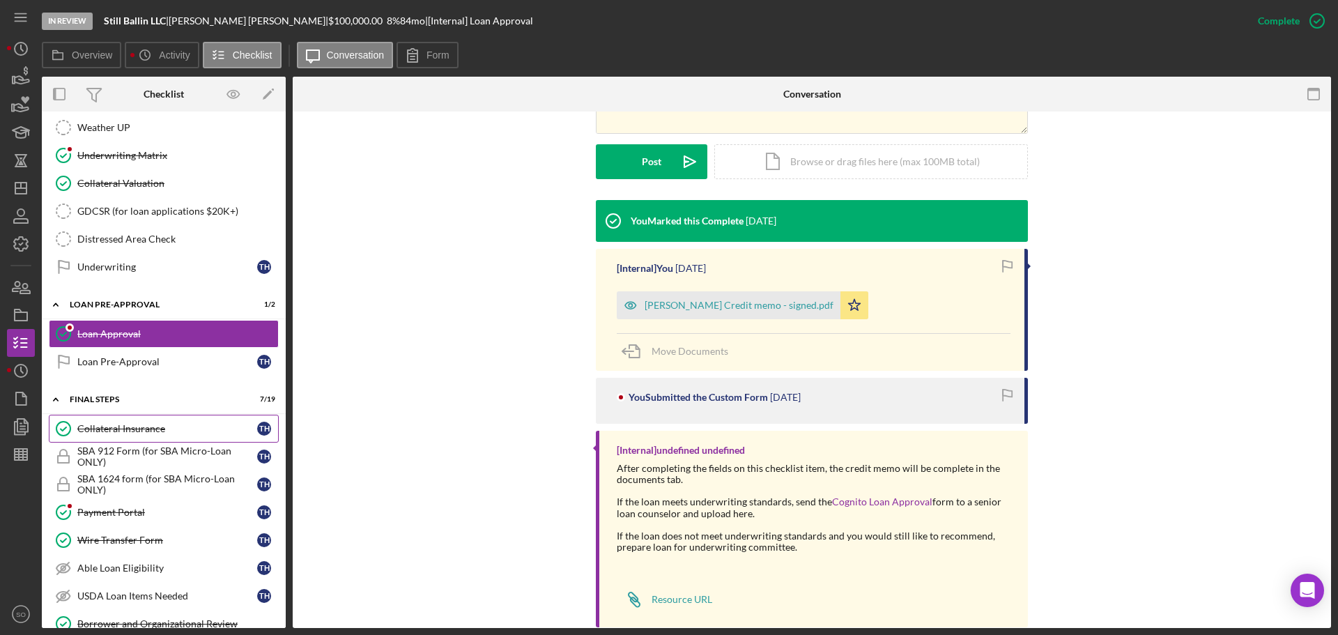
click at [129, 426] on div "Collateral Insurance" at bounding box center [167, 428] width 180 height 11
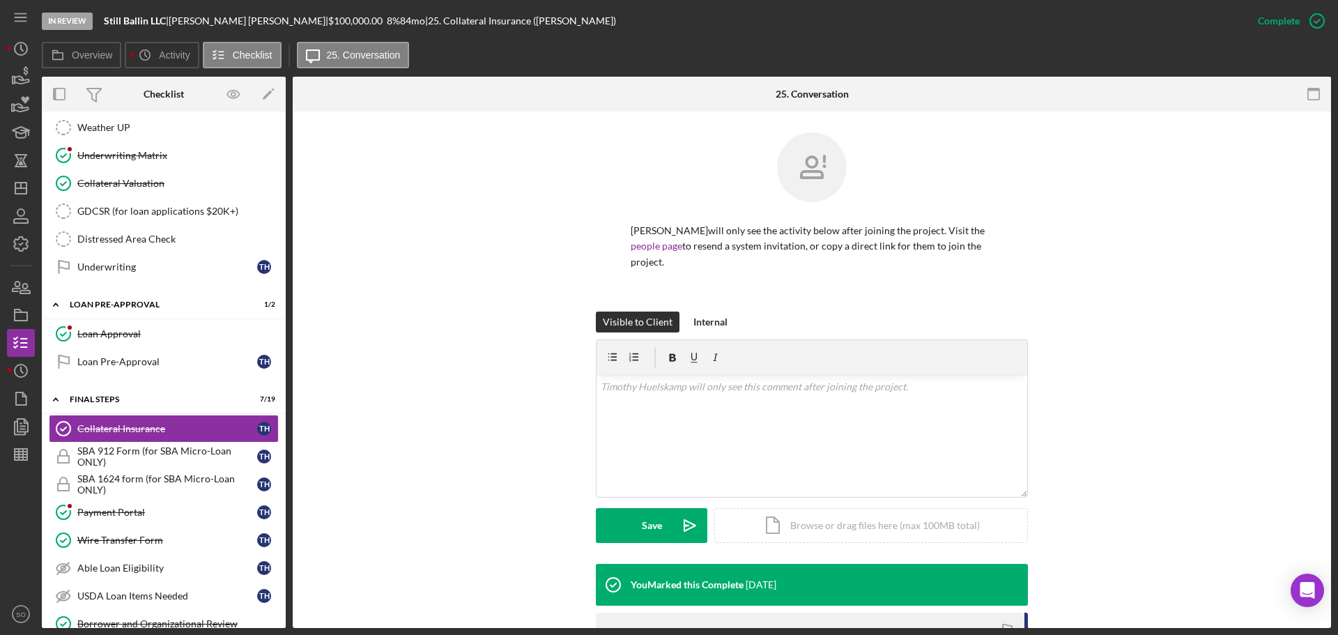
scroll to position [279, 0]
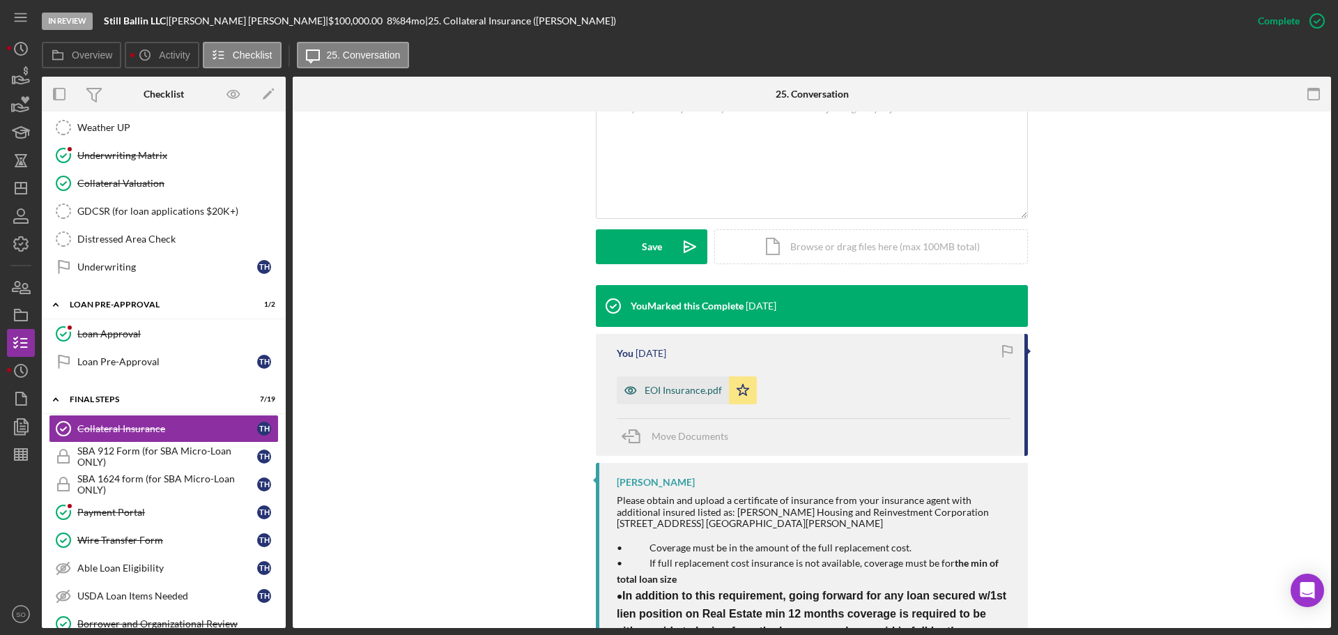
click at [691, 393] on div "EOI Insurance.pdf" at bounding box center [682, 390] width 77 height 11
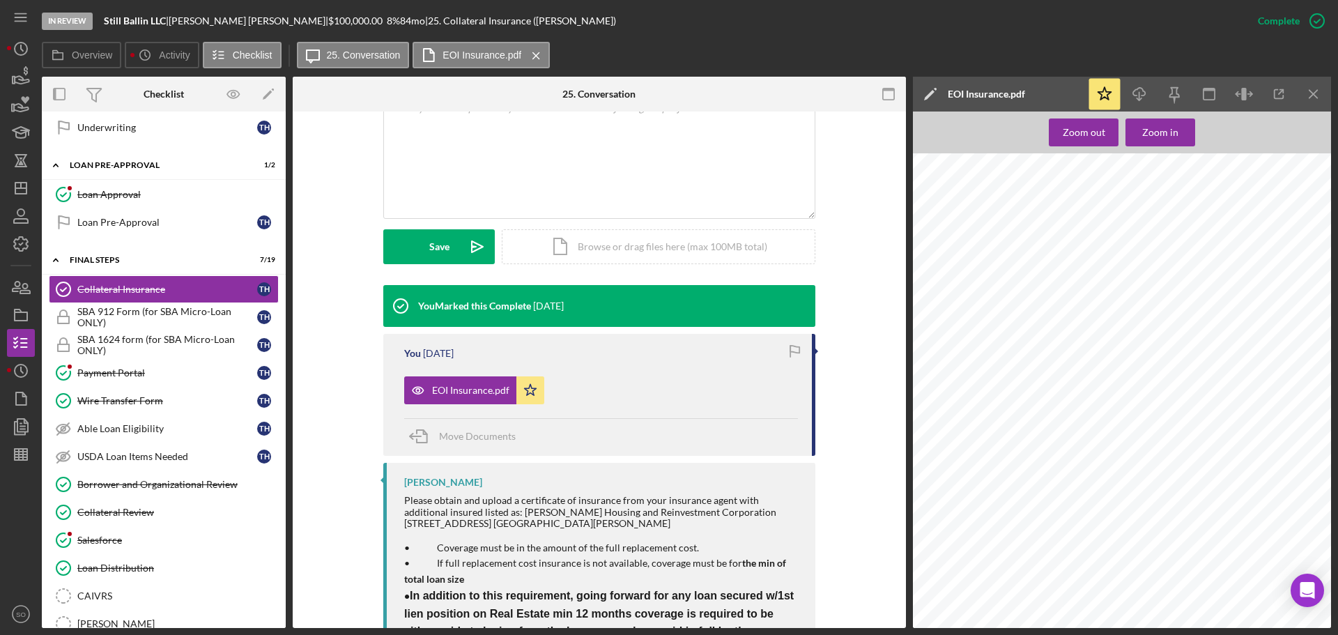
scroll to position [559, 0]
drag, startPoint x: 126, startPoint y: 374, endPoint x: 141, endPoint y: 393, distance: 23.8
click at [126, 374] on div "Payment Portal" at bounding box center [167, 372] width 180 height 11
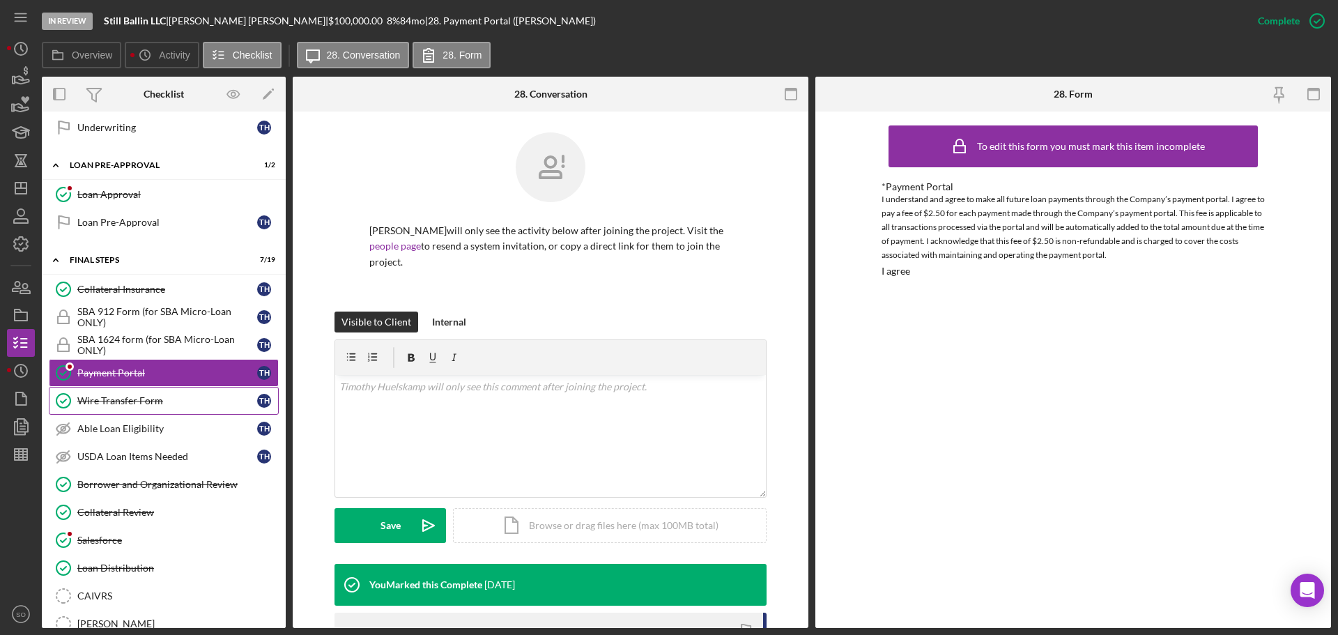
click at [105, 401] on div "Wire Transfer Form" at bounding box center [167, 400] width 180 height 11
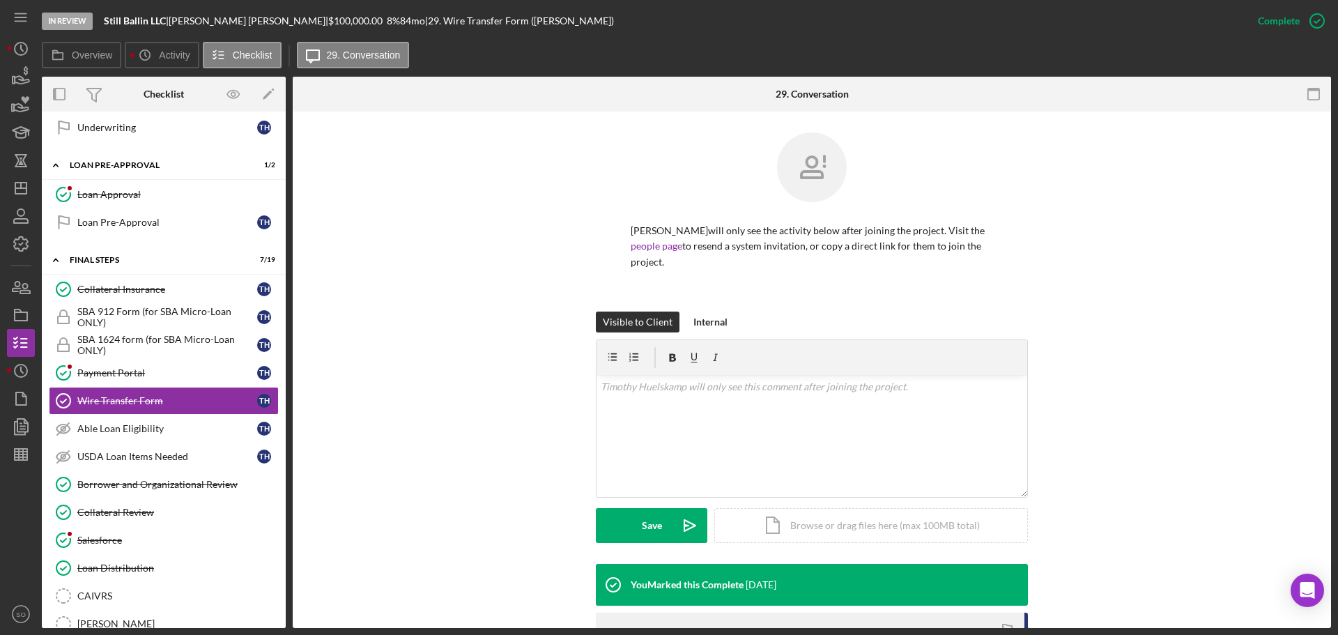
scroll to position [214, 0]
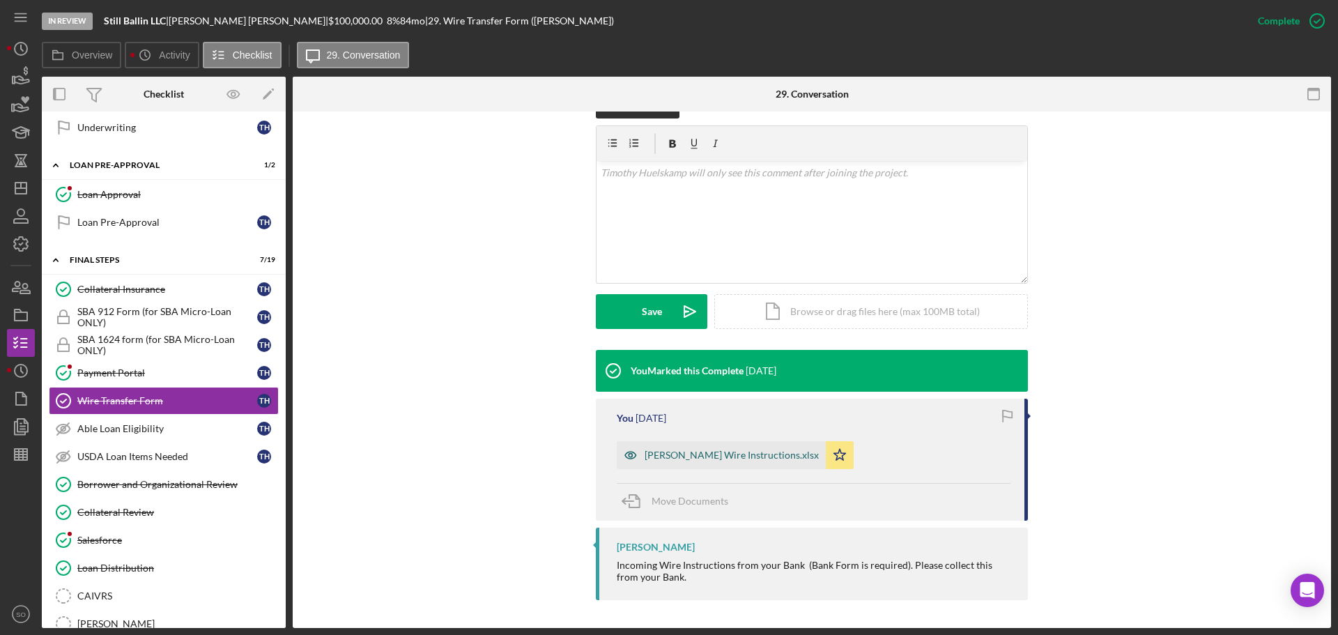
click at [774, 459] on div "Timothy Huelskamp Wire Instructions.xlsx" at bounding box center [731, 454] width 174 height 11
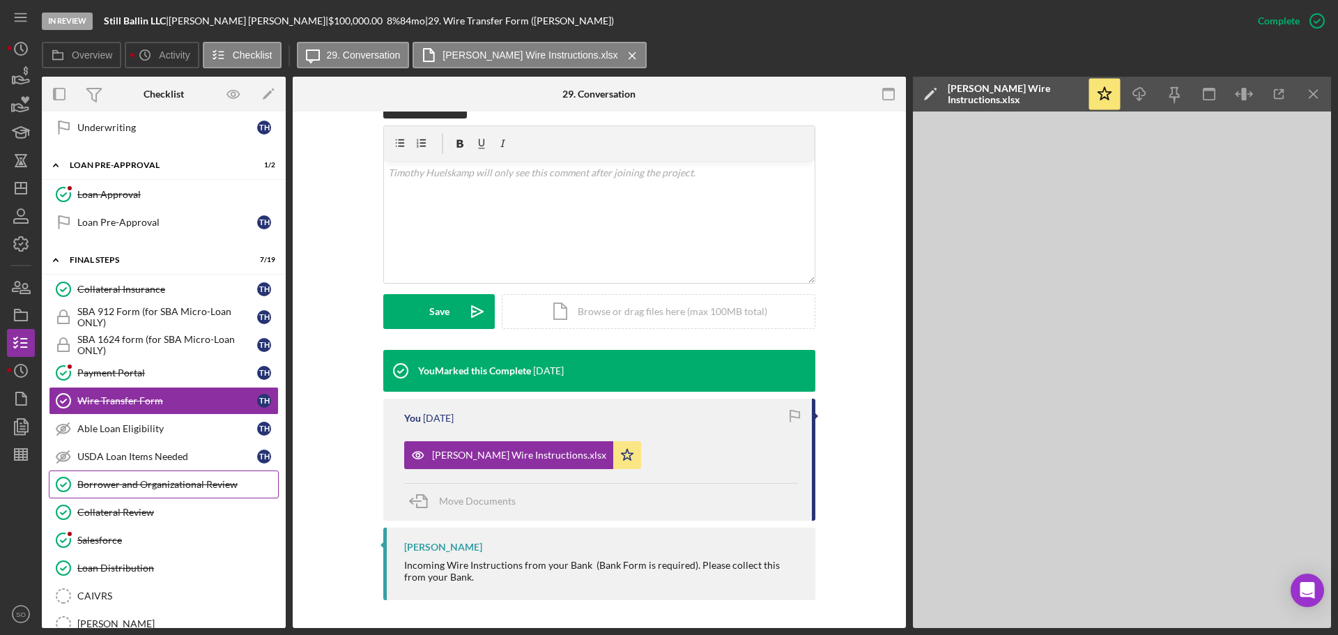
click at [134, 488] on div "Borrower and Organizational Review" at bounding box center [177, 484] width 201 height 11
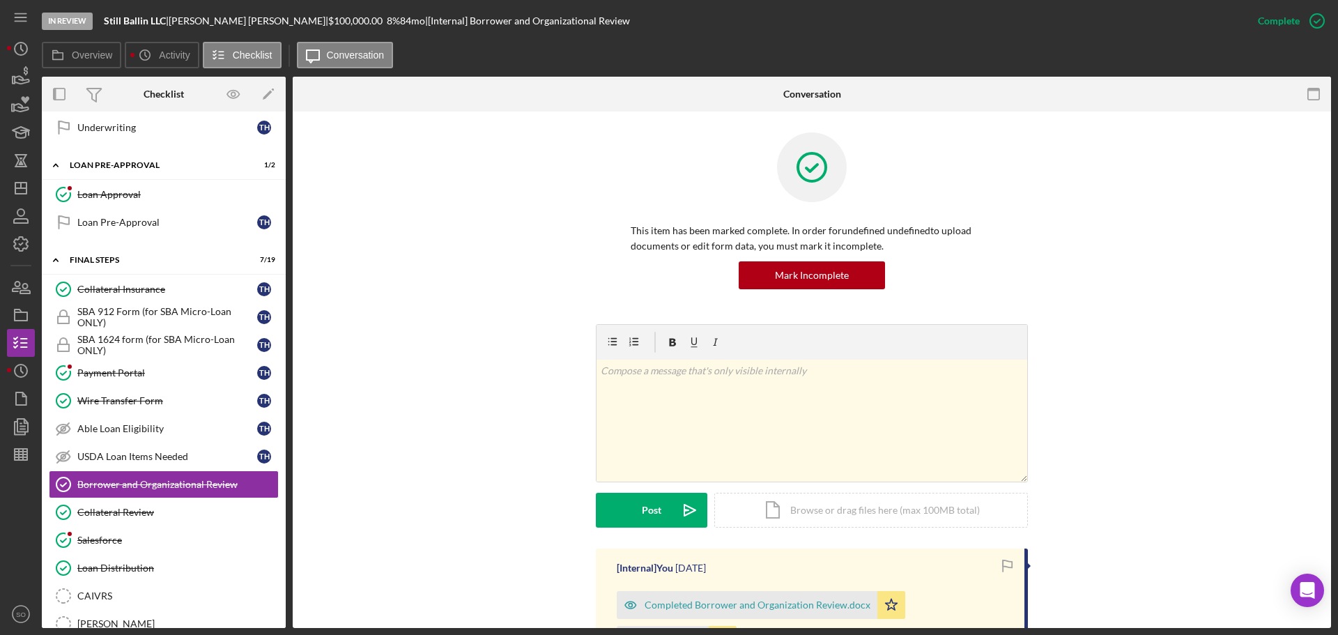
scroll to position [279, 0]
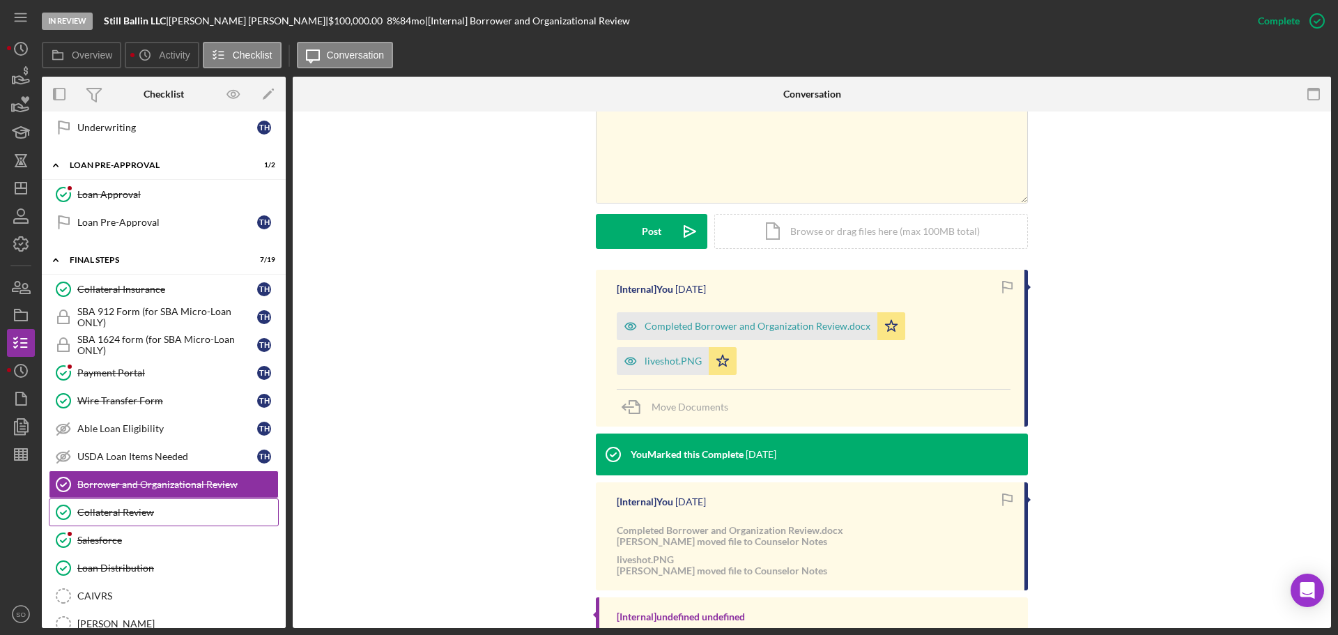
click at [153, 511] on div "Collateral Review" at bounding box center [177, 511] width 201 height 11
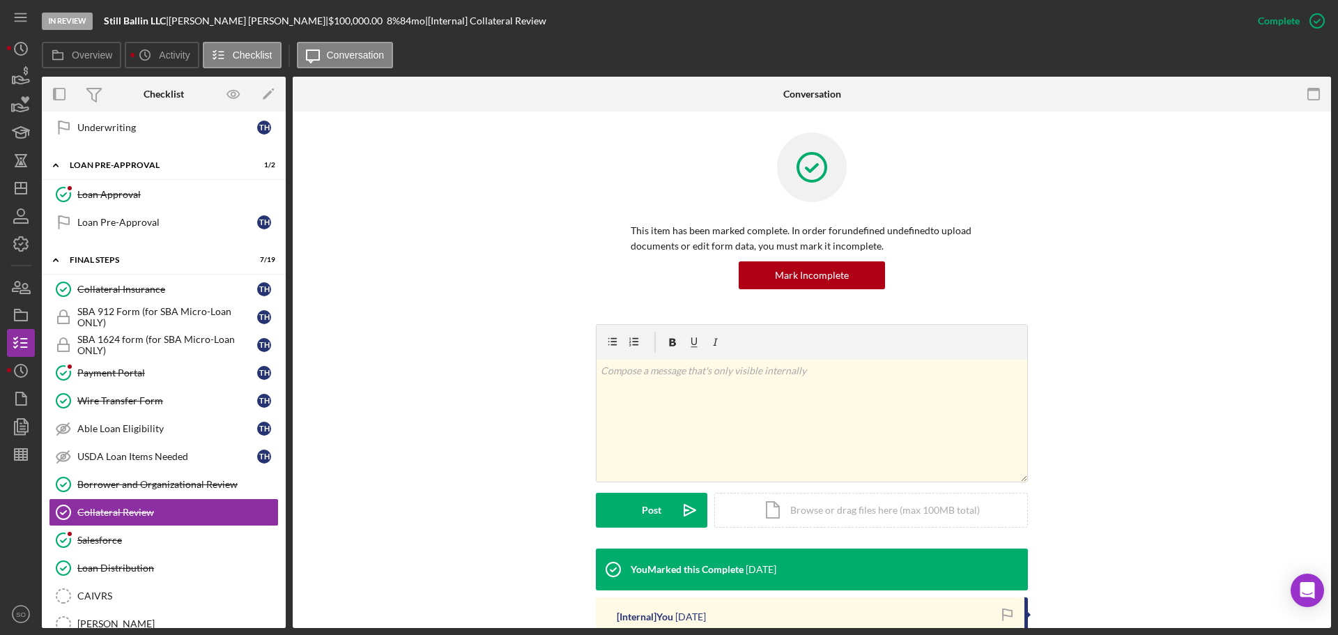
scroll to position [209, 0]
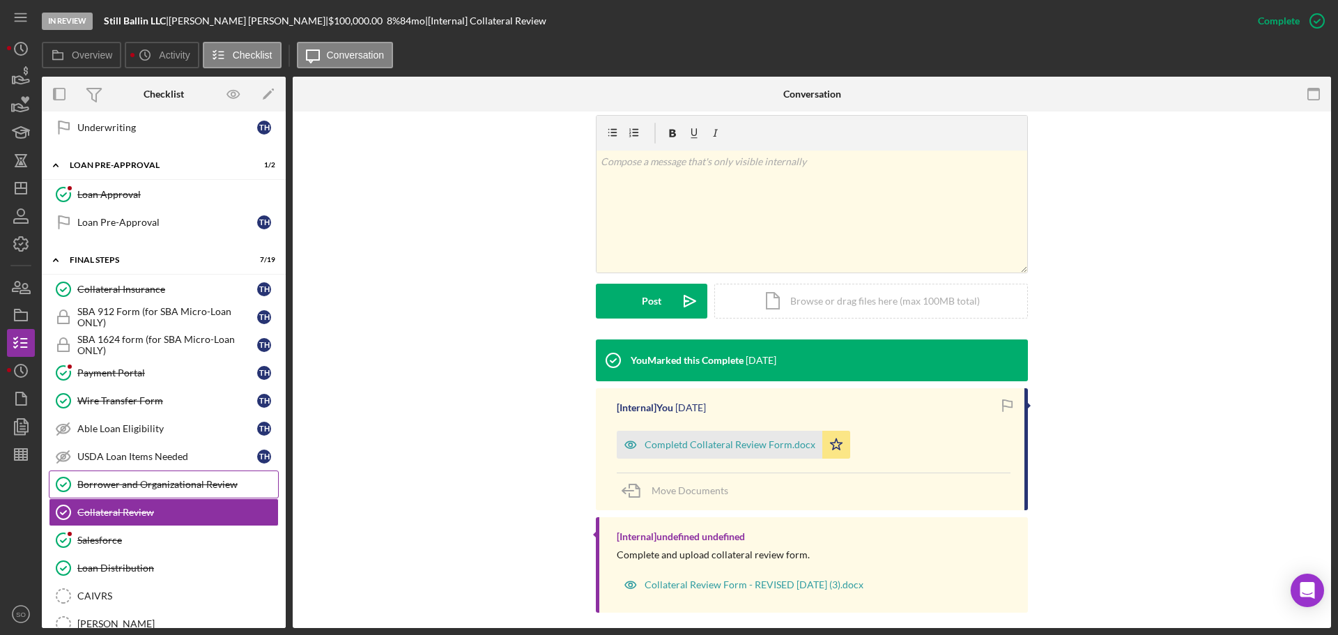
click at [183, 485] on div "Borrower and Organizational Review" at bounding box center [177, 484] width 201 height 11
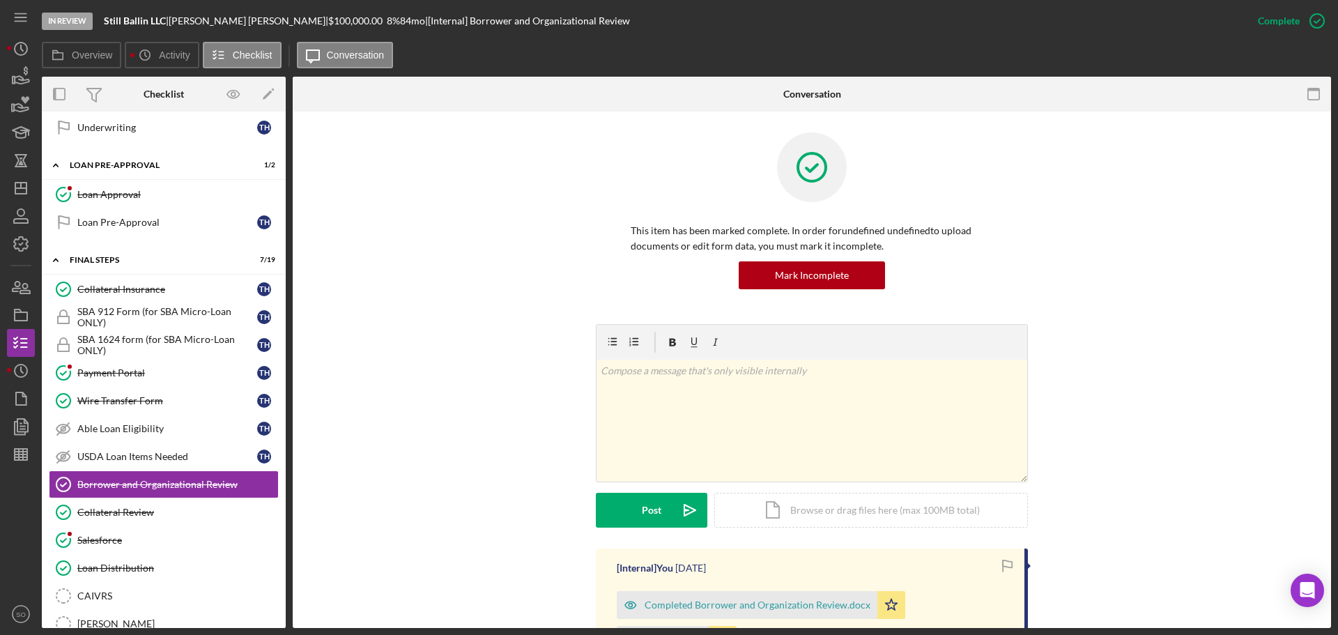
scroll to position [279, 0]
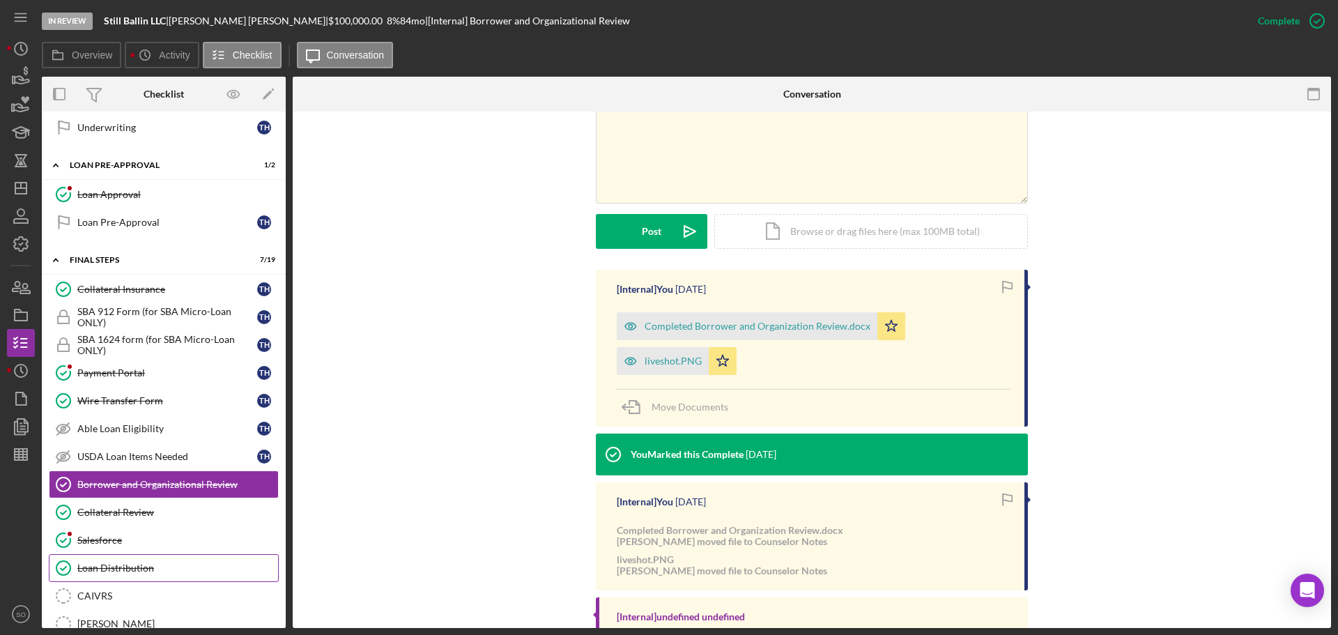
click at [139, 562] on div "Loan Distribution" at bounding box center [177, 567] width 201 height 11
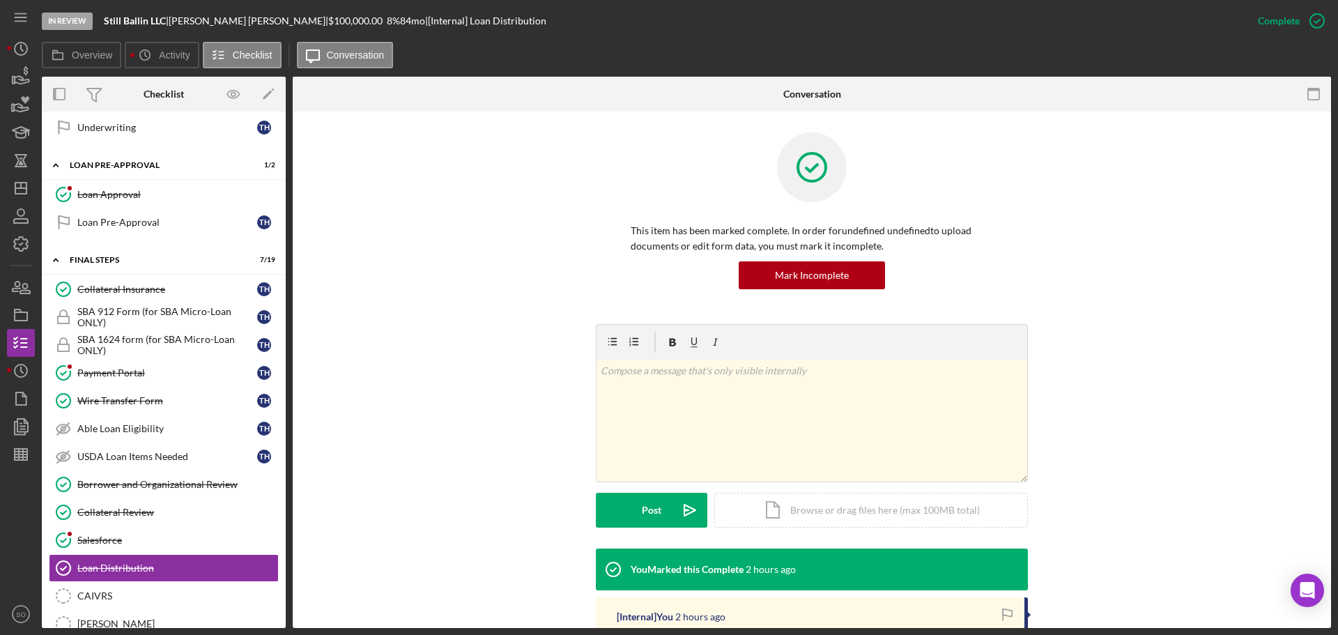
scroll to position [209, 0]
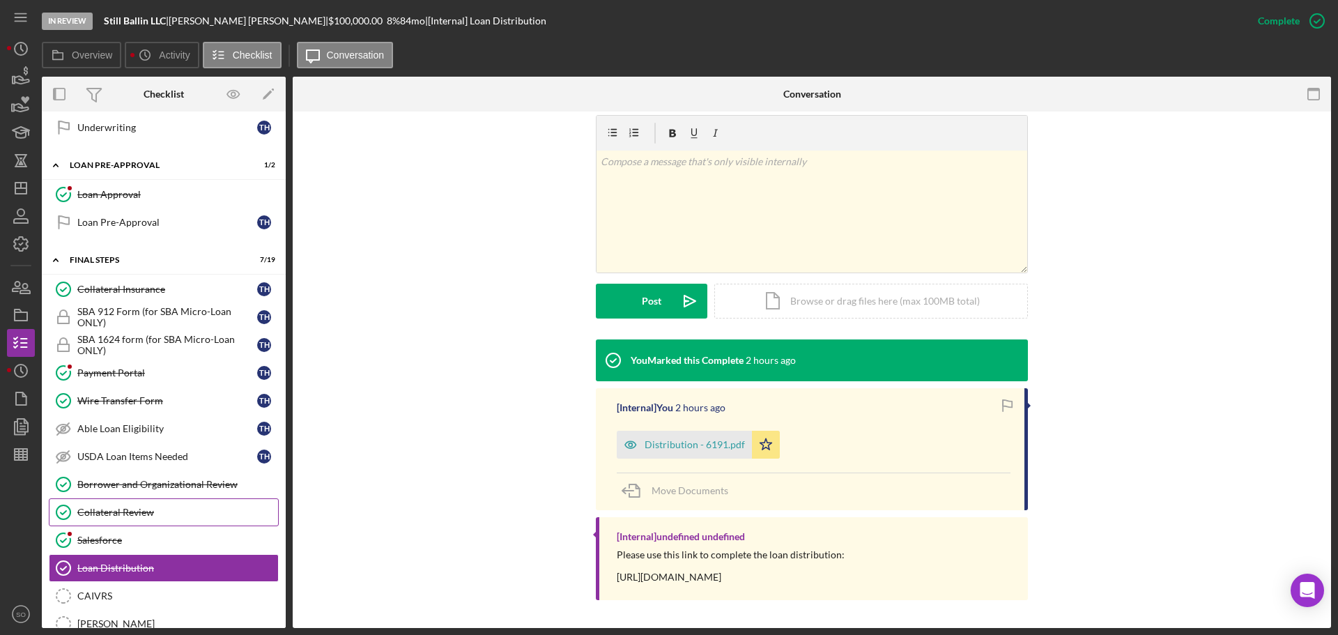
click at [138, 520] on link "Collateral Review Collateral Review" at bounding box center [164, 512] width 230 height 28
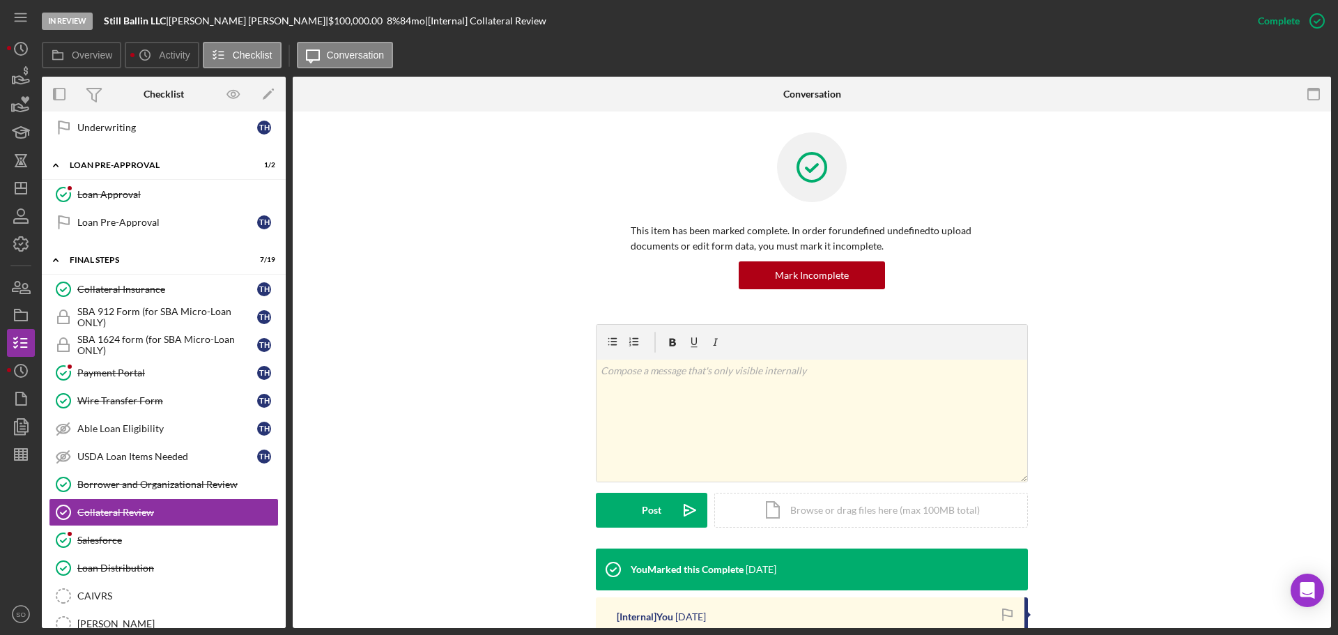
scroll to position [222, 0]
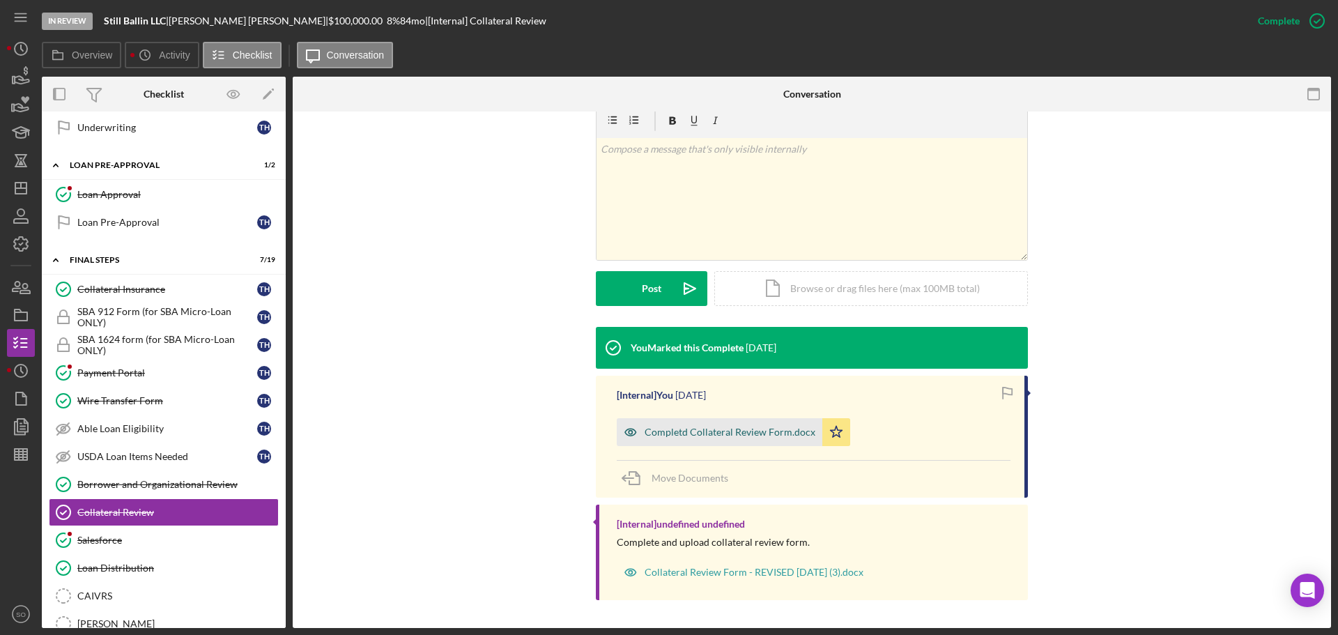
click at [729, 435] on div "Completd Collateral Review Form.docx" at bounding box center [729, 431] width 171 height 11
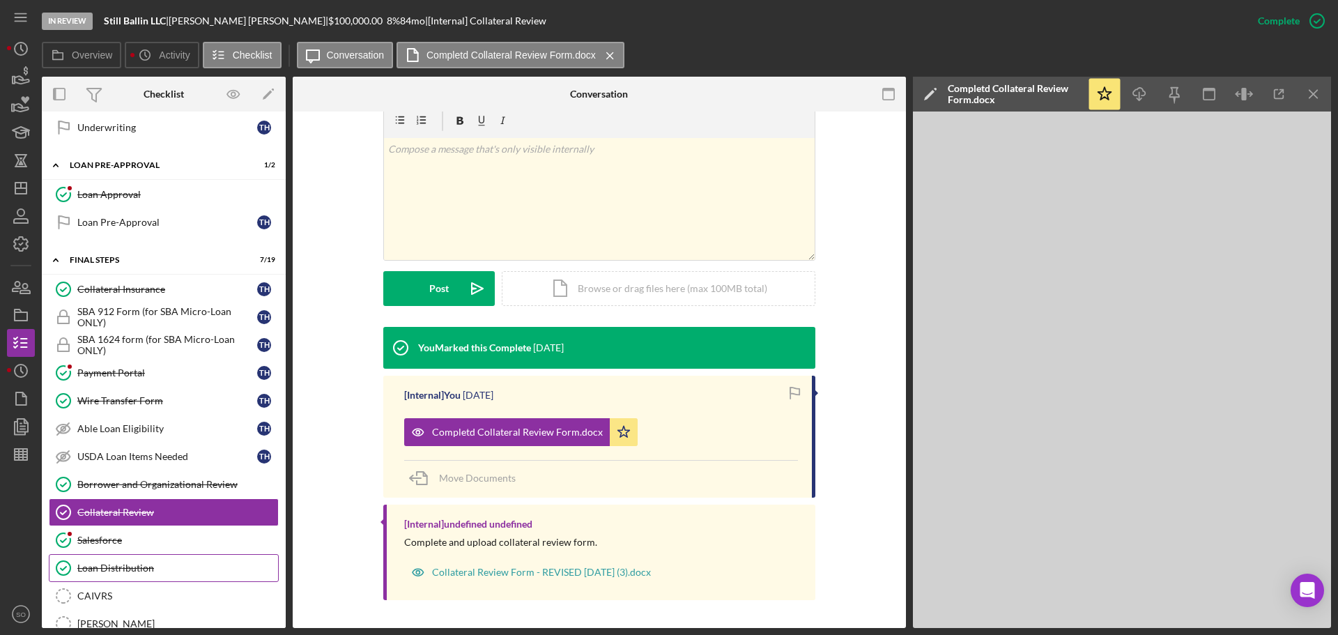
click at [125, 561] on link "Loan Distribution Loan Distribution" at bounding box center [164, 568] width 230 height 28
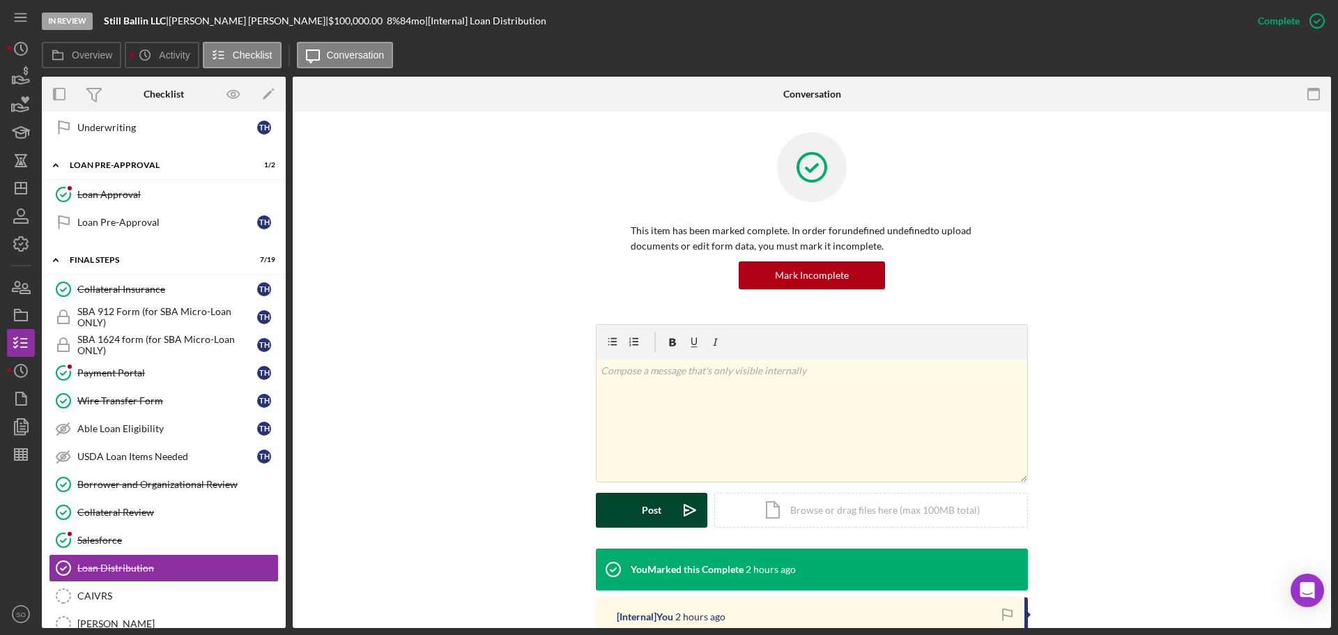
scroll to position [209, 0]
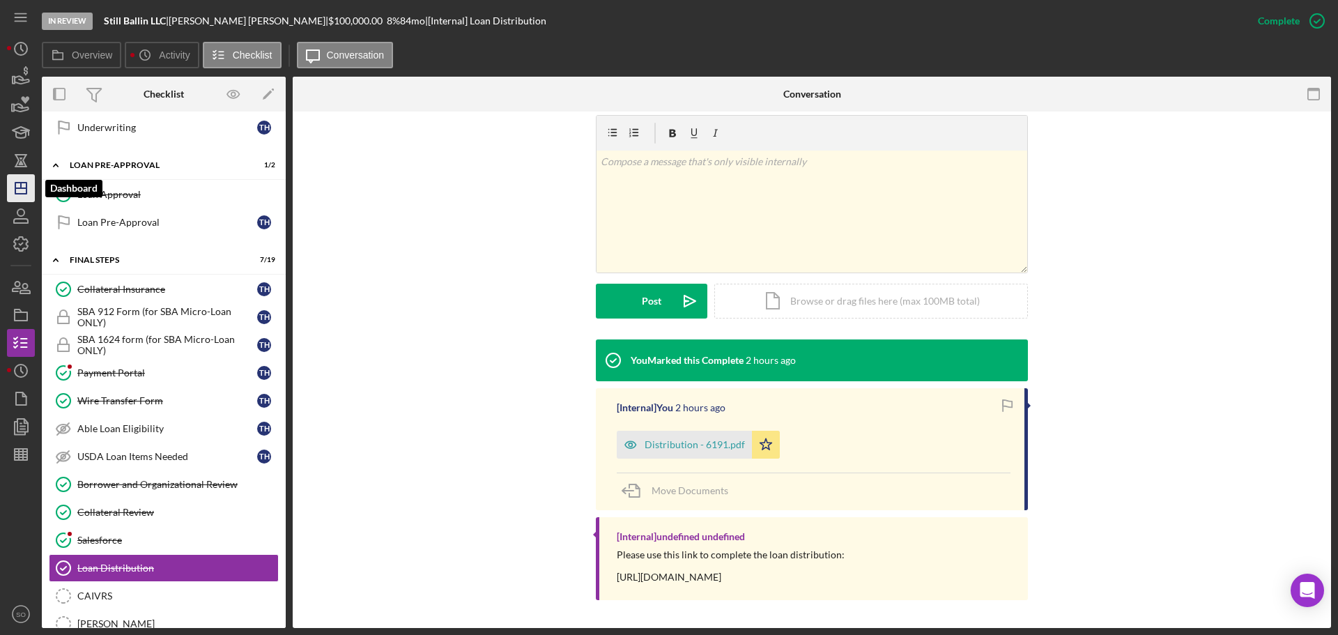
click at [15, 183] on polygon "button" at bounding box center [20, 188] width 11 height 11
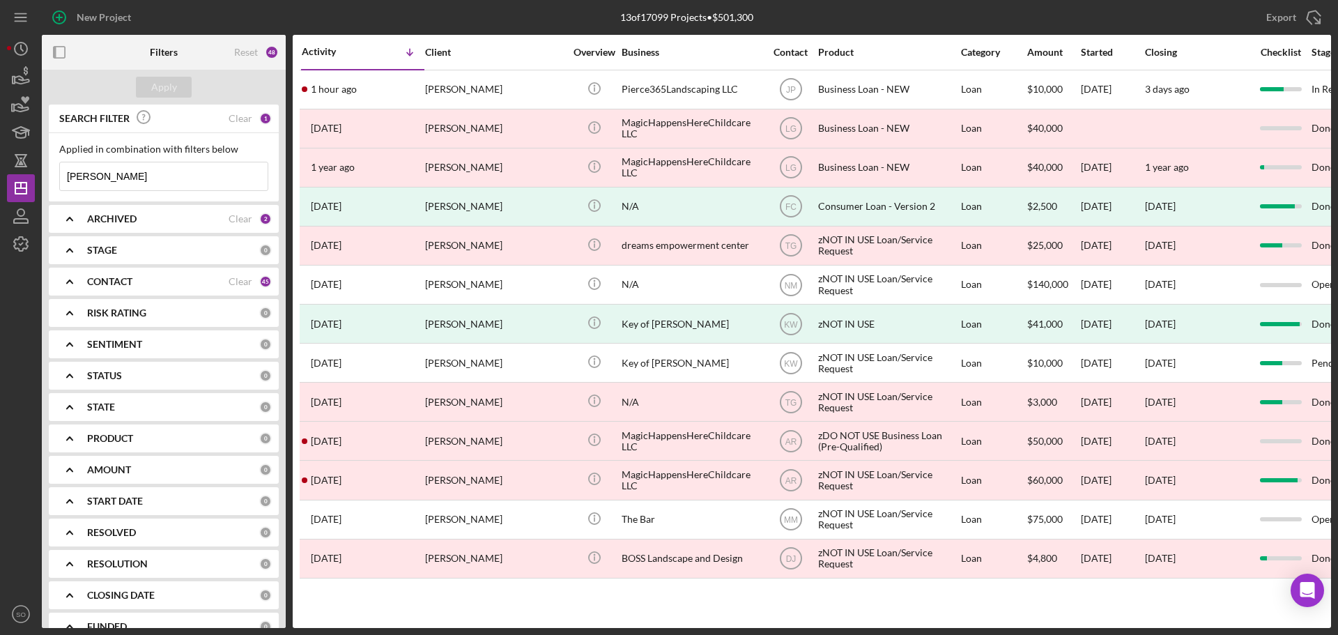
drag, startPoint x: 108, startPoint y: 183, endPoint x: 0, endPoint y: 161, distance: 110.3
click at [0, 161] on div "New Project 13 of 17099 Projects • $501,300 pierce Export Icon/Export Filters R…" at bounding box center [669, 317] width 1338 height 635
type input "robin johnson"
click at [172, 93] on div "Apply" at bounding box center [164, 87] width 26 height 21
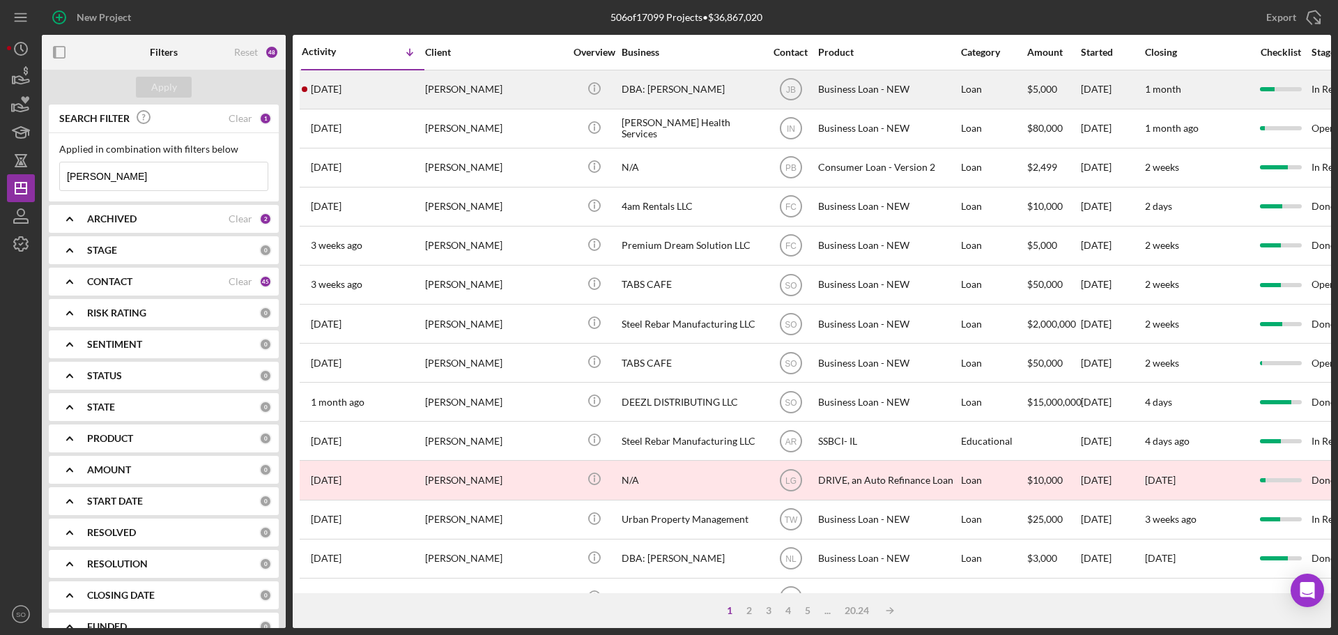
click at [396, 97] on div "7 days ago Robin Johnson" at bounding box center [363, 89] width 122 height 37
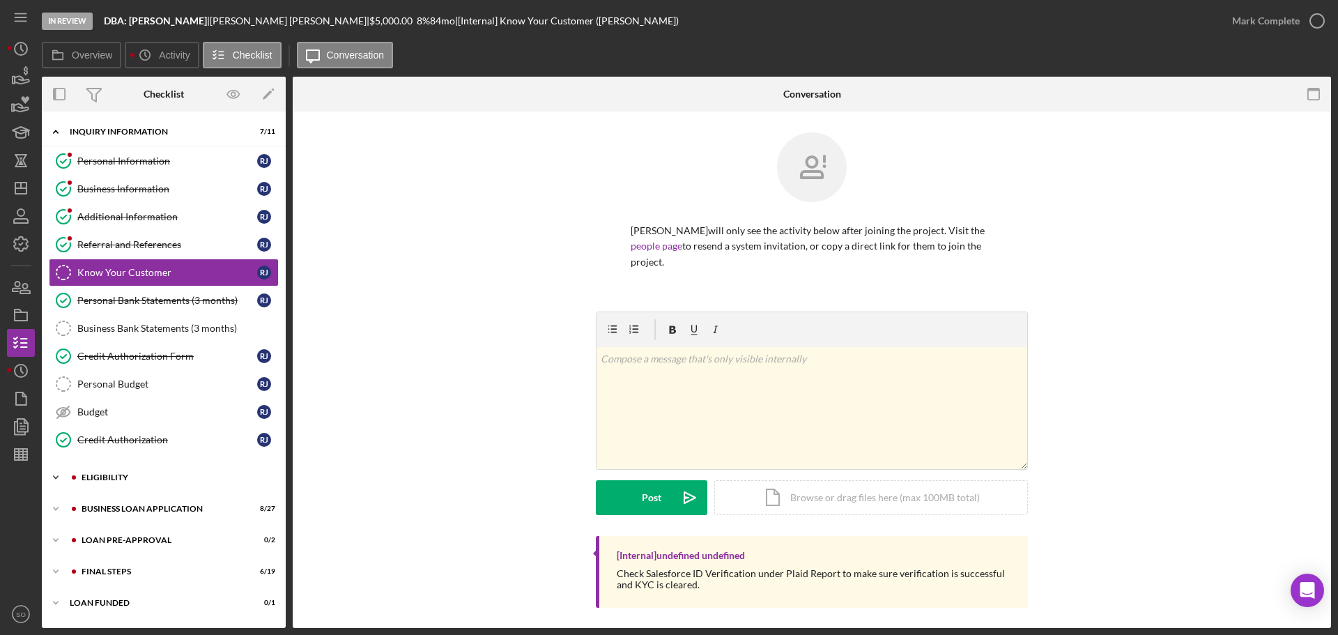
click at [133, 481] on div "ELIGIBILITY" at bounding box center [175, 477] width 187 height 8
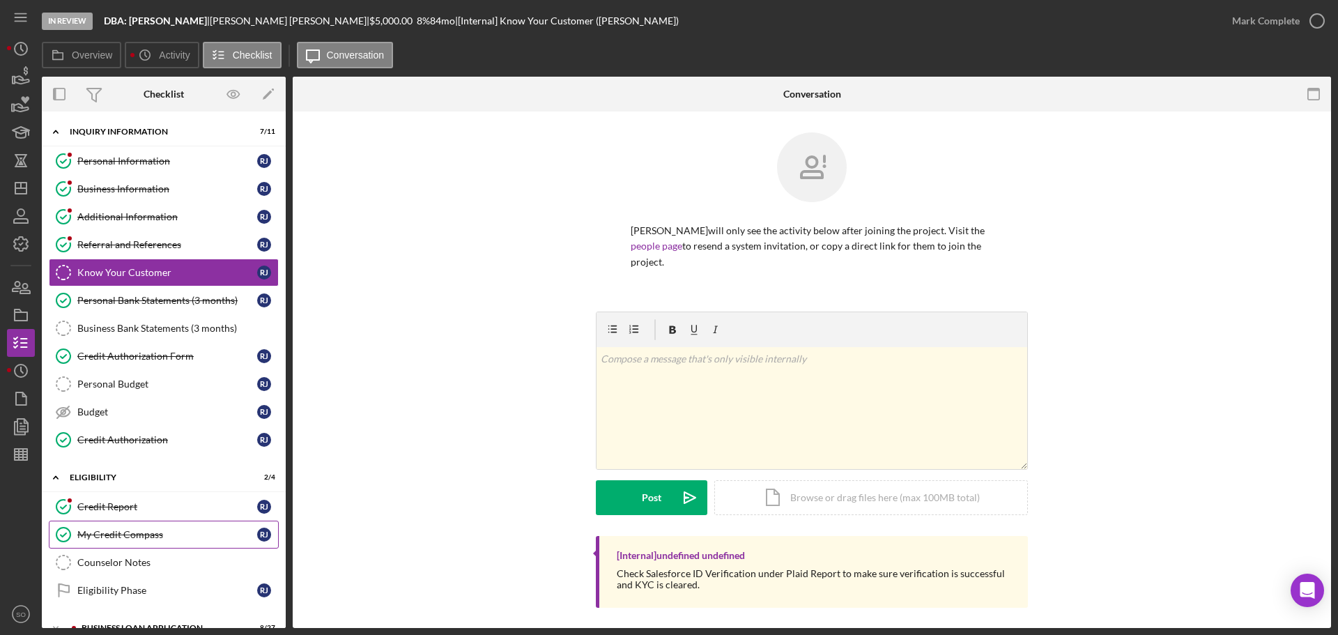
drag, startPoint x: 150, startPoint y: 522, endPoint x: 165, endPoint y: 531, distance: 17.8
click at [150, 525] on link "My Credit Compass My Credit Compass R J" at bounding box center [164, 534] width 230 height 28
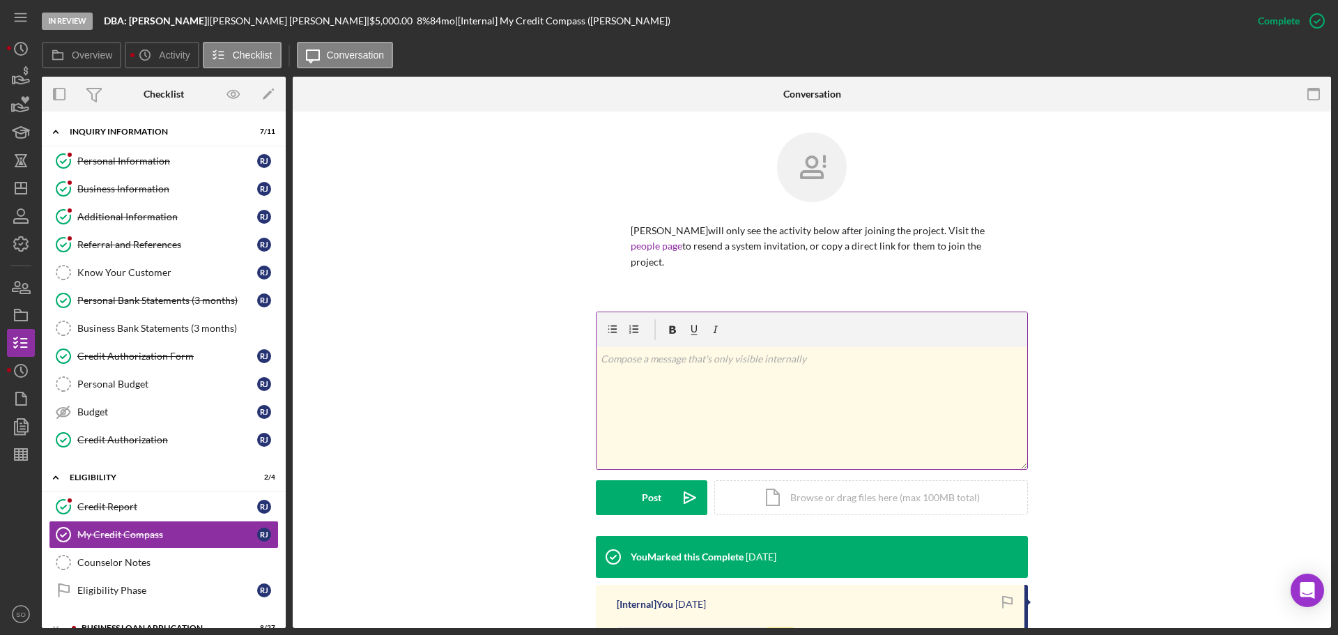
scroll to position [209, 0]
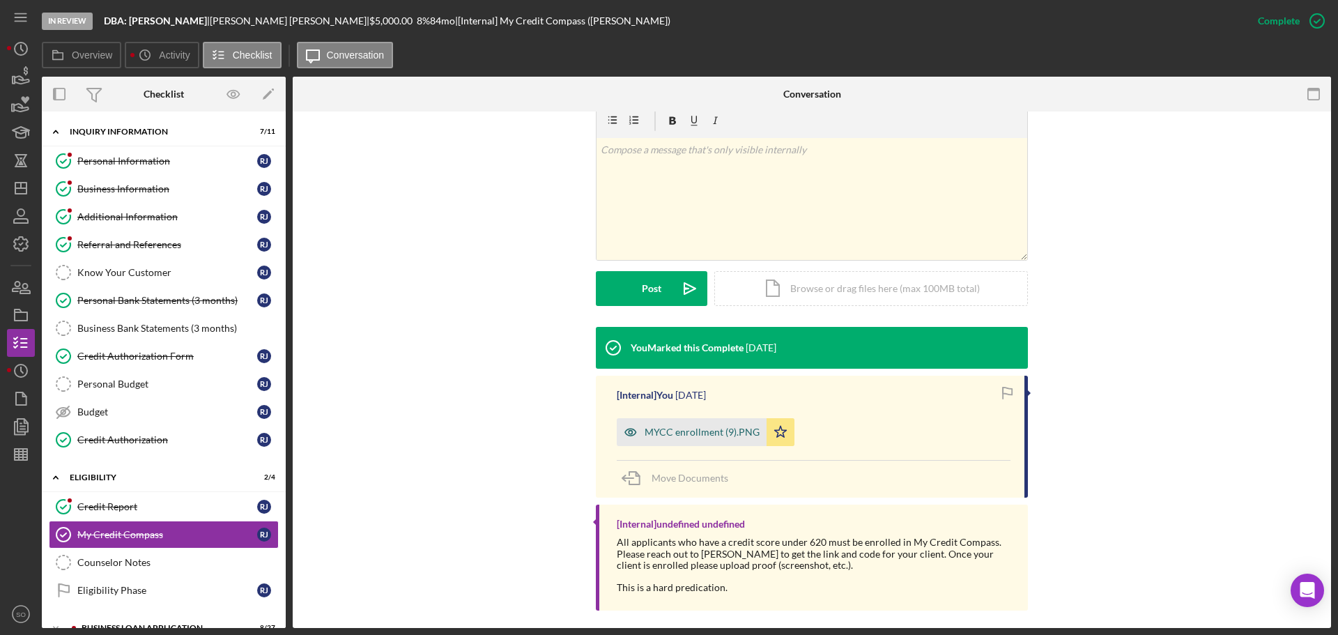
click at [705, 428] on div "MYCC enrollment (9).PNG" at bounding box center [701, 431] width 115 height 11
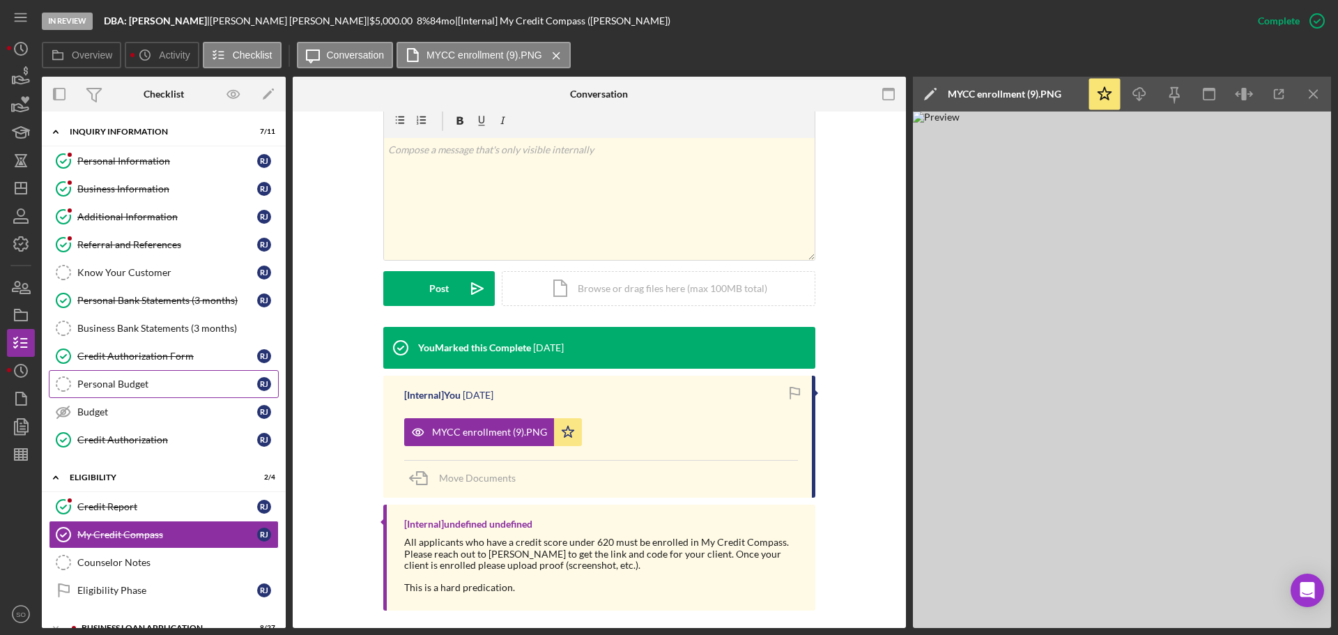
scroll to position [116, 0]
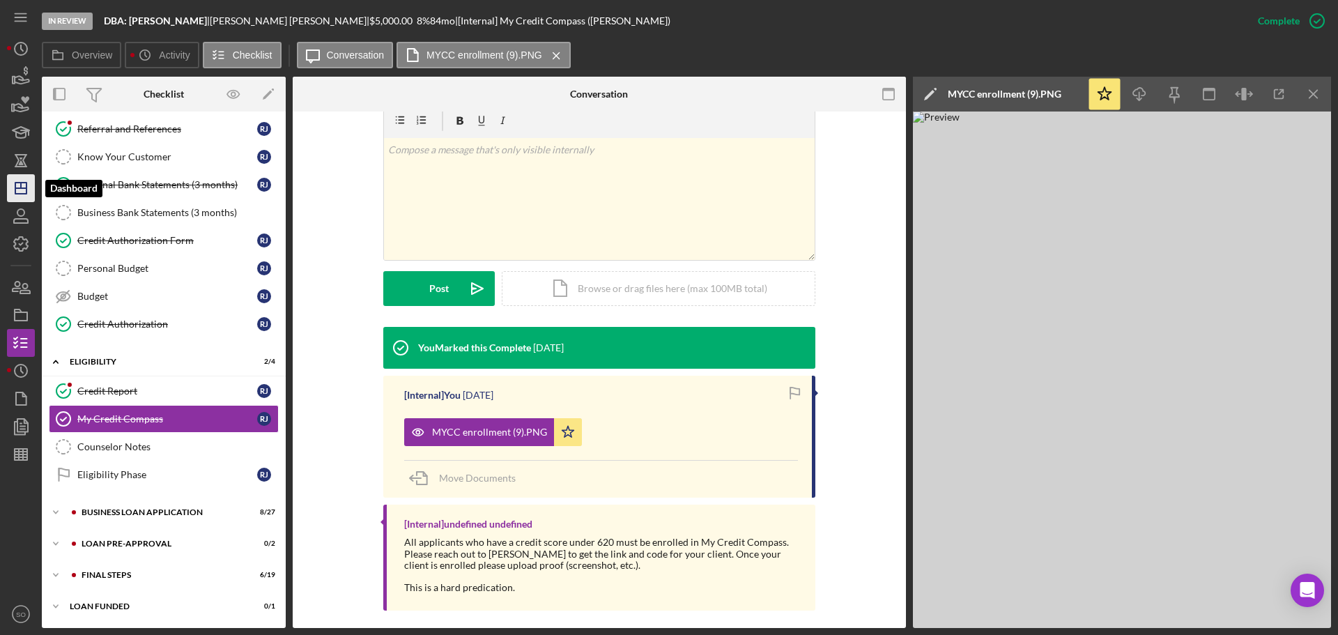
click at [22, 186] on icon "Icon/Dashboard" at bounding box center [20, 188] width 35 height 35
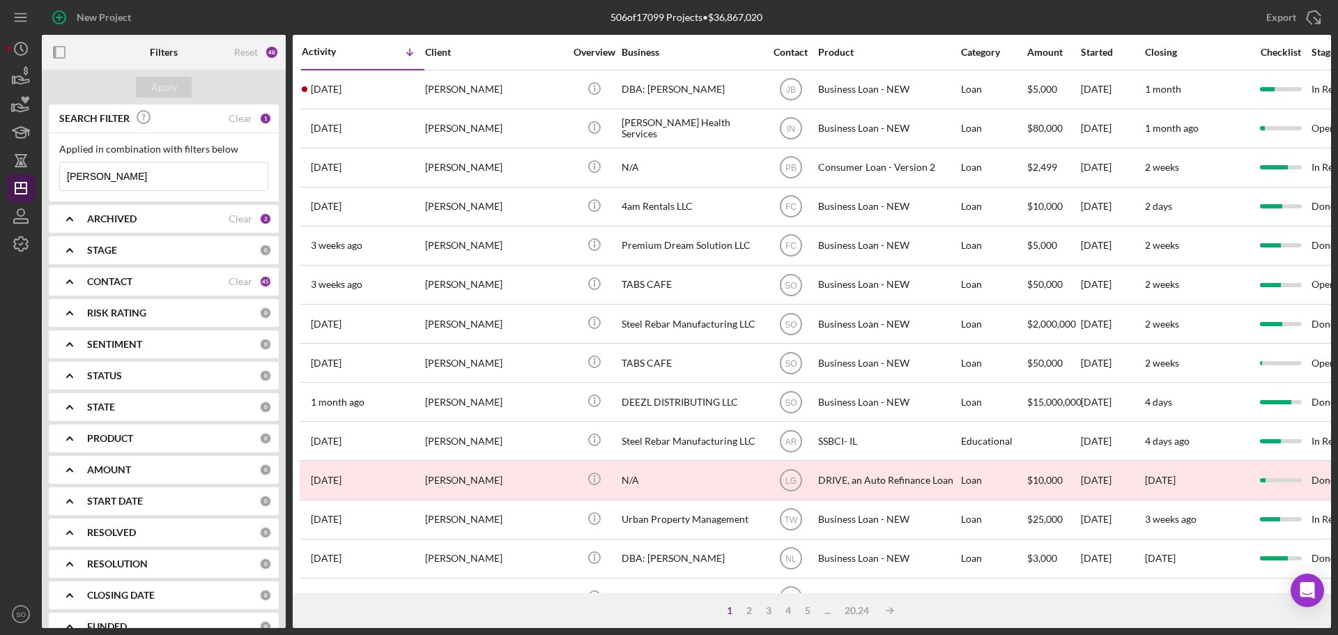
drag, startPoint x: 135, startPoint y: 177, endPoint x: 15, endPoint y: 178, distance: 119.8
click at [15, 178] on div "New Project 506 of 17099 Projects • $36,867,020 robin johnson Export Icon/Expor…" at bounding box center [669, 314] width 1324 height 628
type input "savage"
click at [169, 82] on div "Apply" at bounding box center [164, 87] width 26 height 21
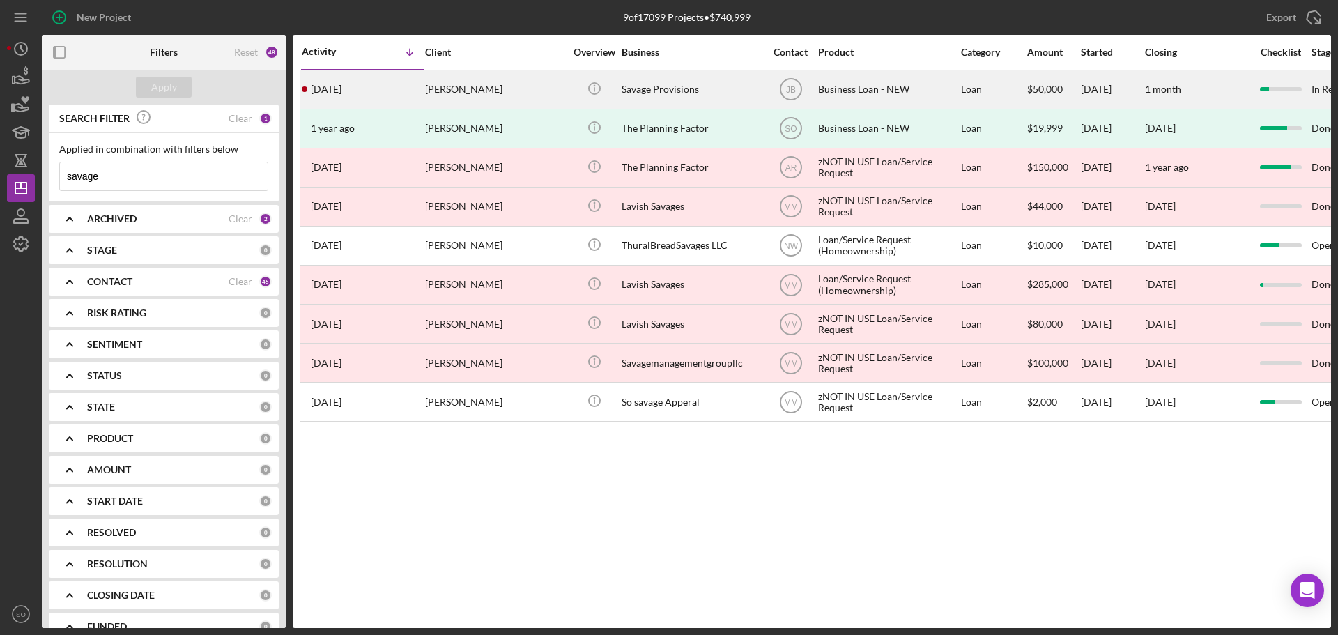
click at [429, 102] on div "[PERSON_NAME]" at bounding box center [494, 89] width 139 height 37
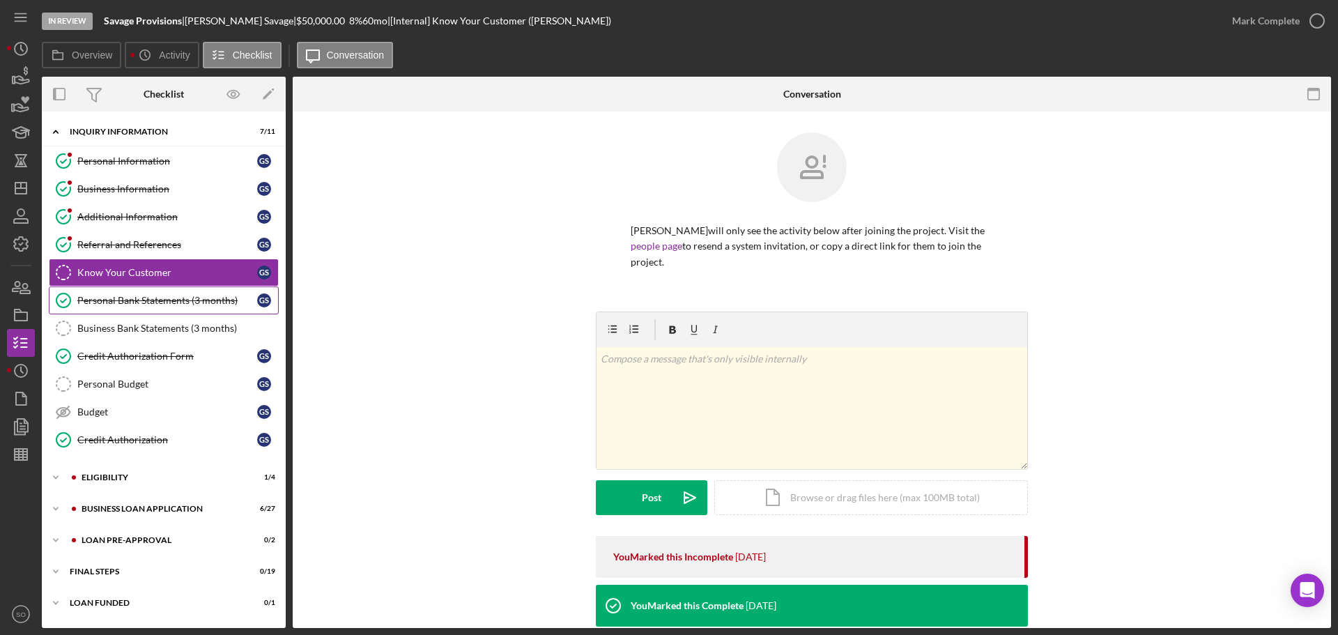
click at [238, 304] on div "Personal Bank Statements (3 months)" at bounding box center [167, 300] width 180 height 11
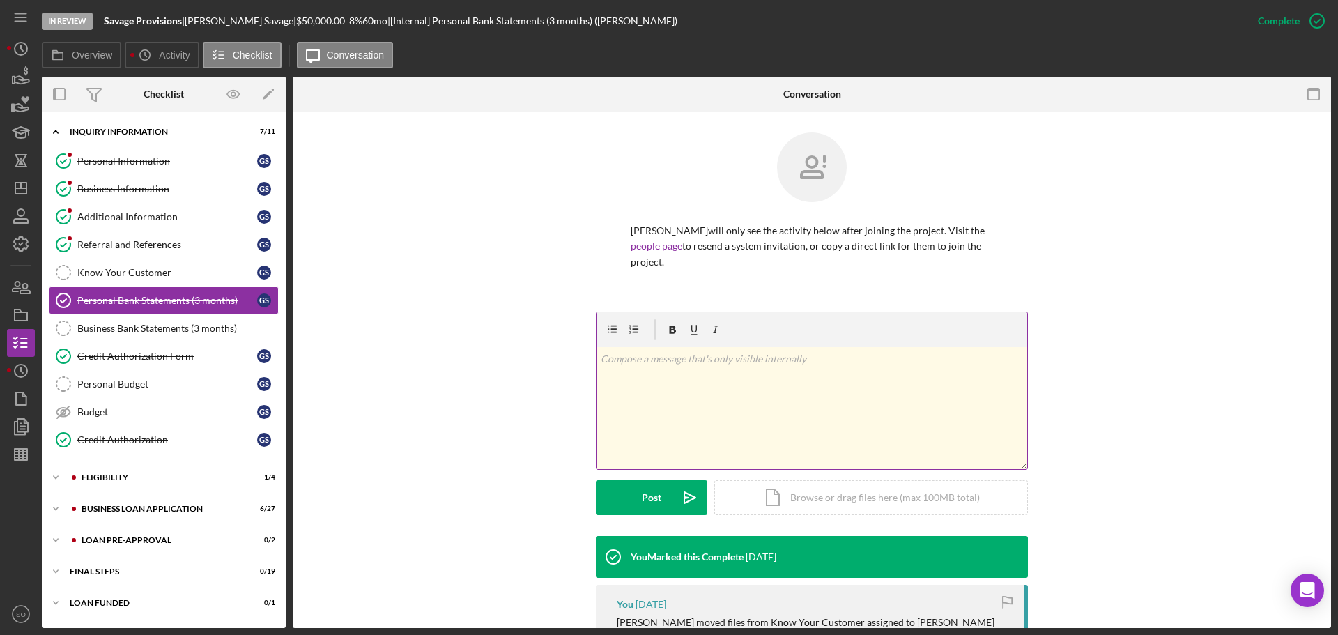
scroll to position [270, 0]
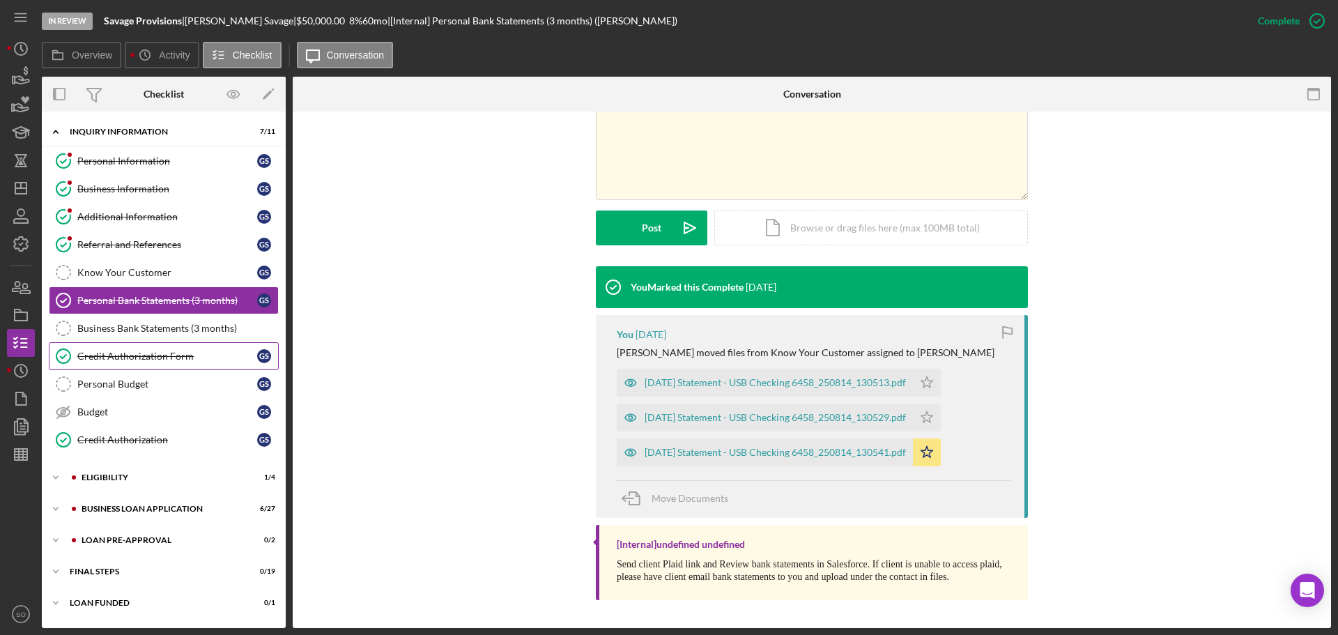
click at [173, 366] on link "Credit Authorization Form Credit Authorization Form G S" at bounding box center [164, 356] width 230 height 28
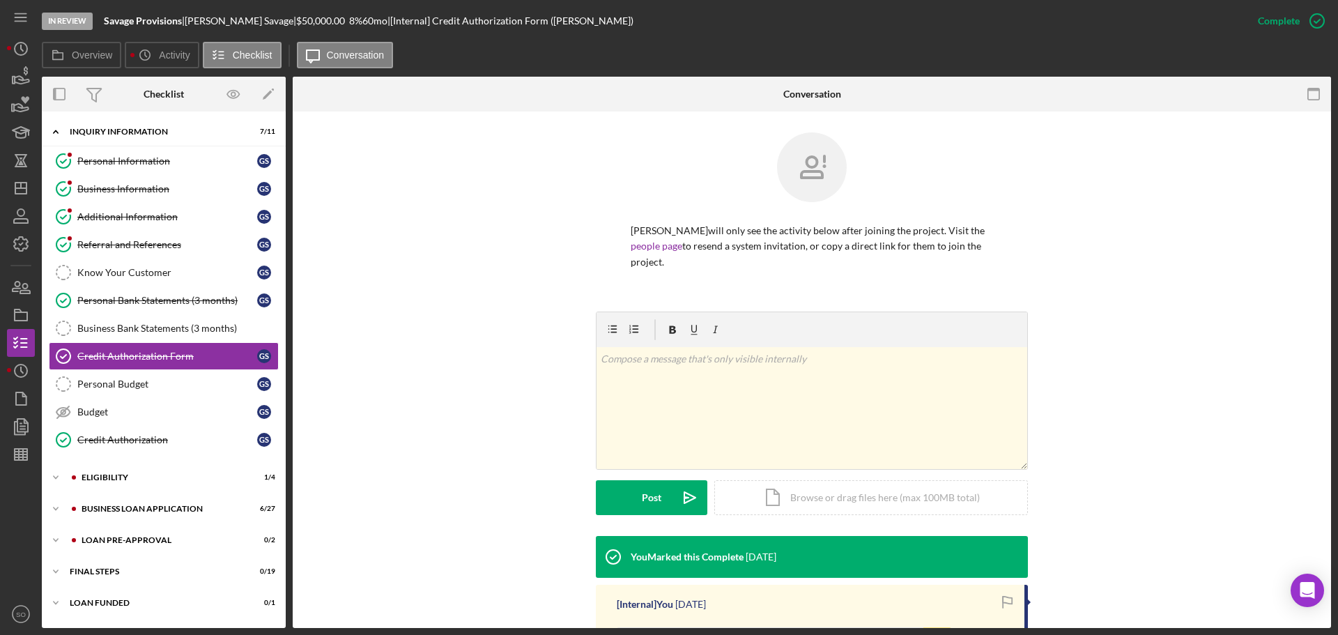
scroll to position [279, 0]
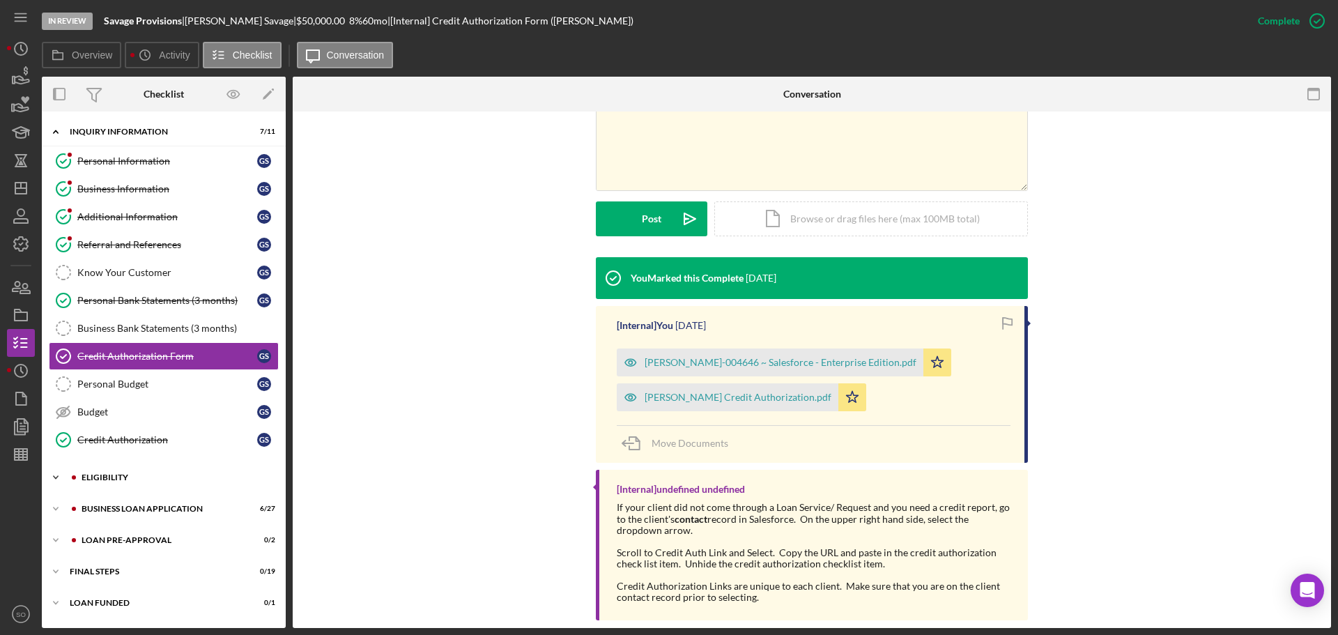
drag, startPoint x: 141, startPoint y: 479, endPoint x: 152, endPoint y: 483, distance: 11.0
click at [141, 480] on div "ELIGIBILITY" at bounding box center [175, 477] width 187 height 8
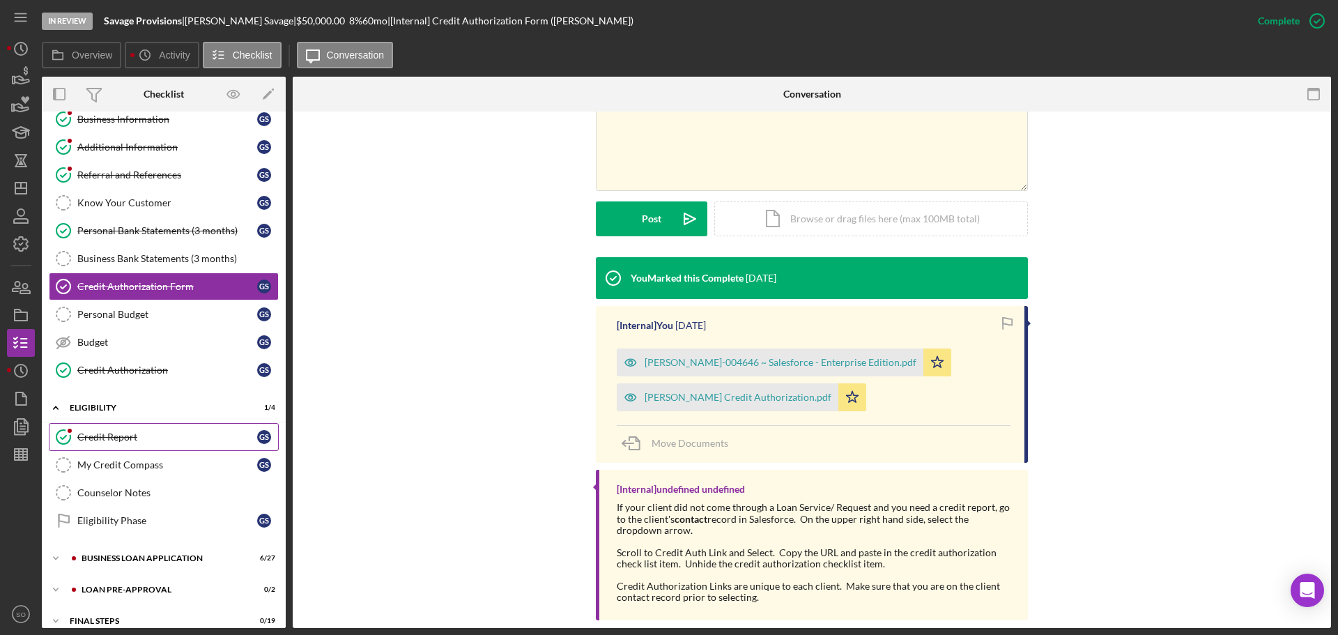
click at [127, 428] on link "Credit Report Credit Report G S" at bounding box center [164, 437] width 230 height 28
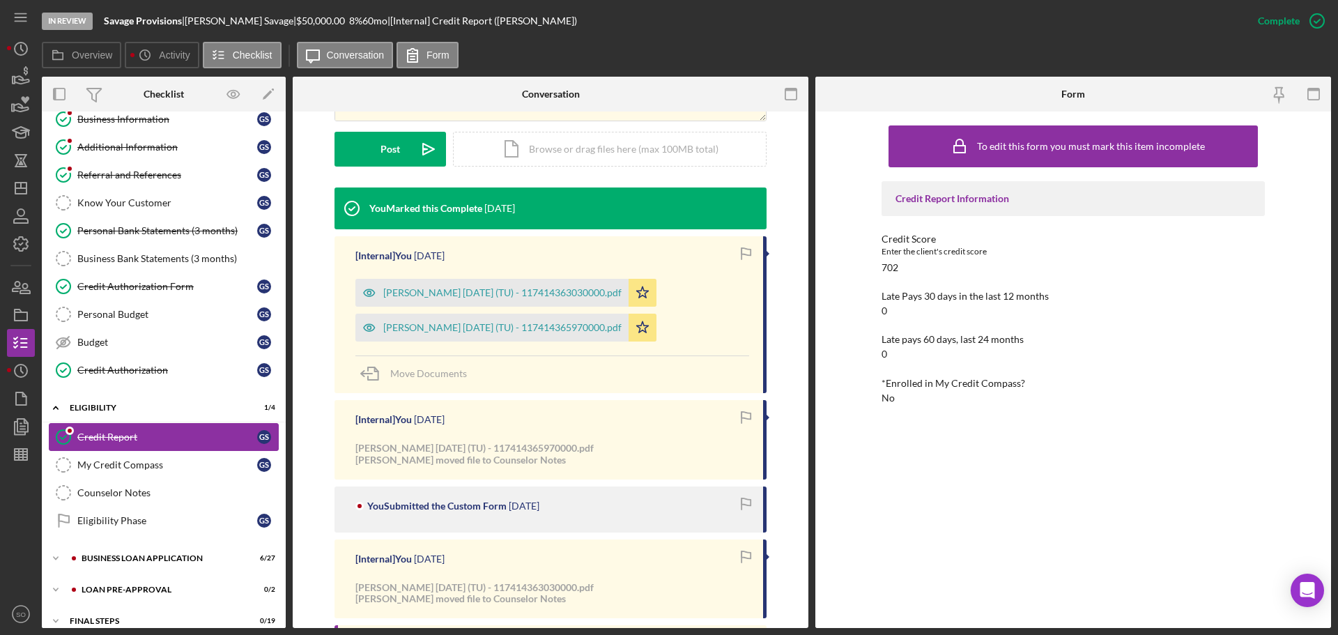
scroll to position [116, 0]
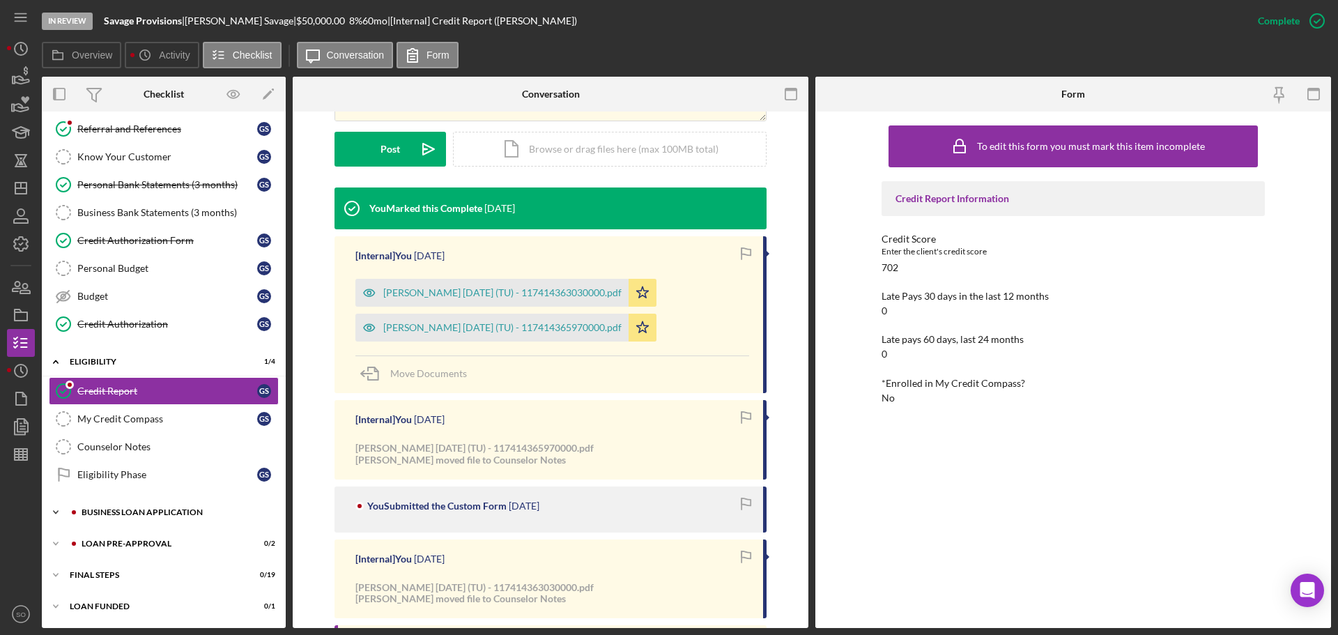
click at [145, 509] on div "BUSINESS LOAN APPLICATION" at bounding box center [175, 512] width 187 height 8
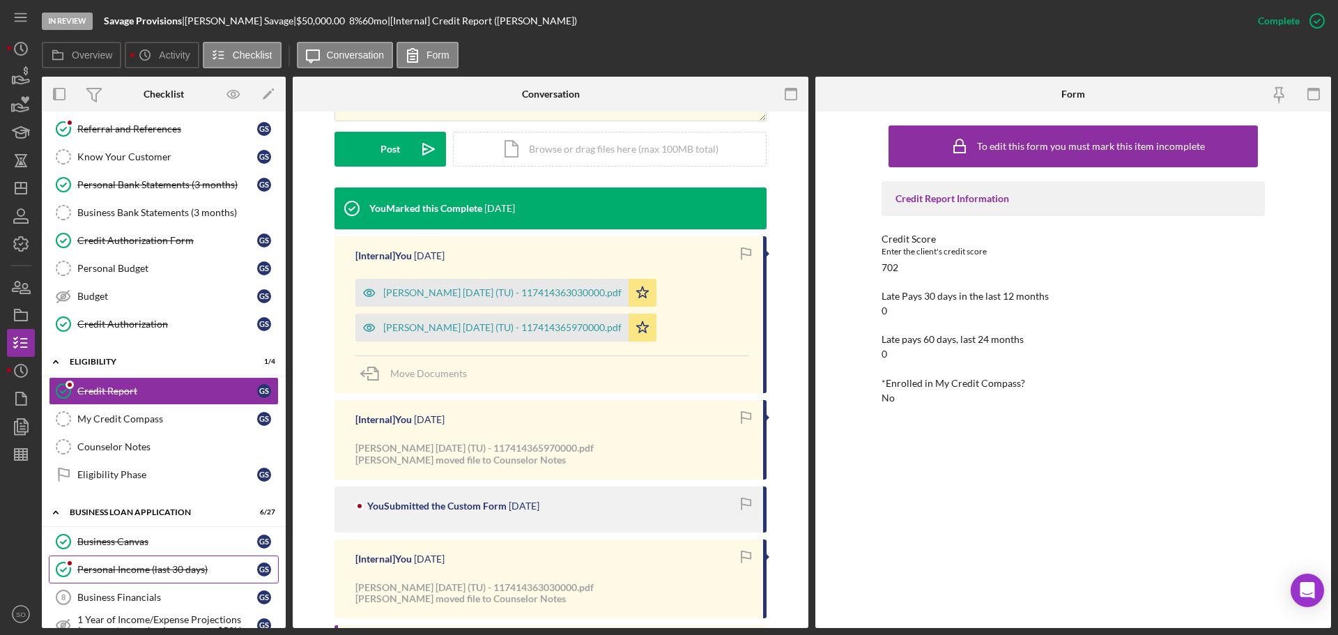
scroll to position [255, 0]
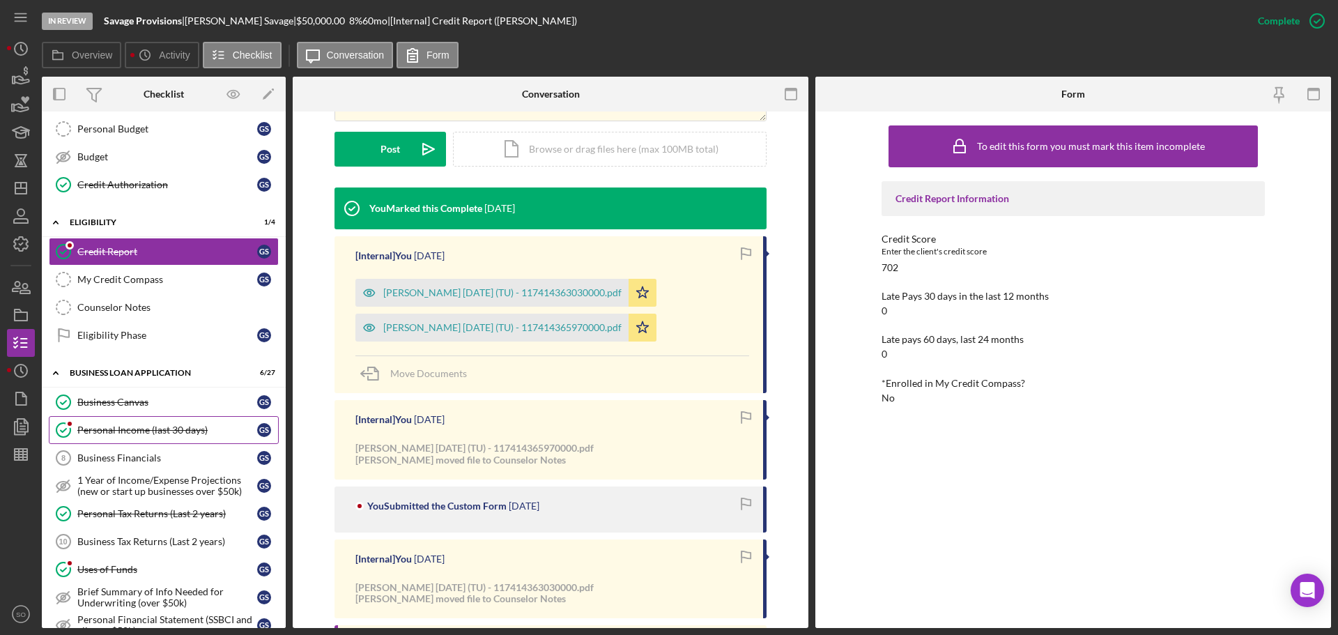
click at [169, 438] on link "Personal Income (last 30 days) Personal Income (last 30 days) G S" at bounding box center [164, 430] width 230 height 28
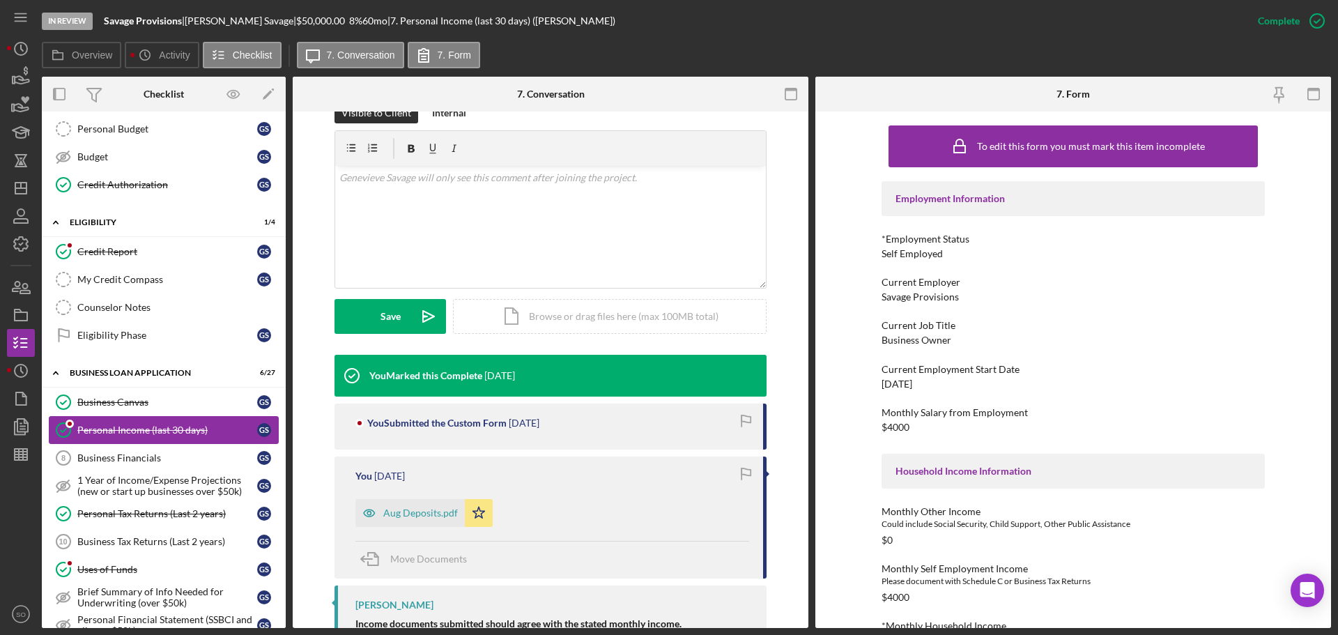
scroll to position [325, 0]
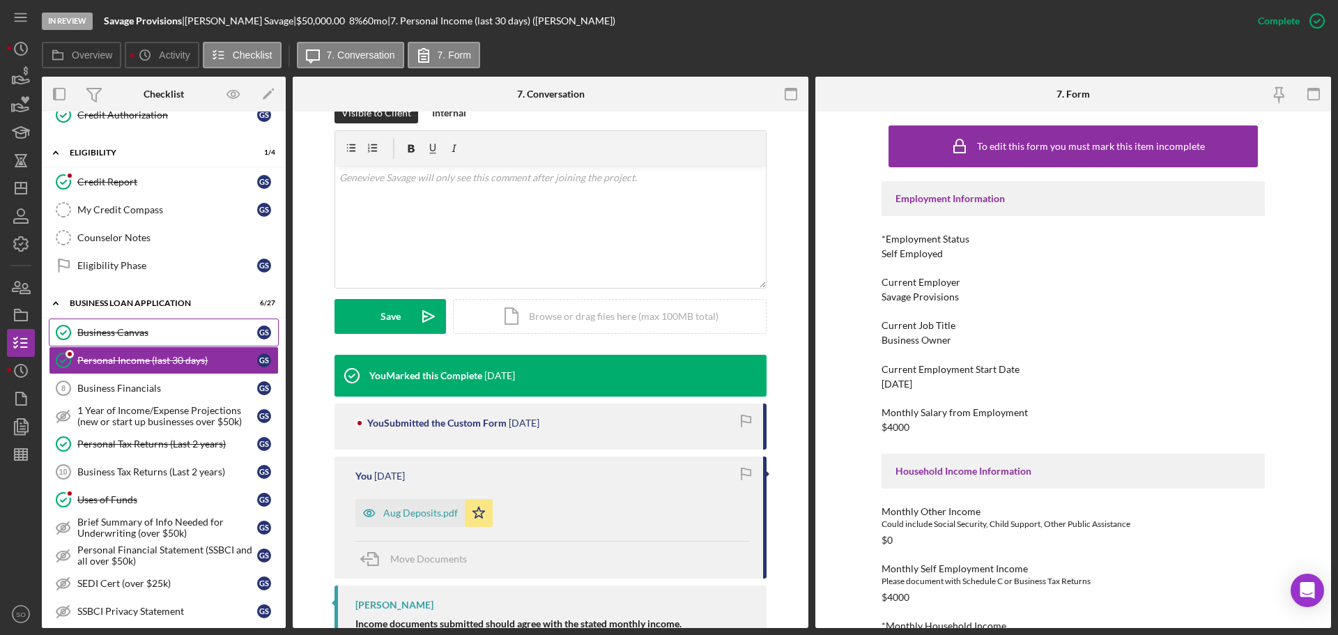
click at [131, 338] on div "Business Canvas" at bounding box center [167, 332] width 180 height 11
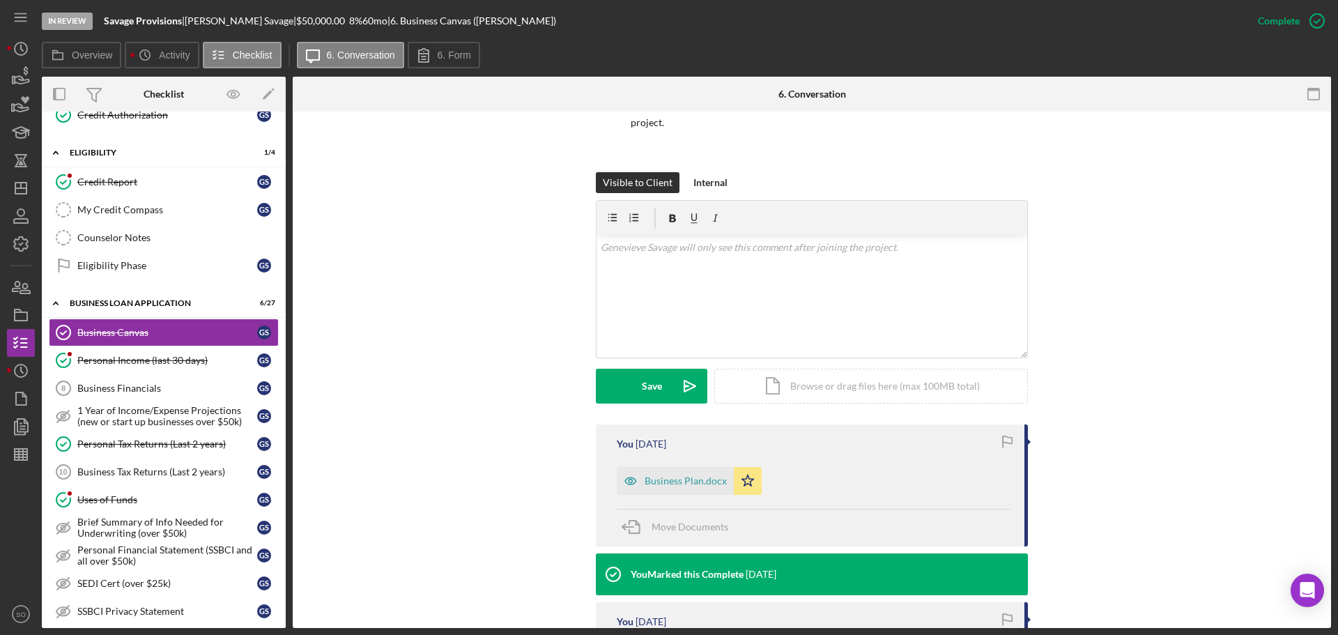
scroll to position [209, 0]
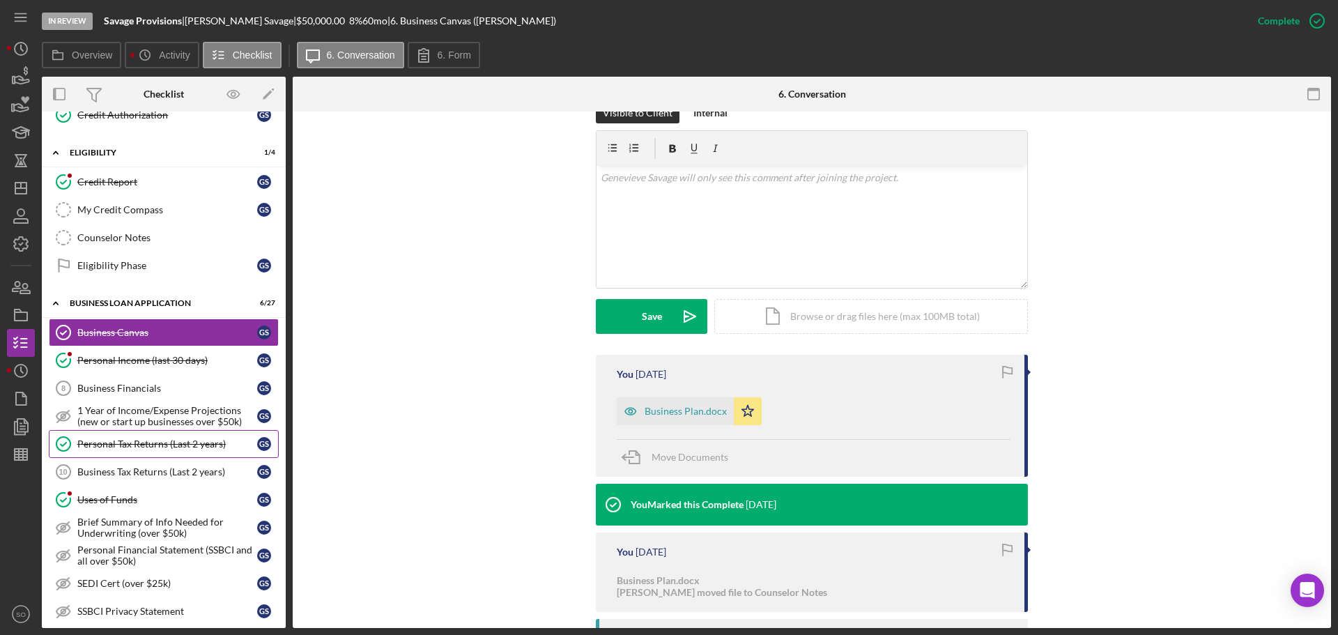
click at [153, 442] on div "Personal Tax Returns (Last 2 years)" at bounding box center [167, 443] width 180 height 11
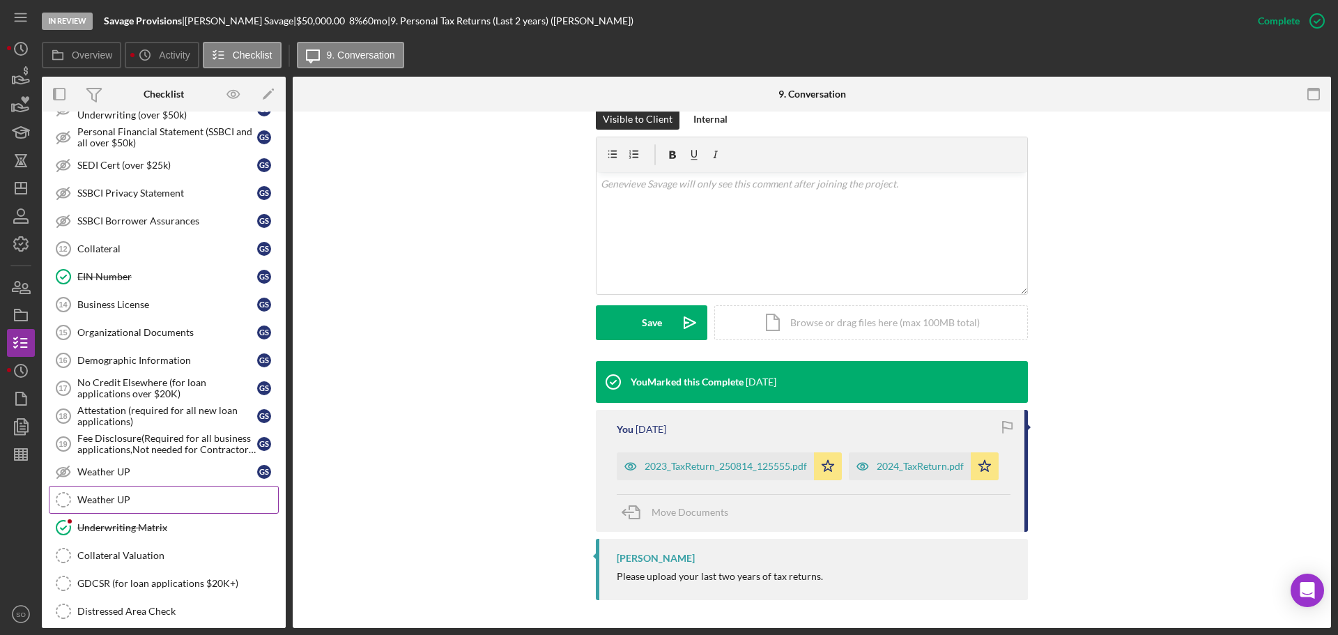
scroll to position [876, 0]
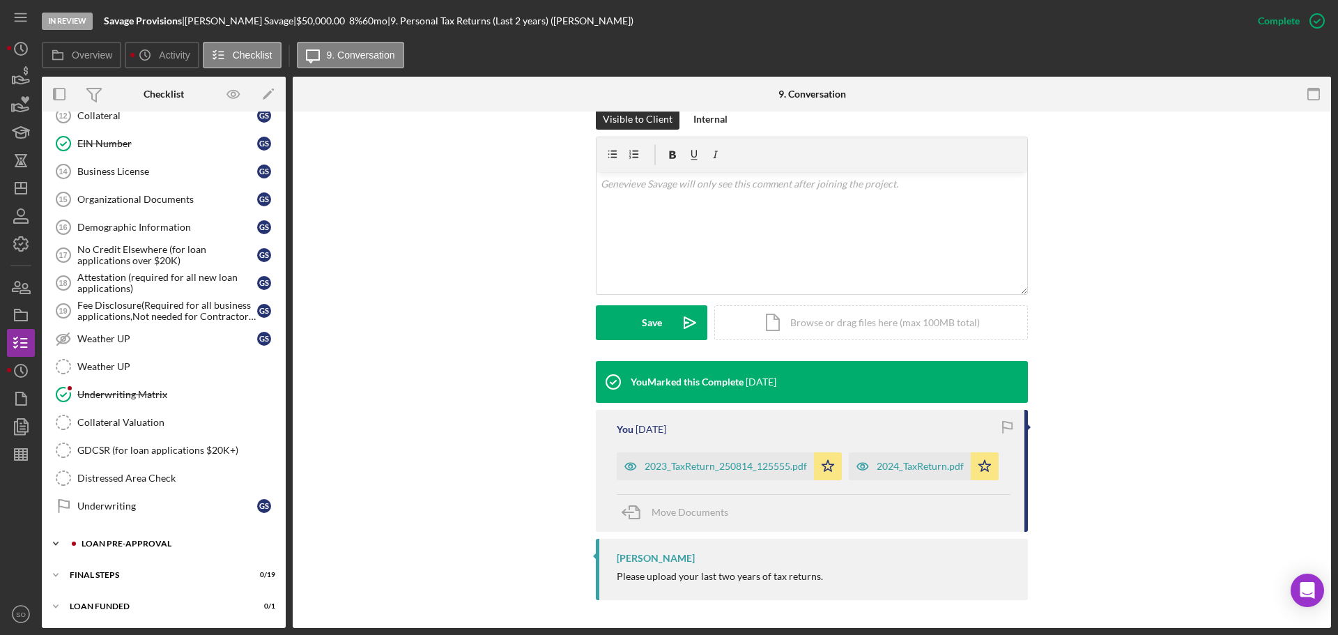
click at [166, 544] on div "LOAN PRE-APPROVAL" at bounding box center [175, 543] width 187 height 8
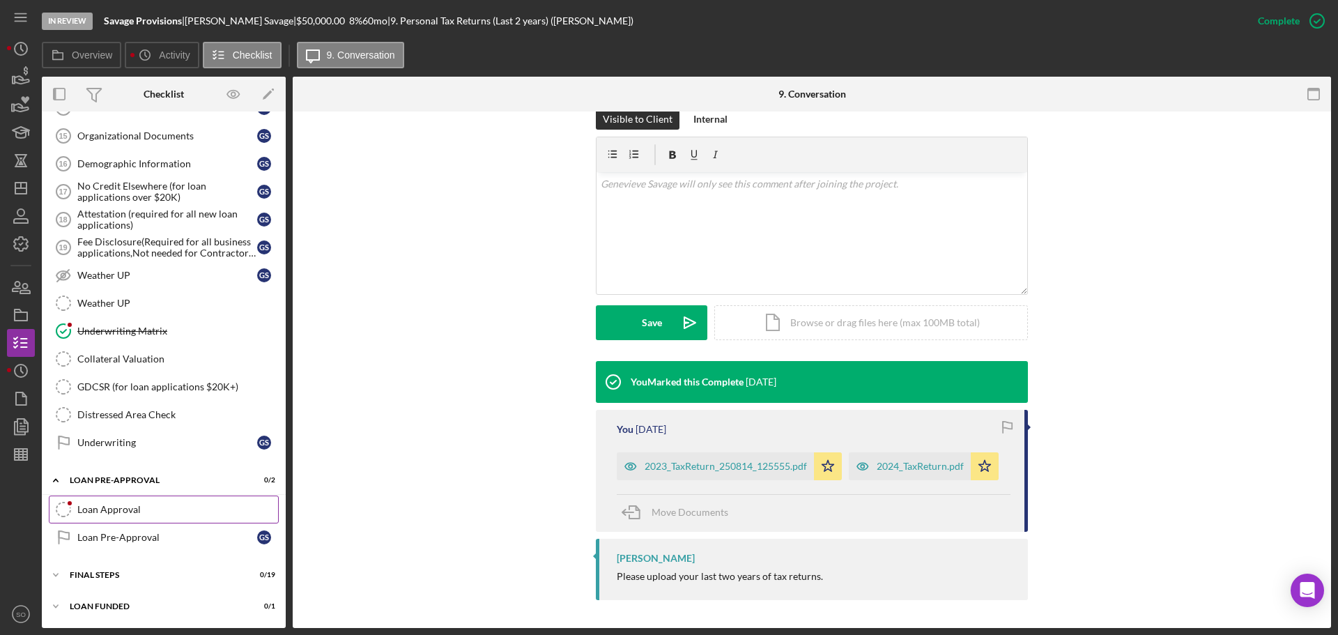
click at [165, 511] on div "Loan Approval" at bounding box center [177, 509] width 201 height 11
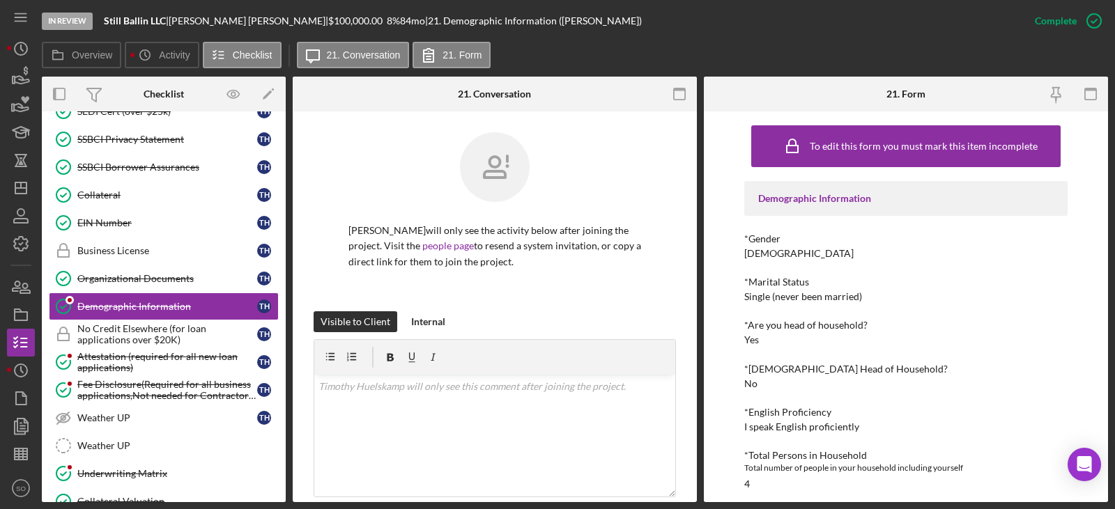
scroll to position [209, 0]
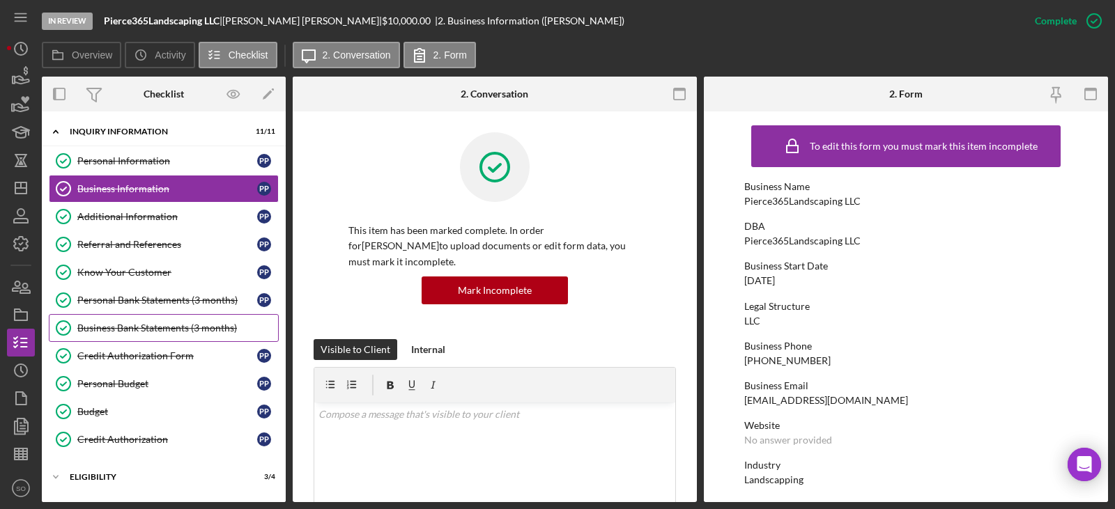
scroll to position [819, 0]
